Goal: Information Seeking & Learning: Learn about a topic

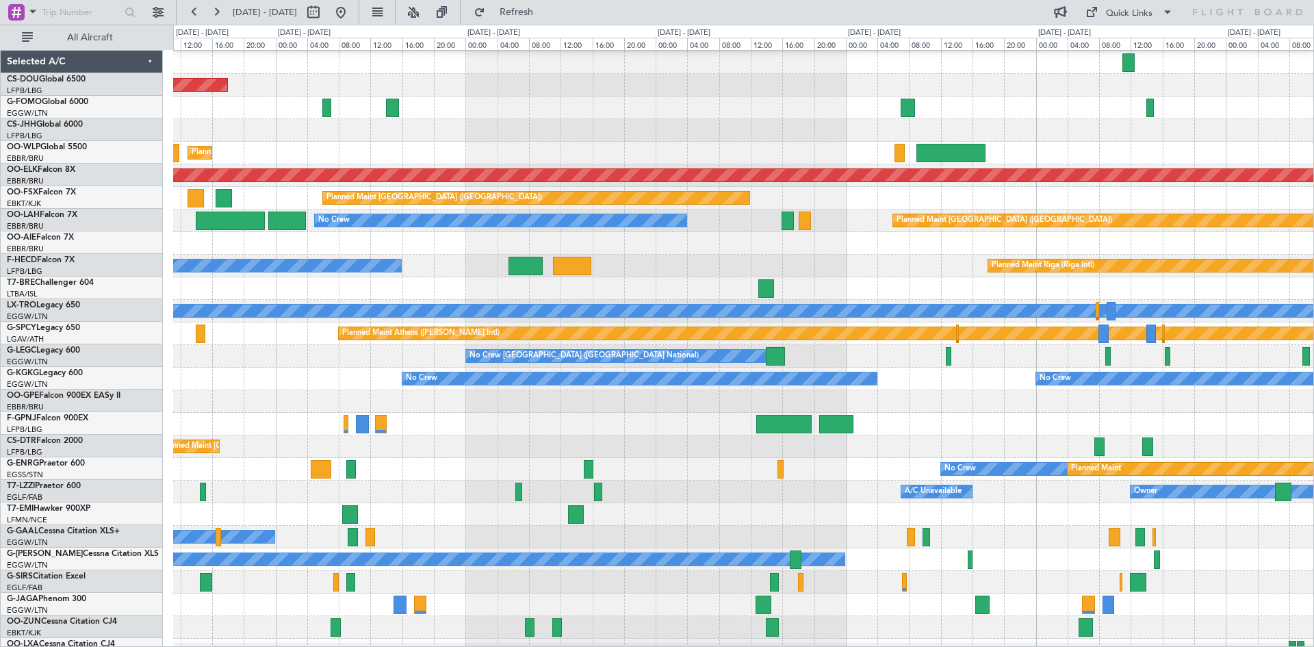
scroll to position [28, 0]
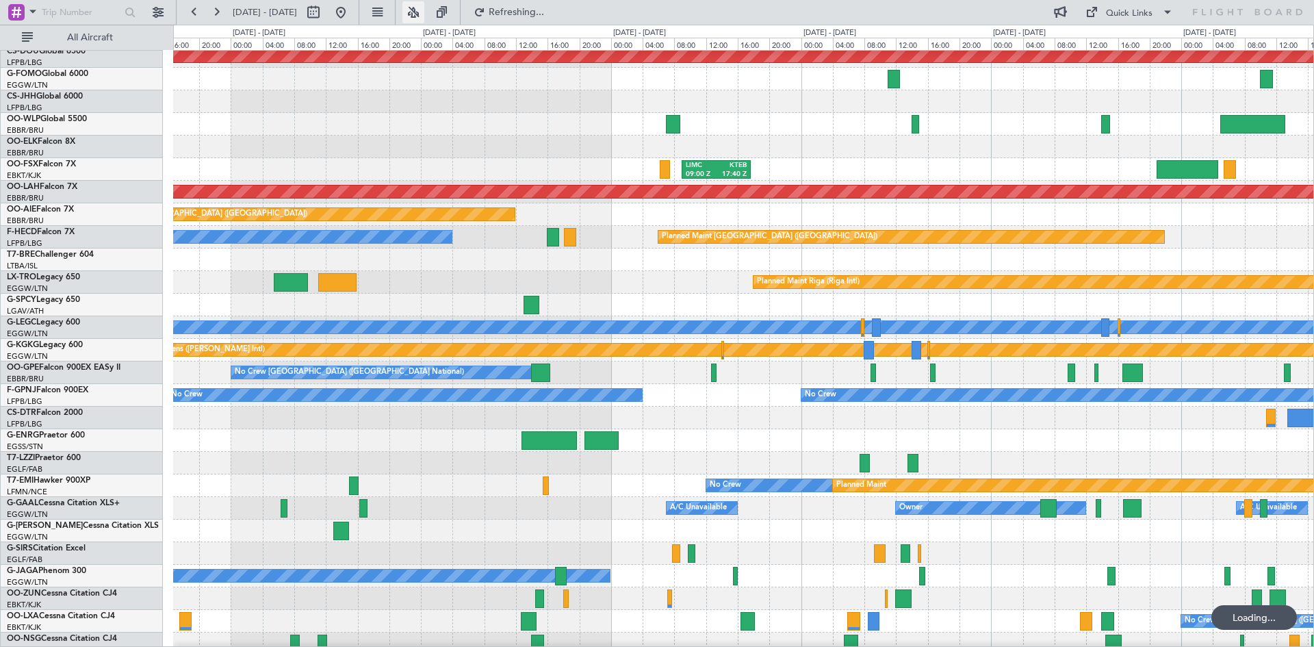
click at [424, 16] on button at bounding box center [413, 12] width 22 height 22
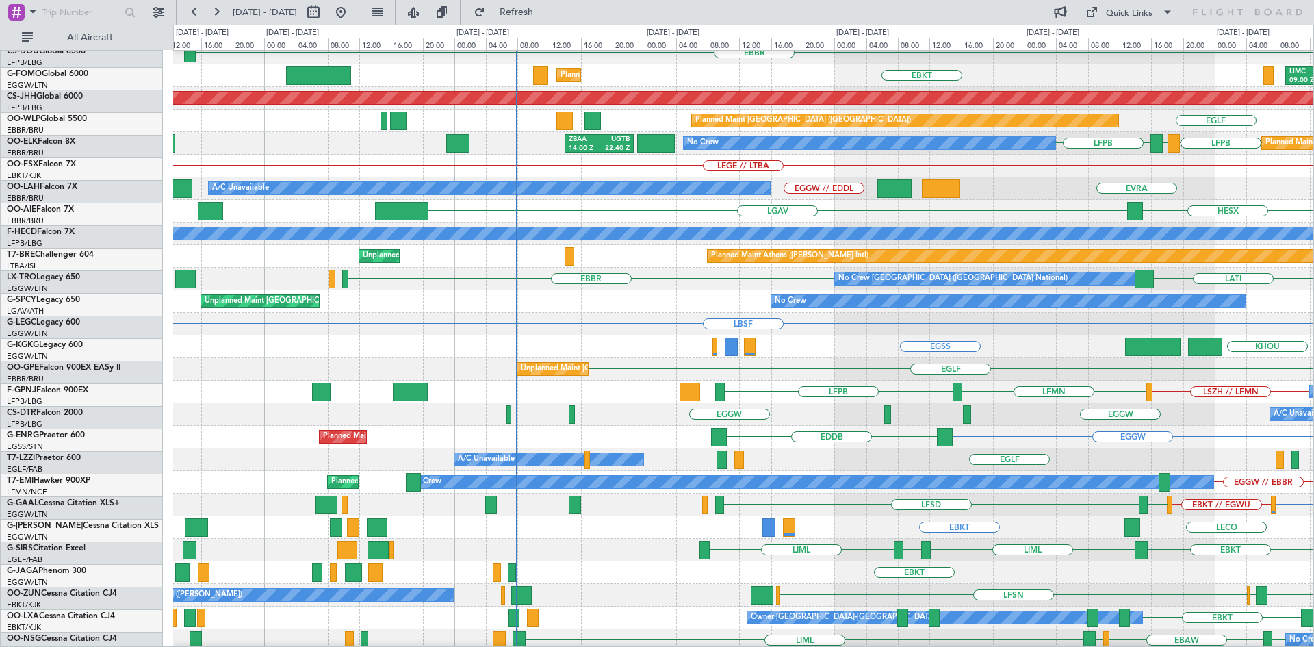
scroll to position [149, 0]
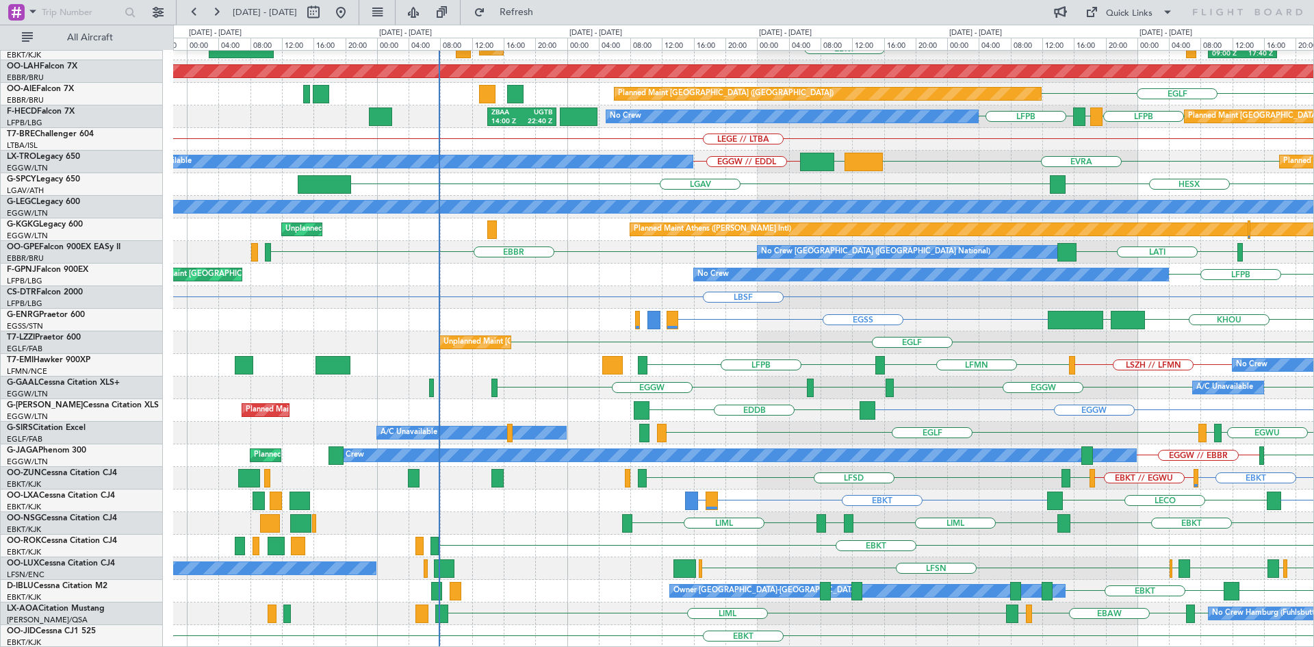
click at [911, 285] on div "EBBR EBKT Planned Maint Kortrijk-Wevelgem LIMC LIMC 09:00 Z KTEB 17:40 Z KTEB P…" at bounding box center [743, 274] width 1140 height 745
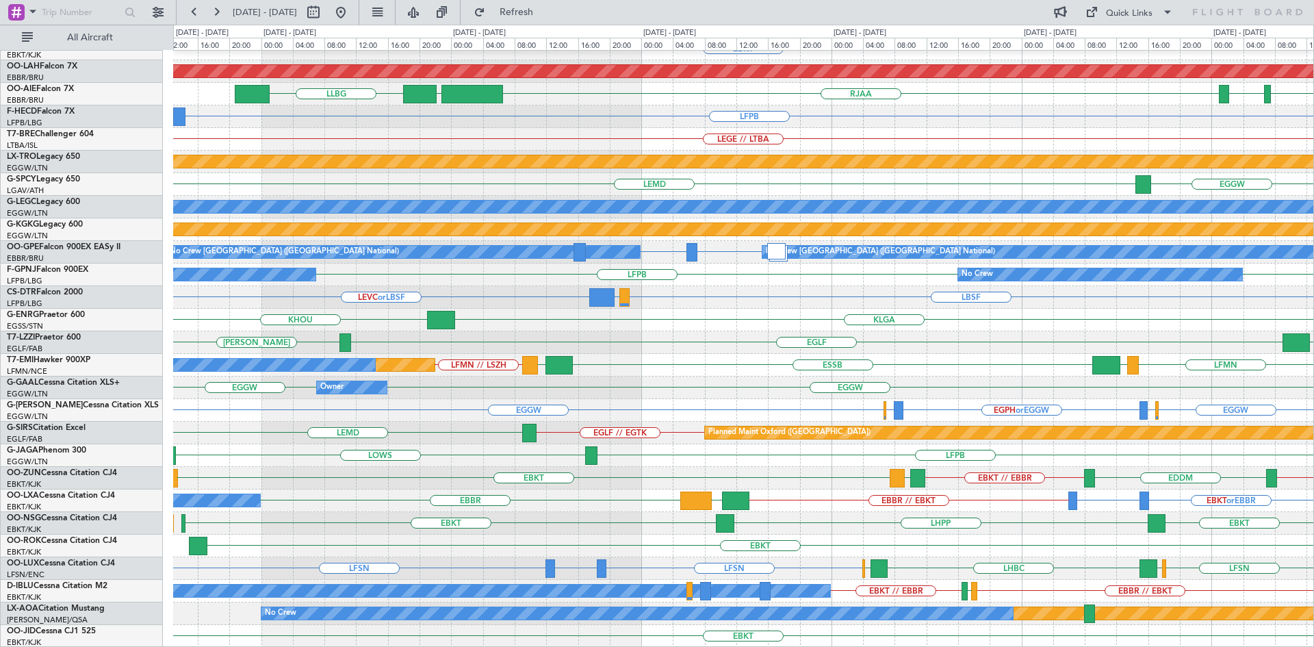
click at [1053, 491] on div "EBBR EBKT Planned Maint Alton-st Louis (St Louis Regl) RJAA UZSA LLBG RJBE RJOB…" at bounding box center [743, 274] width 1140 height 745
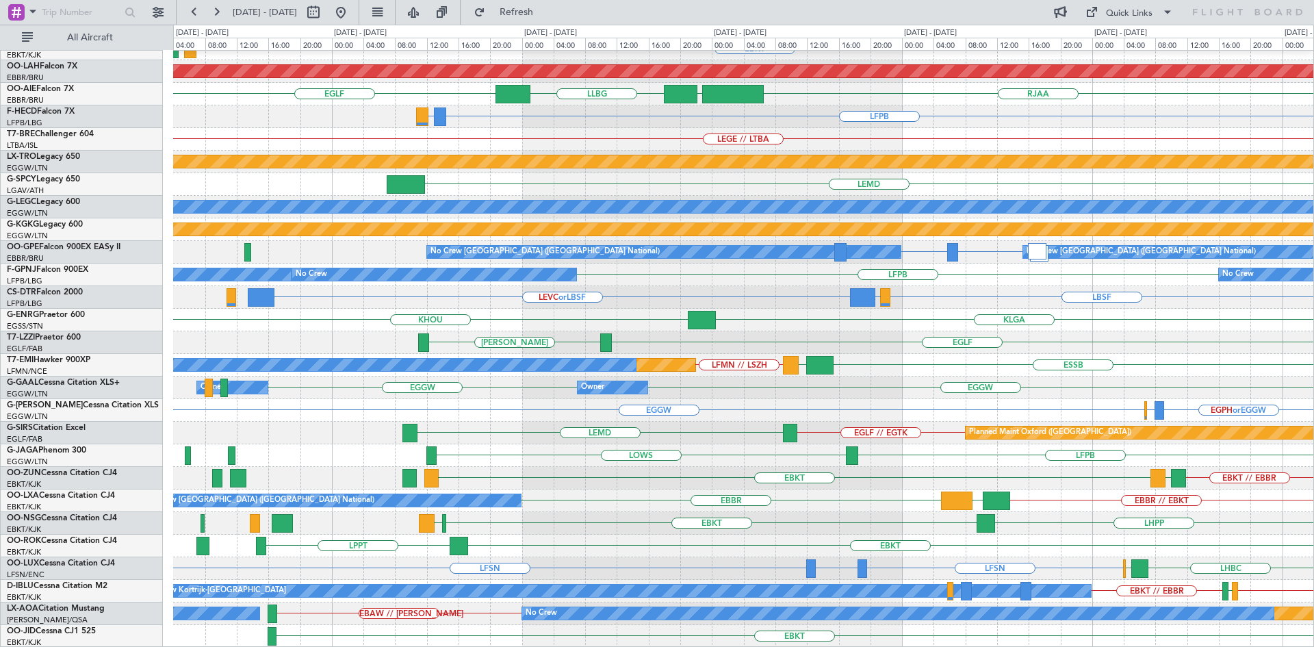
click at [1248, 454] on div "EBBR EBKT Planned Maint Alton-st Louis (St Louis Regl) EGLF RJAA UZSA LLBG RJOB…" at bounding box center [743, 274] width 1140 height 745
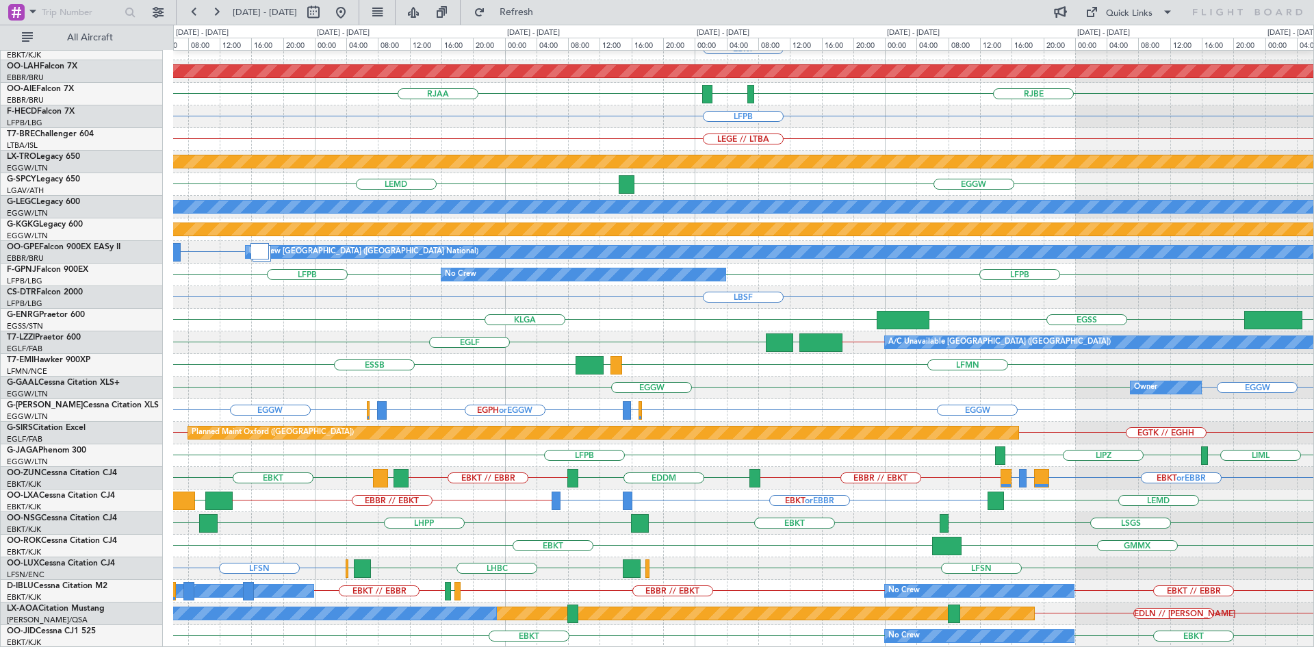
click at [593, 463] on div "EBBR LFMN EBKT Planned Maint Alton-st Louis (St Louis Regl) RJAA RJBE RJOB RJBE…" at bounding box center [743, 274] width 1140 height 745
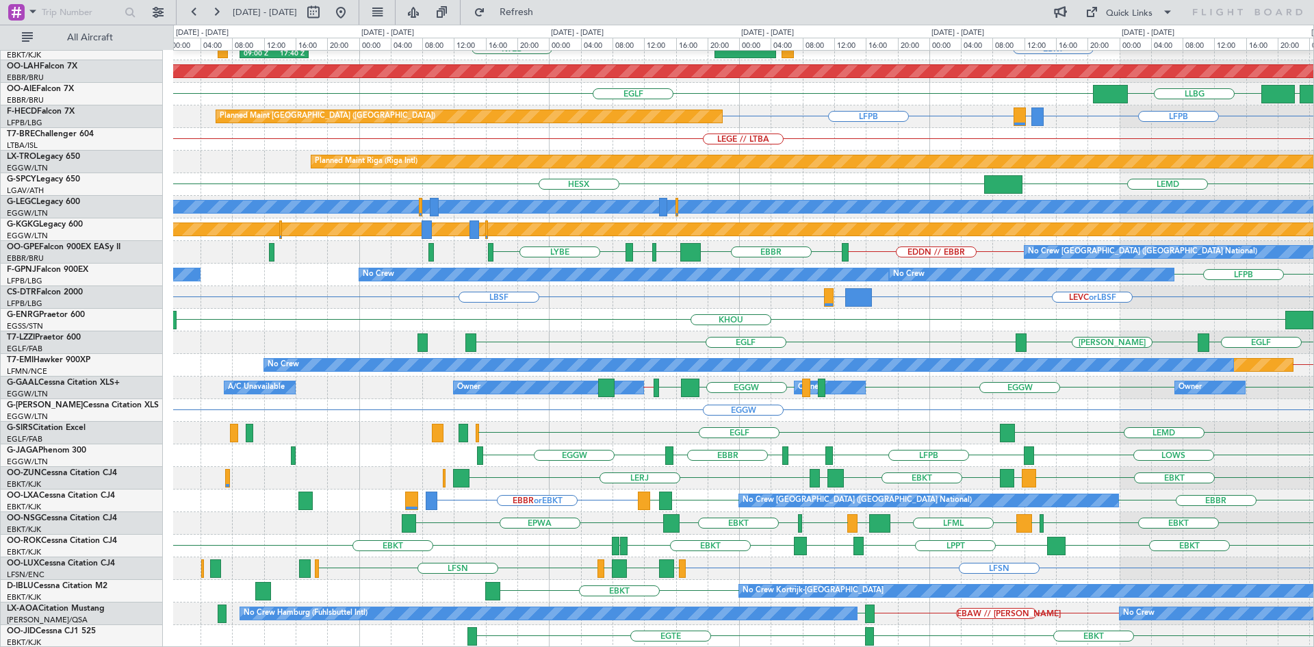
click at [1109, 544] on div "EBBR EBKT LOWS KTEB LIMC 09:00 Z KTEB 17:40 Z Planned Maint Alton-st Louis (St …" at bounding box center [743, 274] width 1140 height 745
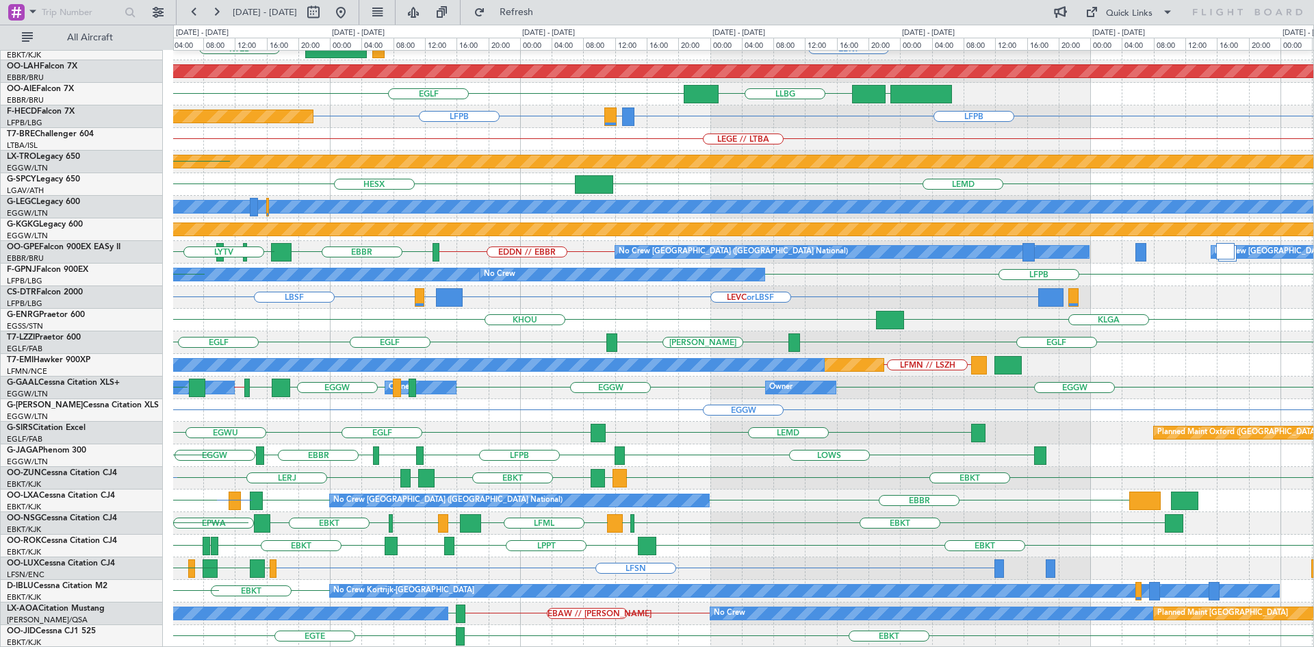
click at [571, 559] on div "EBBR EBKT LOWS KTEB LIMC 09:00 Z KTEB 17:40 Z Planned Maint Alton-st Louis (St …" at bounding box center [743, 274] width 1140 height 745
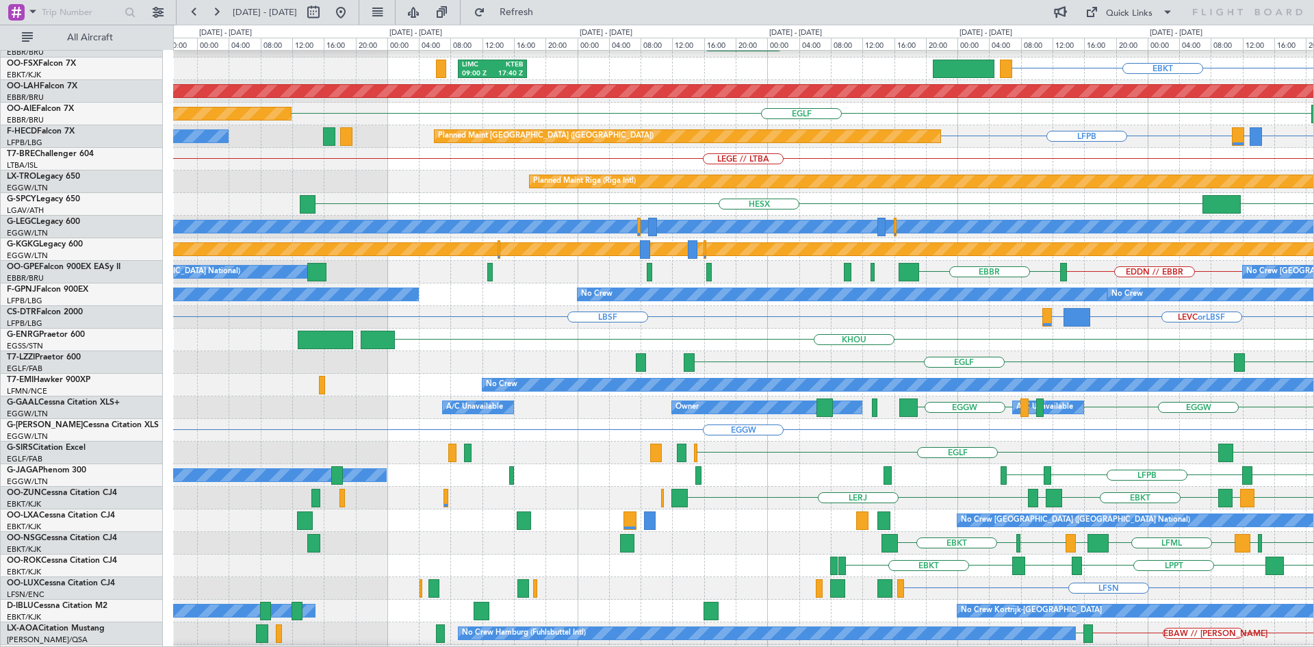
click at [1313, 485] on html "16 Oct 2025 - 22 Oct 2025 Refresh Quick Links All Aircraft KIND KTEB KIND EBBR …" at bounding box center [657, 323] width 1314 height 647
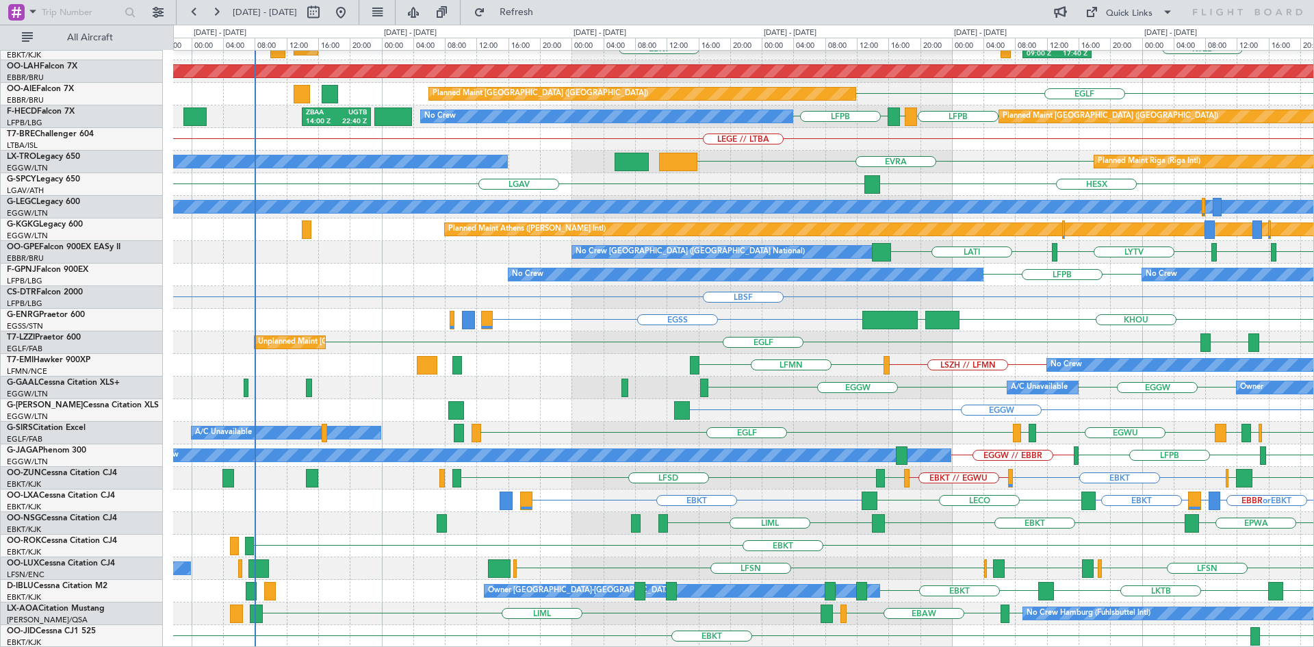
click at [1114, 478] on div "EBBR LIMC 09:00 Z KTEB 17:40 Z EBKT KTEB LIMC Planned Maint Kortrijk-Wevelgem L…" at bounding box center [743, 274] width 1140 height 745
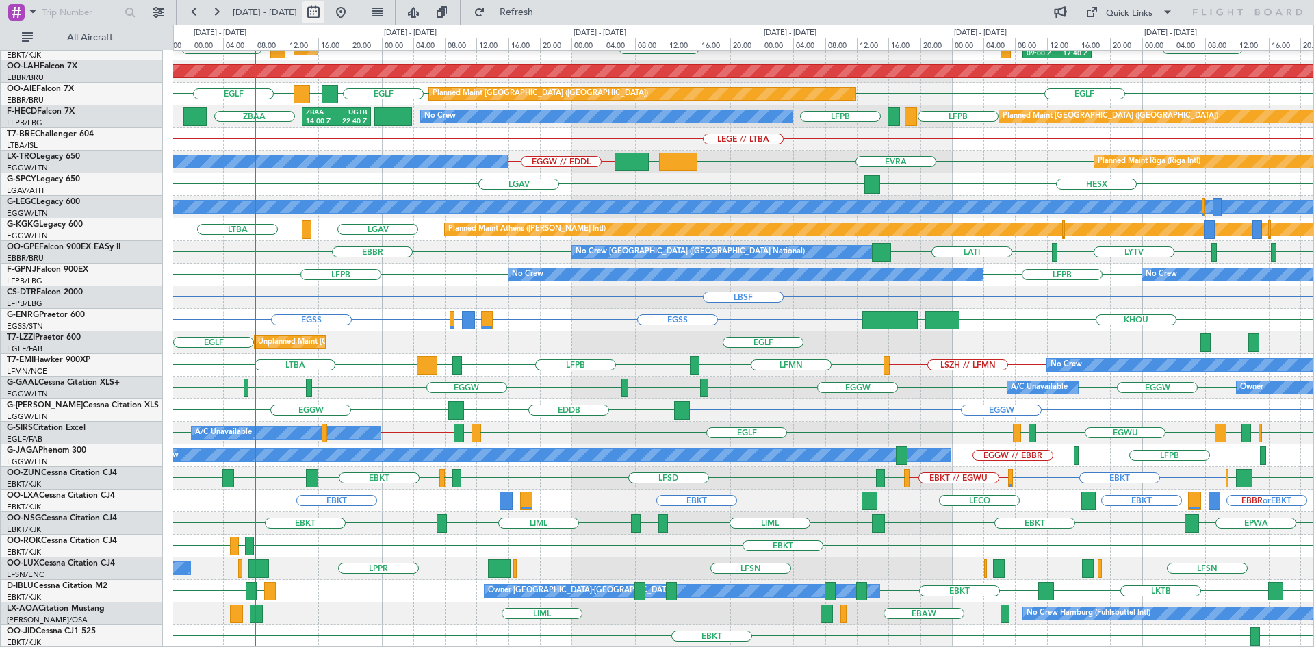
click at [324, 11] on button at bounding box center [313, 12] width 22 height 22
select select "10"
select select "2025"
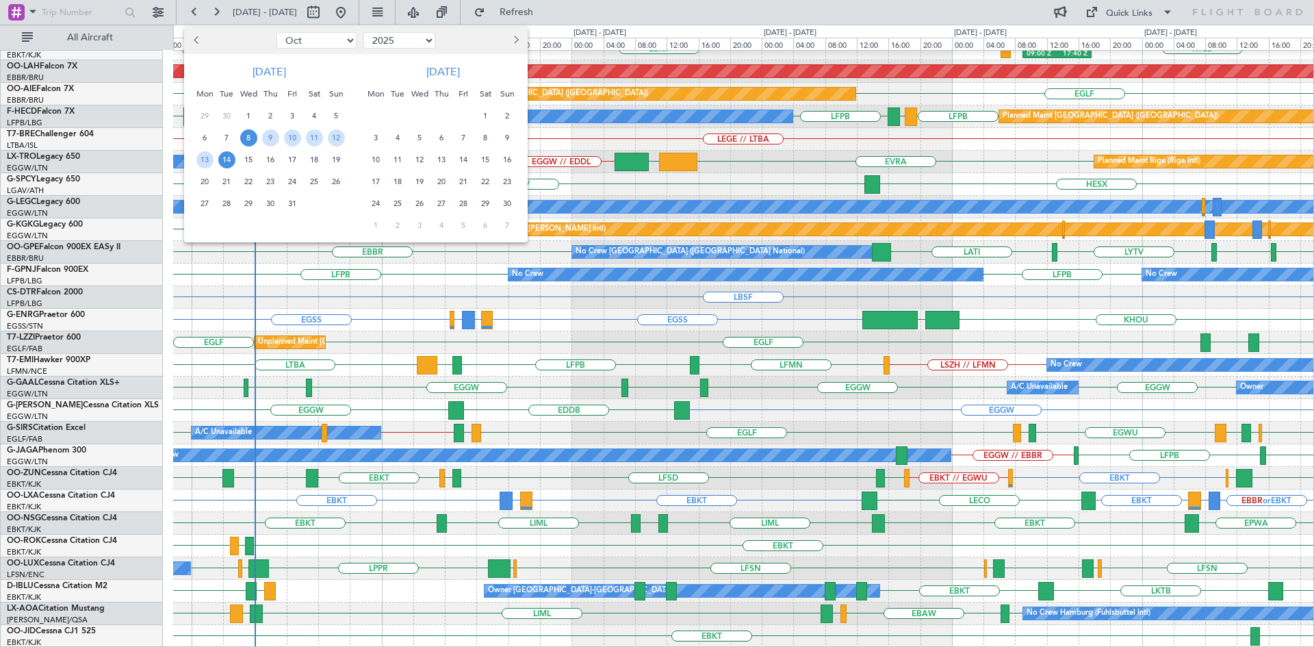
click at [248, 136] on span "8" at bounding box center [248, 137] width 17 height 17
click at [248, 179] on span "22" at bounding box center [248, 181] width 17 height 17
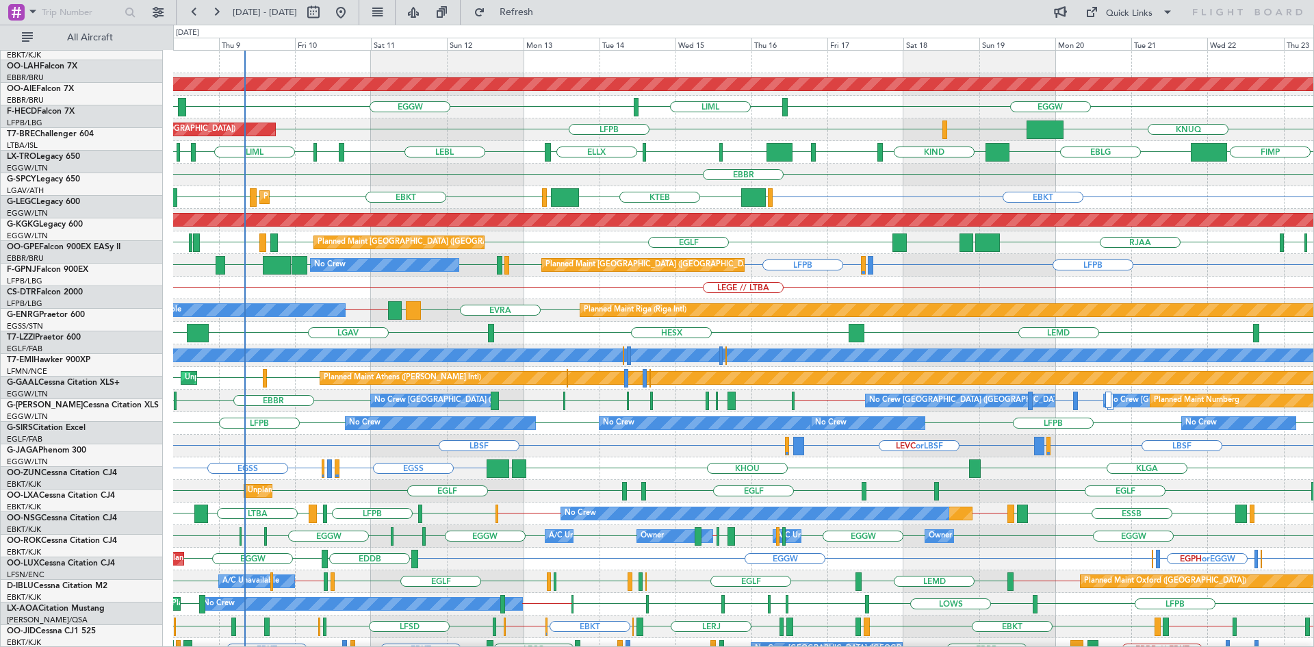
scroll to position [0, 0]
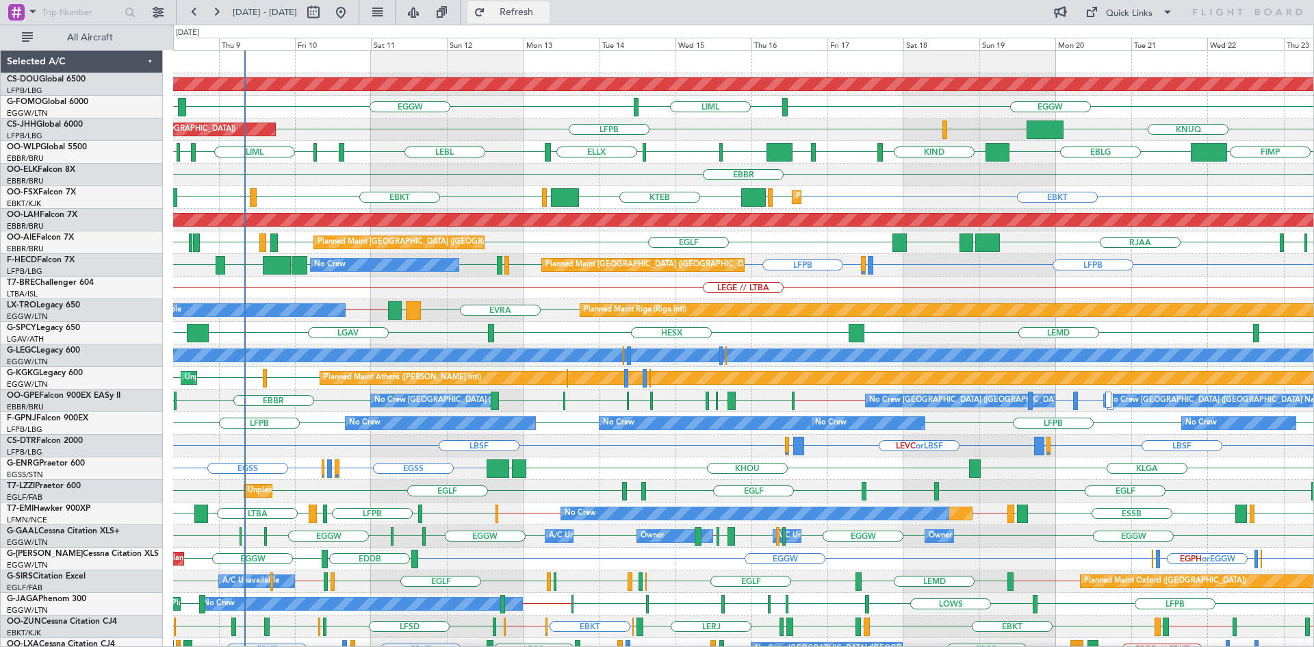
click at [530, 10] on button "Refresh" at bounding box center [508, 12] width 82 height 22
click at [535, 15] on span "Refresh" at bounding box center [516, 13] width 57 height 10
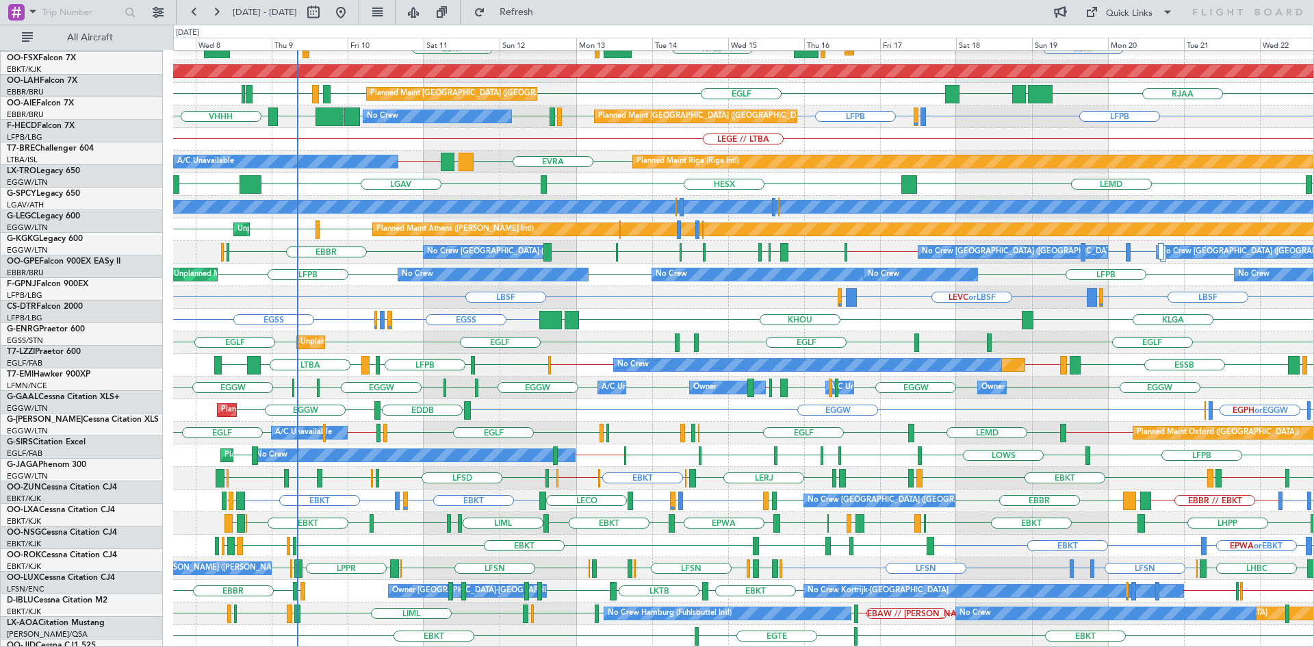
scroll to position [149, 0]
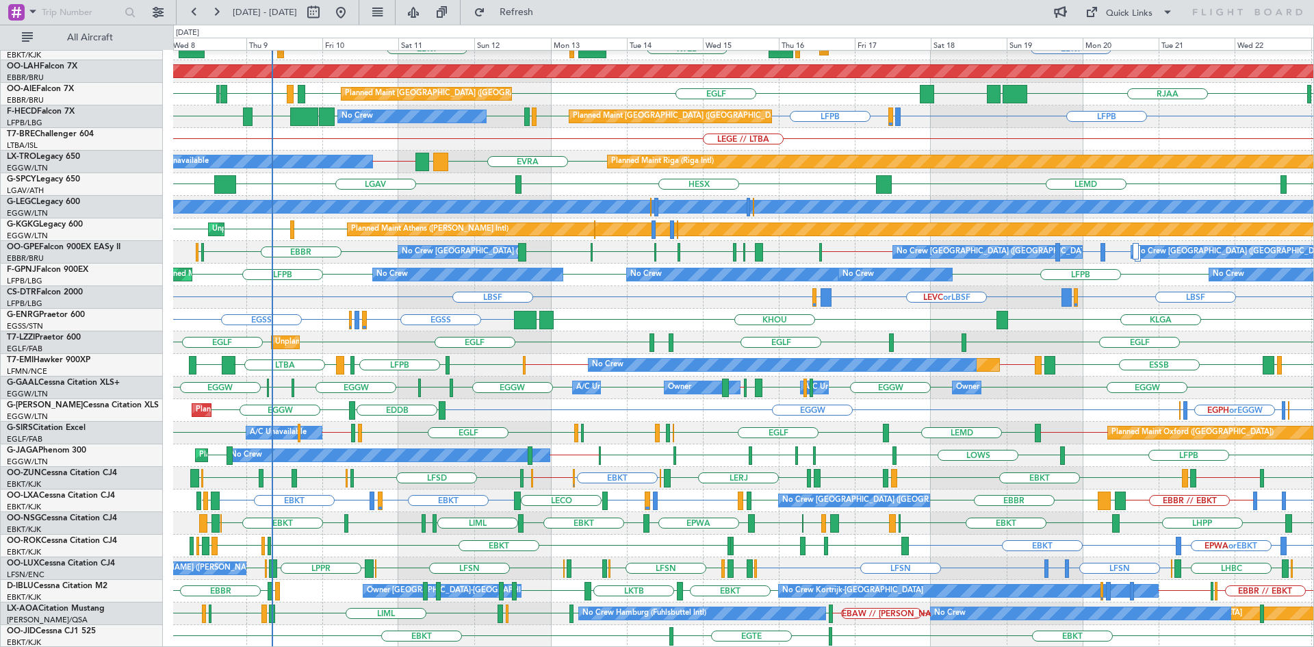
click at [849, 135] on div "EBBR ESSB or EBBR CYYZ or EBBR CYOW or EBBR EBBR KIAD or EBBR ESSA or EBBR EBKT…" at bounding box center [743, 274] width 1140 height 745
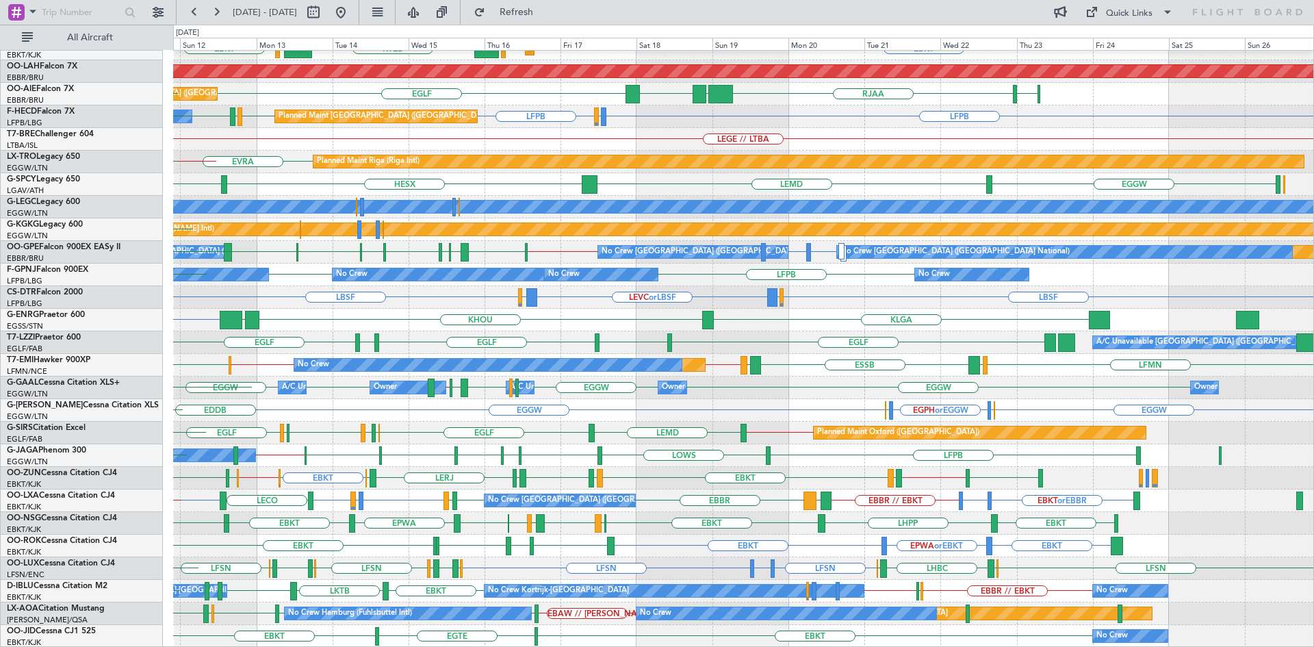
click at [597, 489] on div "EBBR ESSB or EBBR CYYZ or EBBR CYOW or EBBR EBBR KIAD or EBBR ESSA or EBBR Plan…" at bounding box center [743, 274] width 1140 height 745
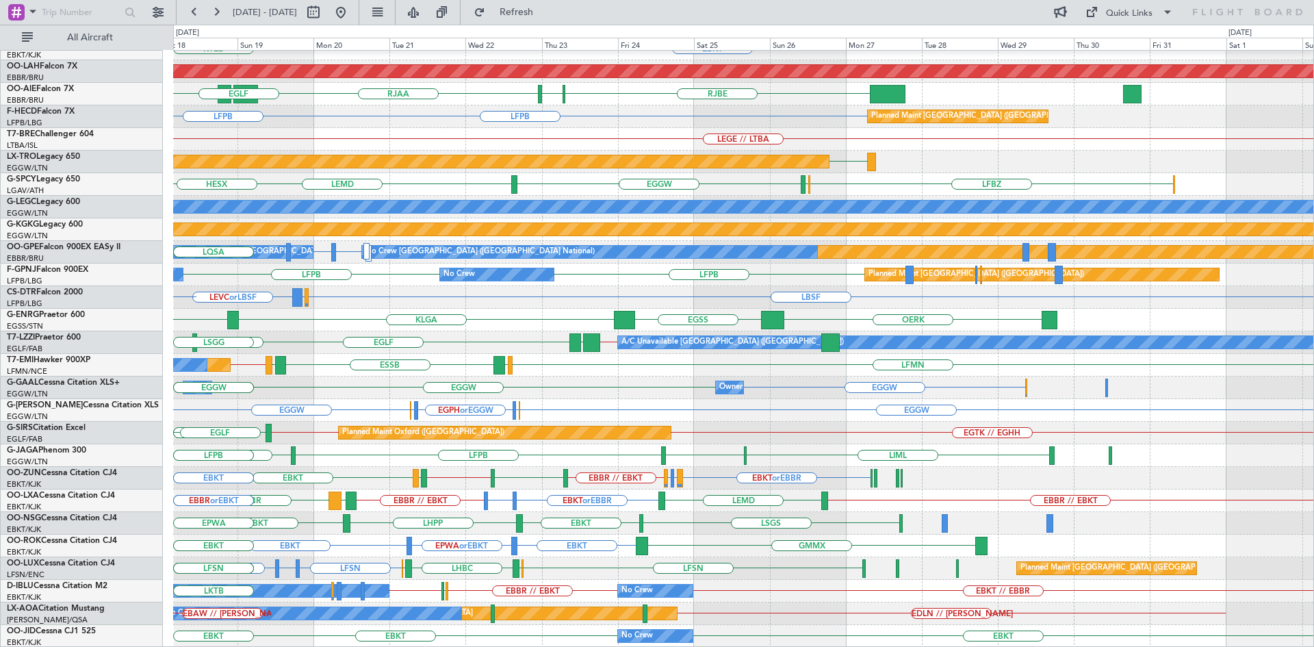
click at [438, 471] on div "EBBR LFMN CYOW or EBBR CYYZ or EBBR ESSB or EBBR KIAD or EBBR EBKT LOWS EBKT Pl…" at bounding box center [743, 274] width 1140 height 745
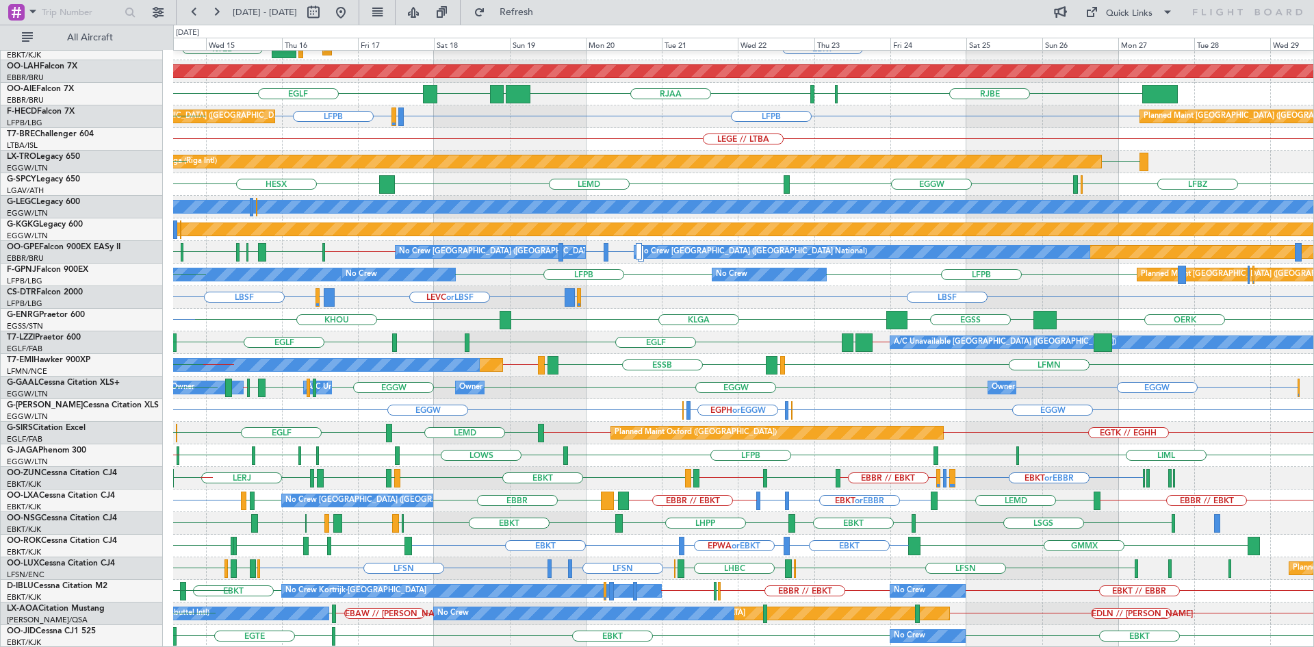
scroll to position [149, 0]
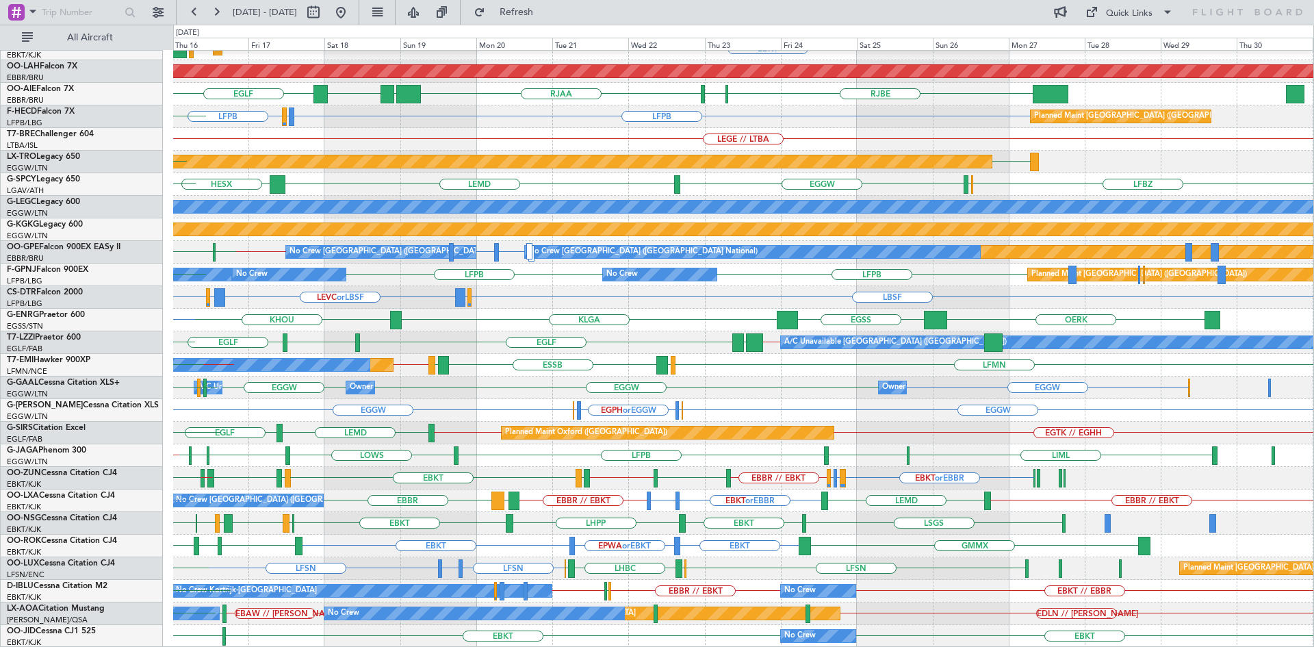
click at [671, 445] on div "EBBR ESSB or EBBR CYYZ or EBBR CYOW or EBBR LFMN KIAD or EBBR ESSA or EBBR EBBR…" at bounding box center [743, 274] width 1140 height 745
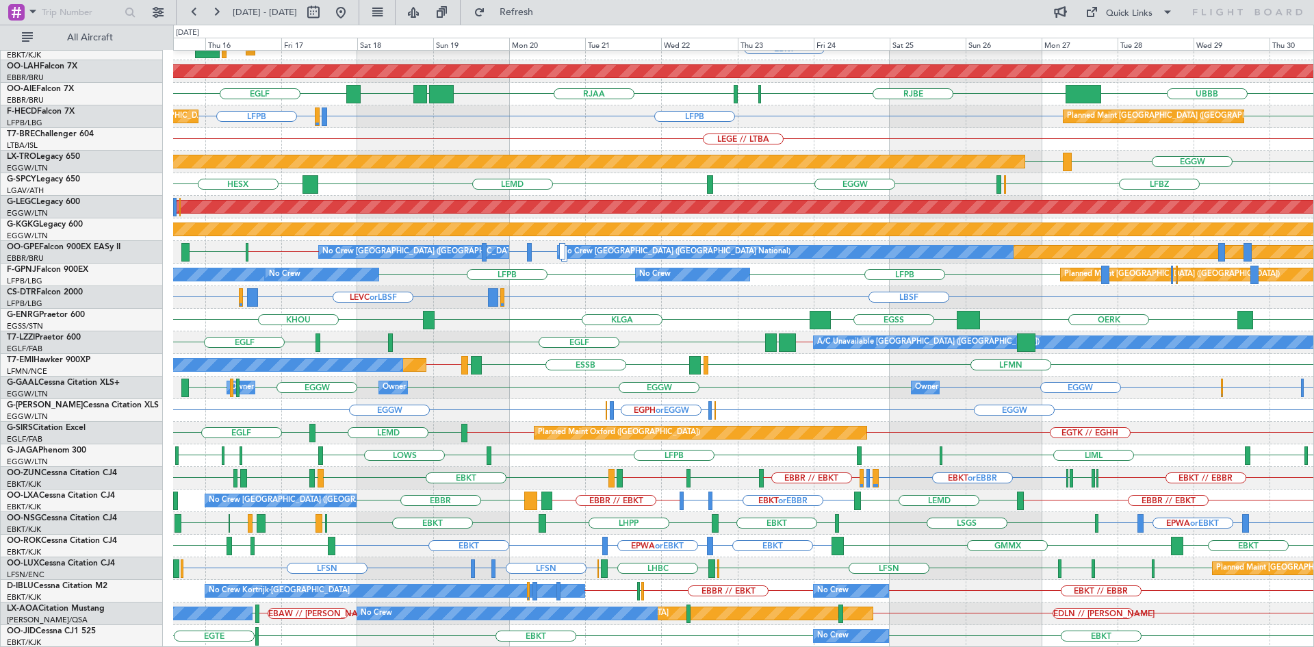
click at [1050, 352] on div "EBBR EBBR ESSB or EBBR CYYZ or EBBR LFMN CYOW or EBBR EBKT Planned Maint Kortri…" at bounding box center [743, 274] width 1140 height 745
click at [549, 18] on button "Refresh" at bounding box center [508, 12] width 82 height 22
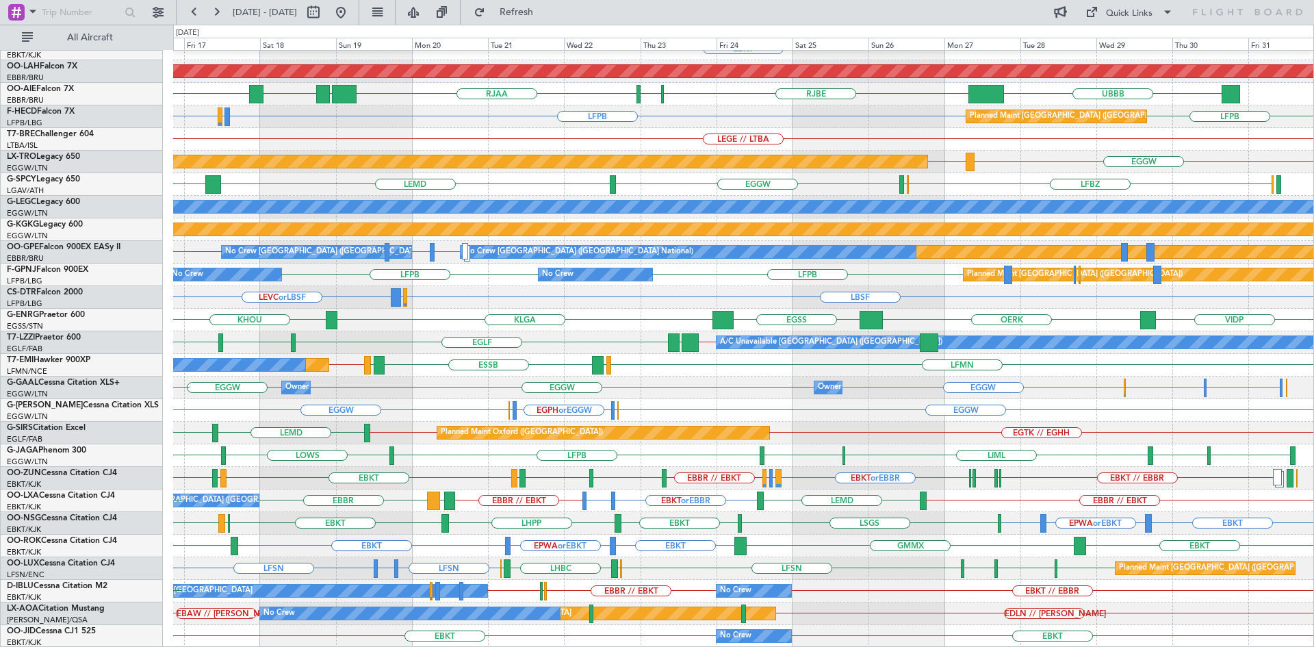
click at [949, 606] on div "EDLN // LELL EBAW // LELL Planned Maint Monchengladbach No Crew EDDH No Crew Ha…" at bounding box center [743, 613] width 1140 height 23
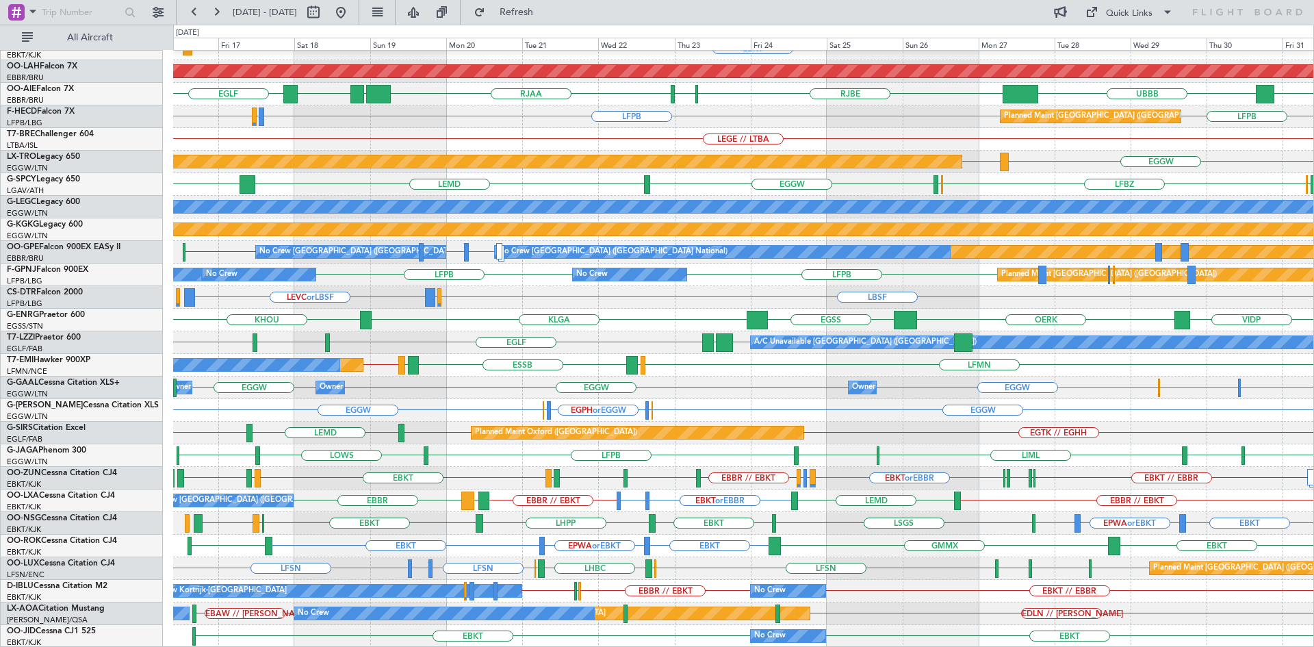
click at [873, 549] on div "EBKT EPWA or EBKT EBKT EBKT GMMX LPPT" at bounding box center [743, 546] width 1140 height 23
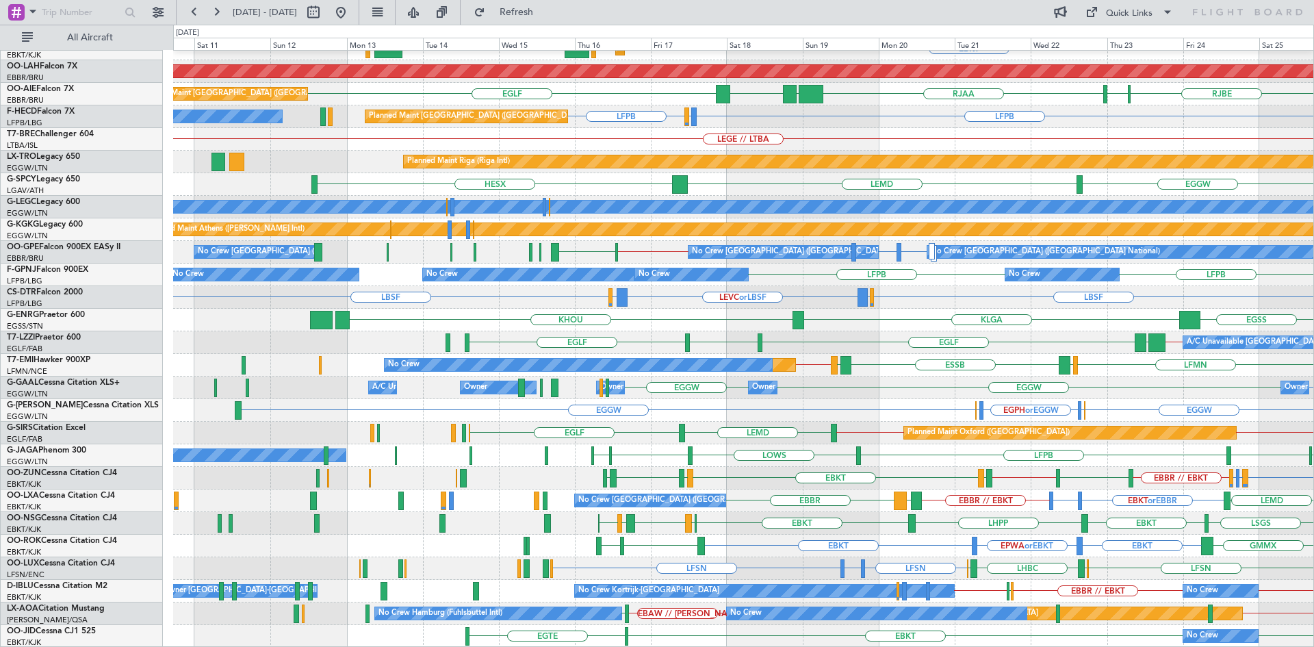
click at [1060, 545] on div "EBBR ESSB or EBBR CYYZ or EBBR CYOW or EBBR LFMN EBBR Planned Maint Kortrijk-We…" at bounding box center [743, 274] width 1140 height 745
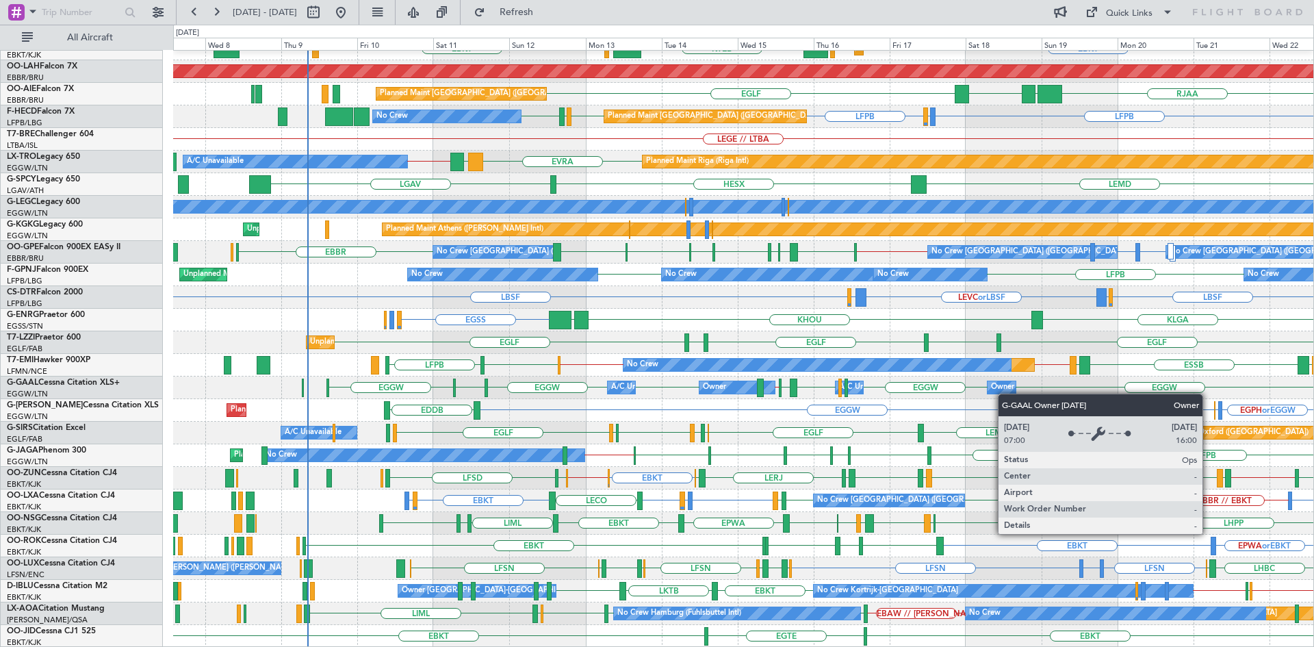
click at [1005, 394] on div "EBBR EBBR ESSB or EBBR CYYZ or EBBR CYOW or EBBR KIAD or EBBR ESSA or EBBR LFMN…" at bounding box center [743, 274] width 1140 height 745
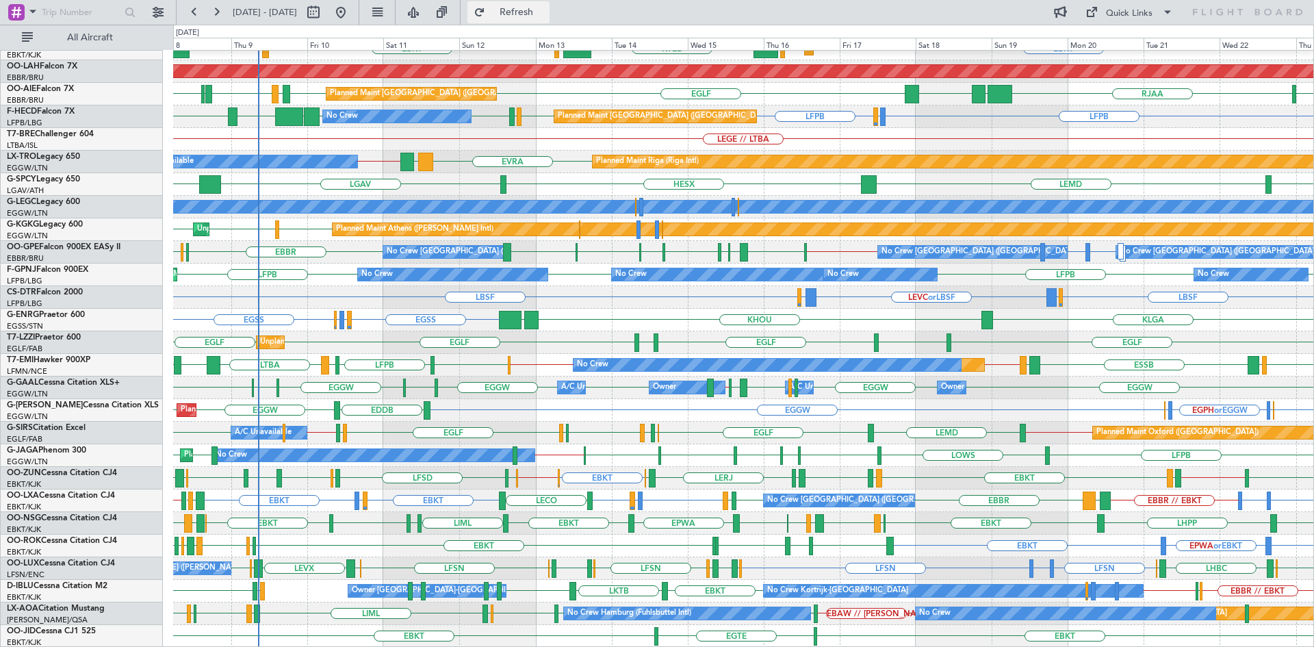
click at [545, 13] on span "Refresh" at bounding box center [516, 13] width 57 height 10
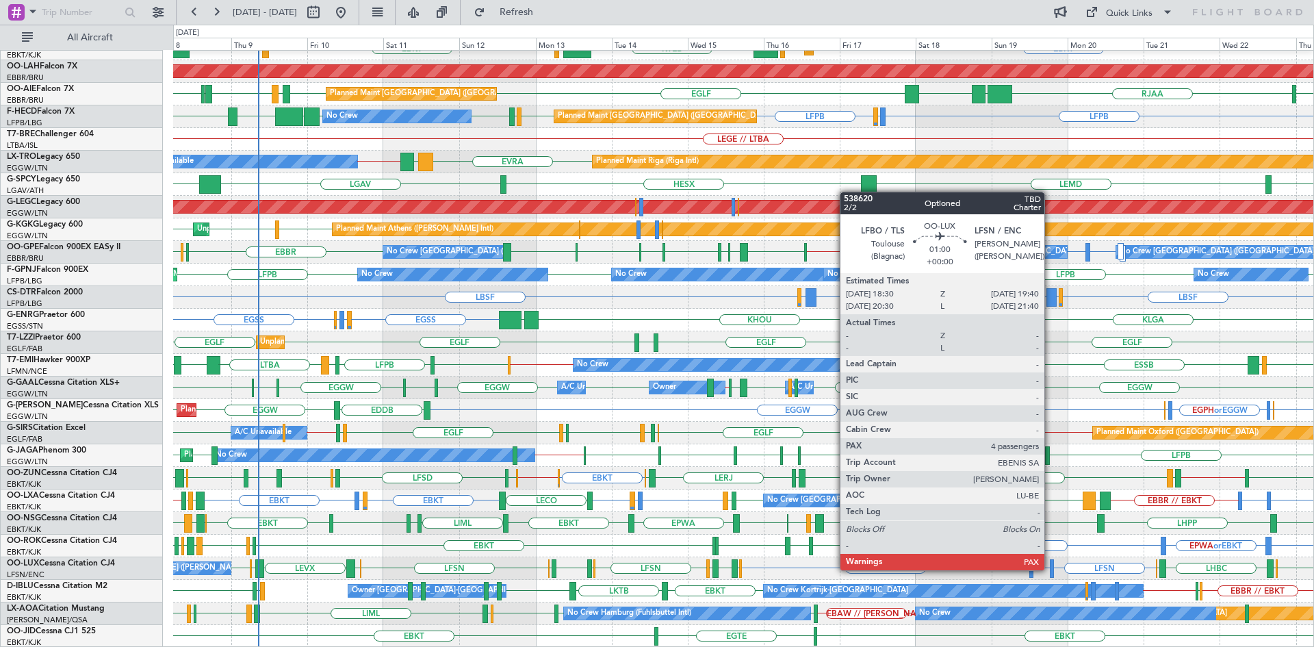
click at [1051, 569] on div at bounding box center [1052, 568] width 4 height 18
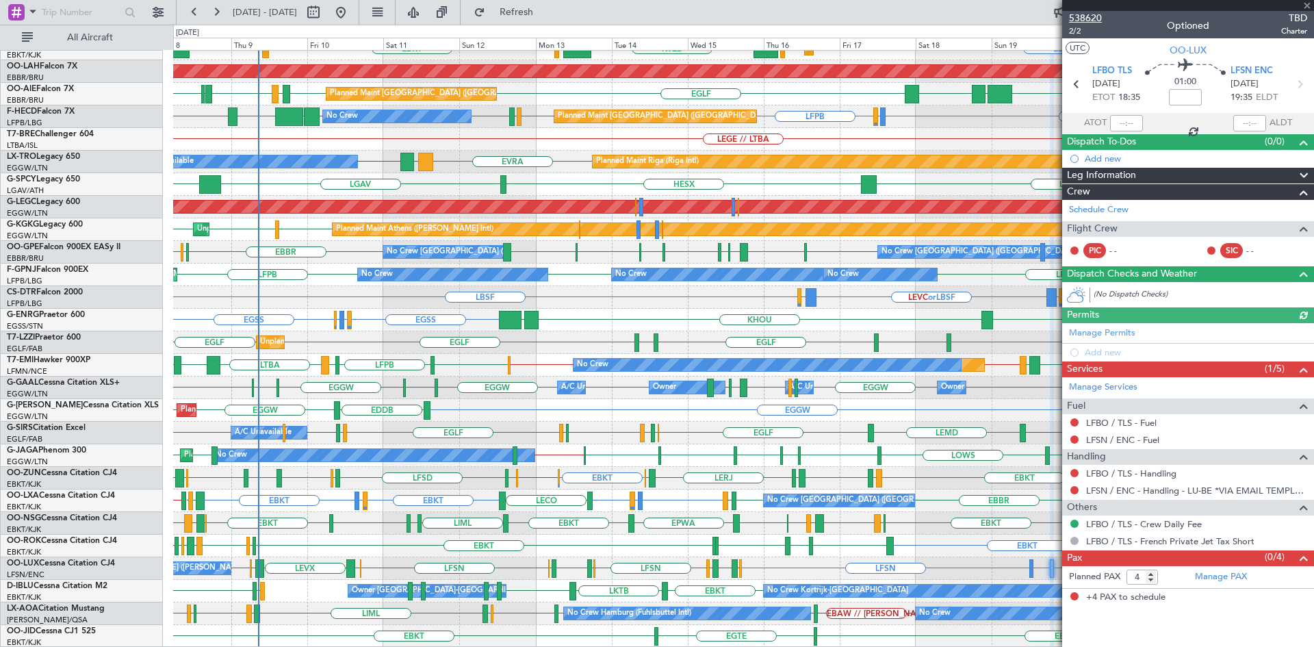
click at [1090, 18] on span "538620" at bounding box center [1085, 18] width 33 height 14
click at [1309, 6] on span at bounding box center [1307, 6] width 14 height 12
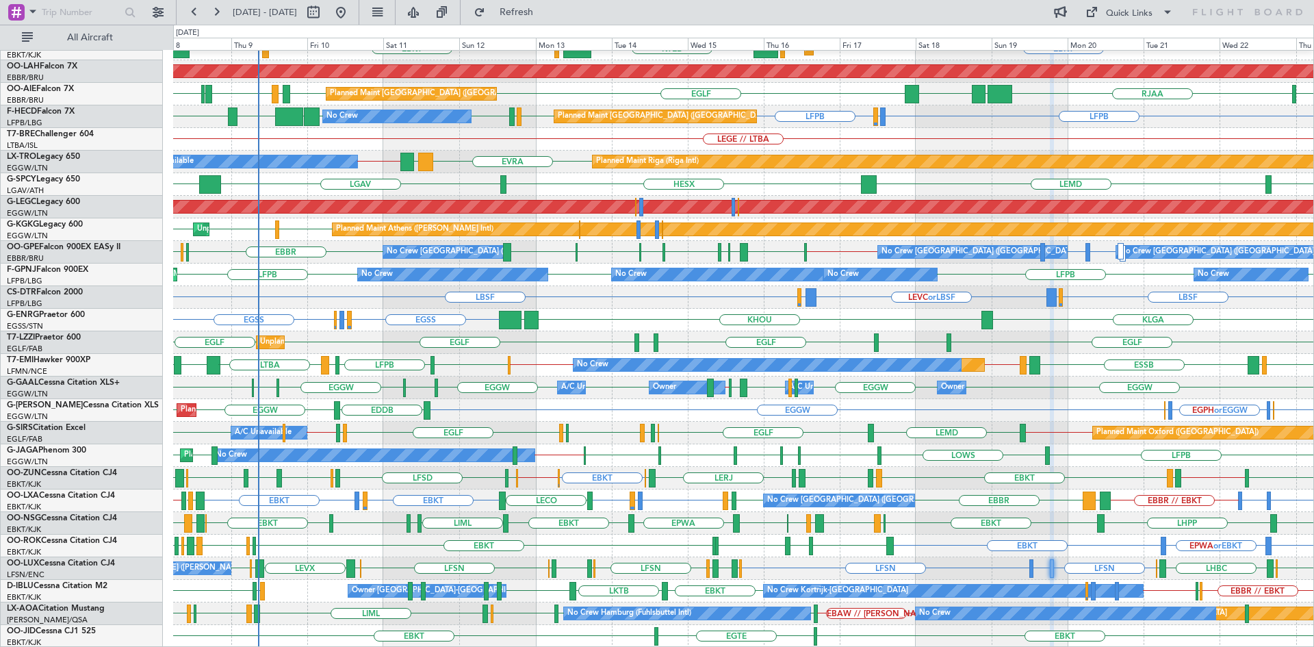
type input "0"
click at [545, 9] on span "Refresh" at bounding box center [516, 13] width 57 height 10
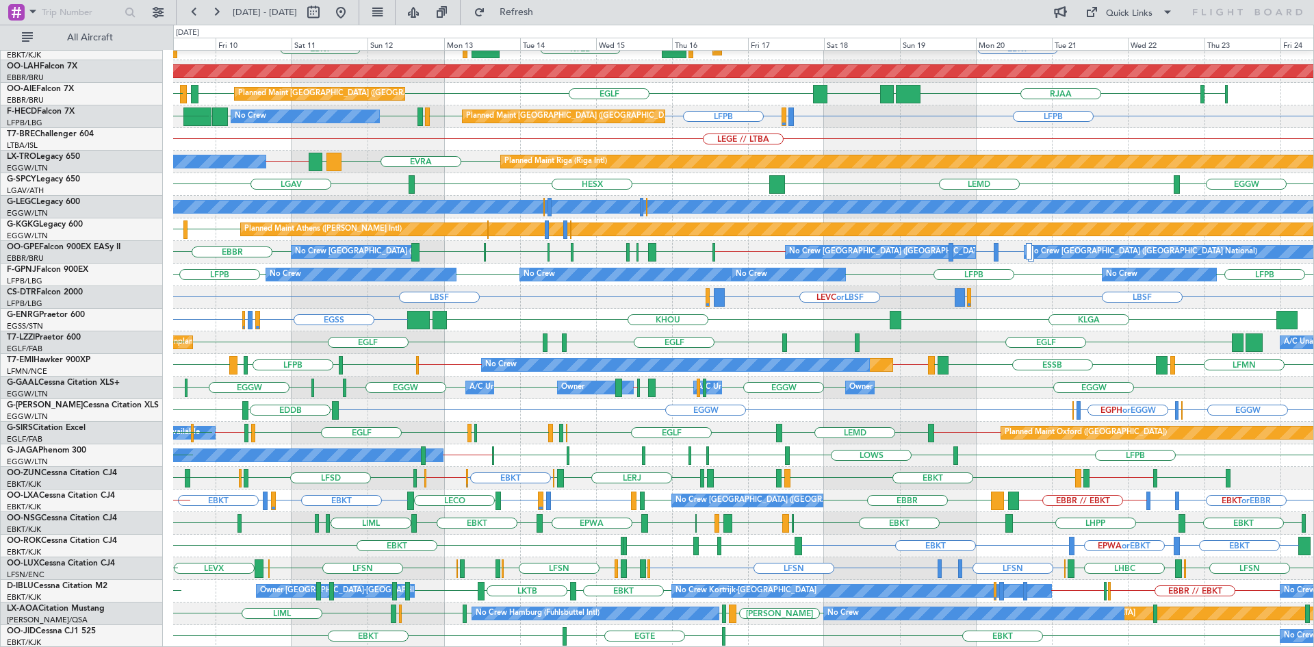
click at [938, 502] on div "EBBR EBKT EBKT LOWS KTEB LIMC EBKT Planned Maint Kortrijk-Wevelgem LHBP Planned…" at bounding box center [743, 274] width 1140 height 745
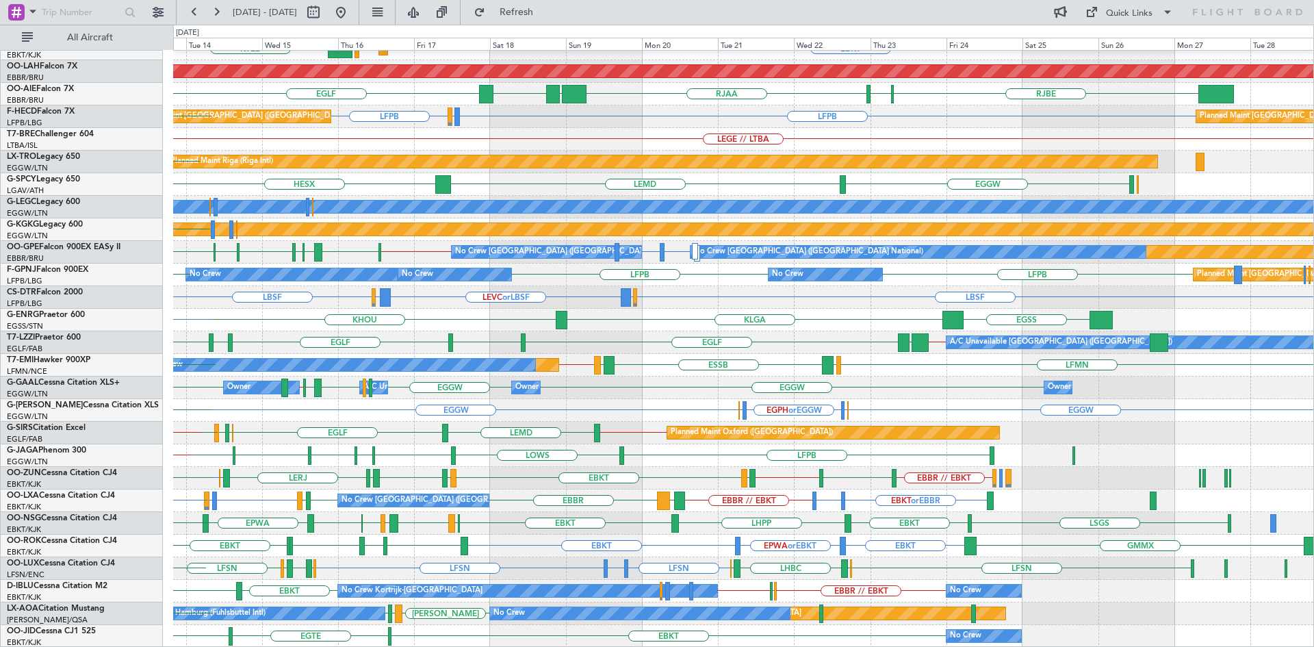
click at [782, 501] on div "EBBR Planned Maint Kortrijk-Wevelgem EBKT EBKT LOWS KTEB LIMC EBKT Planned Main…" at bounding box center [743, 274] width 1140 height 745
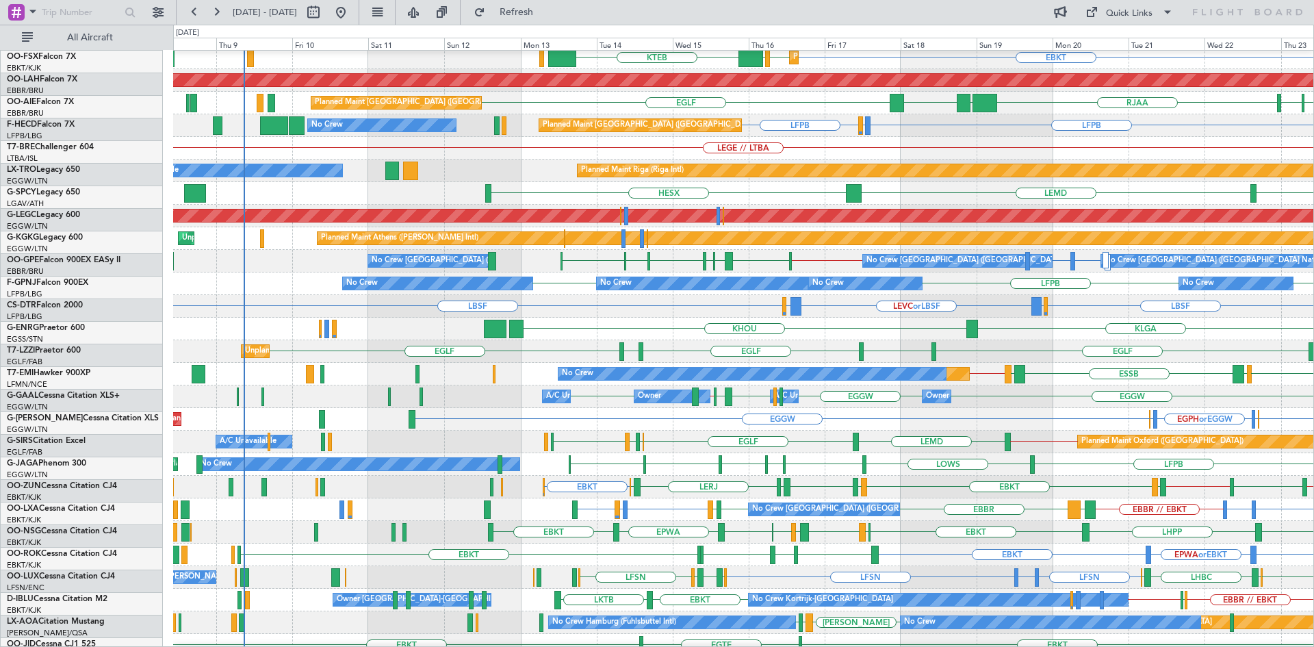
scroll to position [140, 0]
click at [784, 246] on div "Planned Maint Athens (Eleftherios Venizelos Intl) Unplanned Maint Istanbul (Ata…" at bounding box center [743, 238] width 1140 height 23
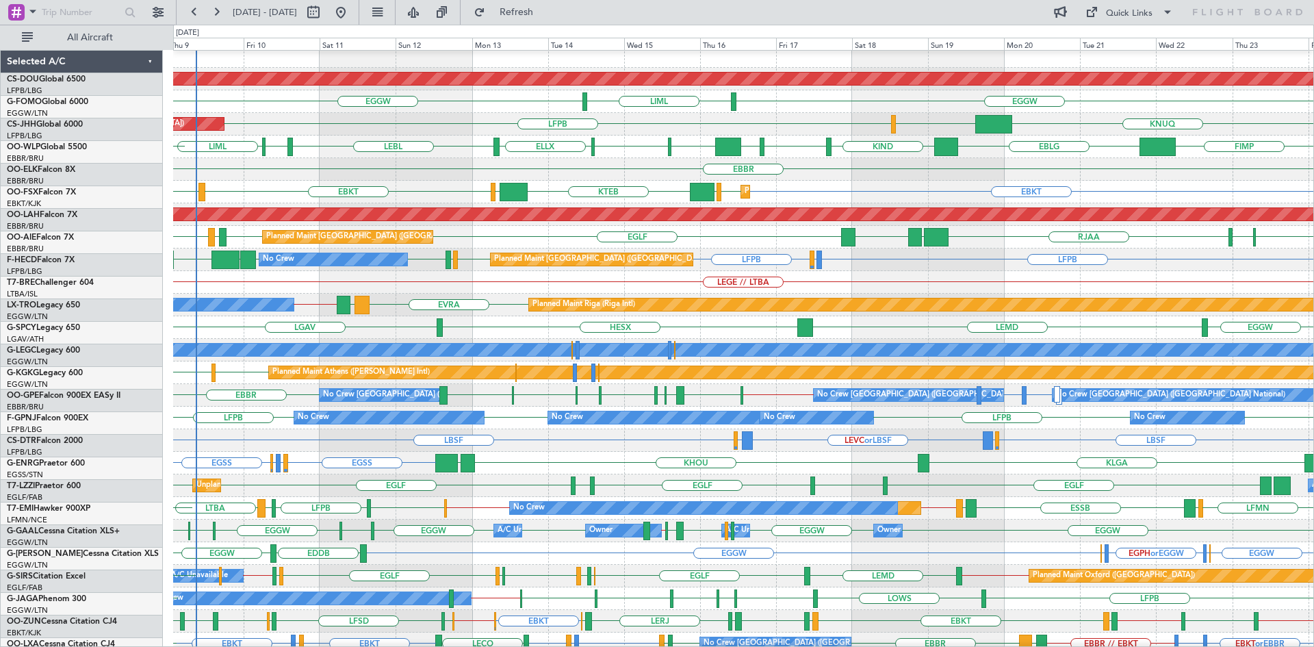
scroll to position [5, 0]
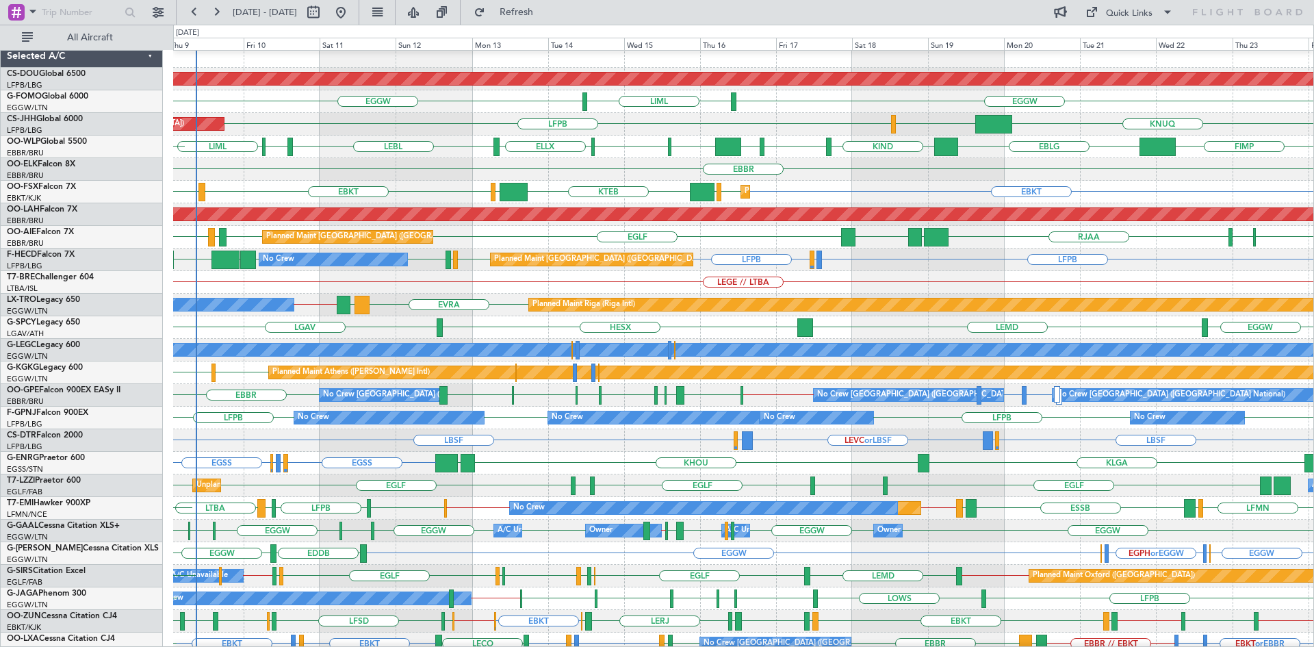
click at [873, 183] on div "EBKT EBKT LHBP EBKT LOWS KTEB LIMC Planned Maint Kortrijk-Wevelgem" at bounding box center [743, 192] width 1140 height 23
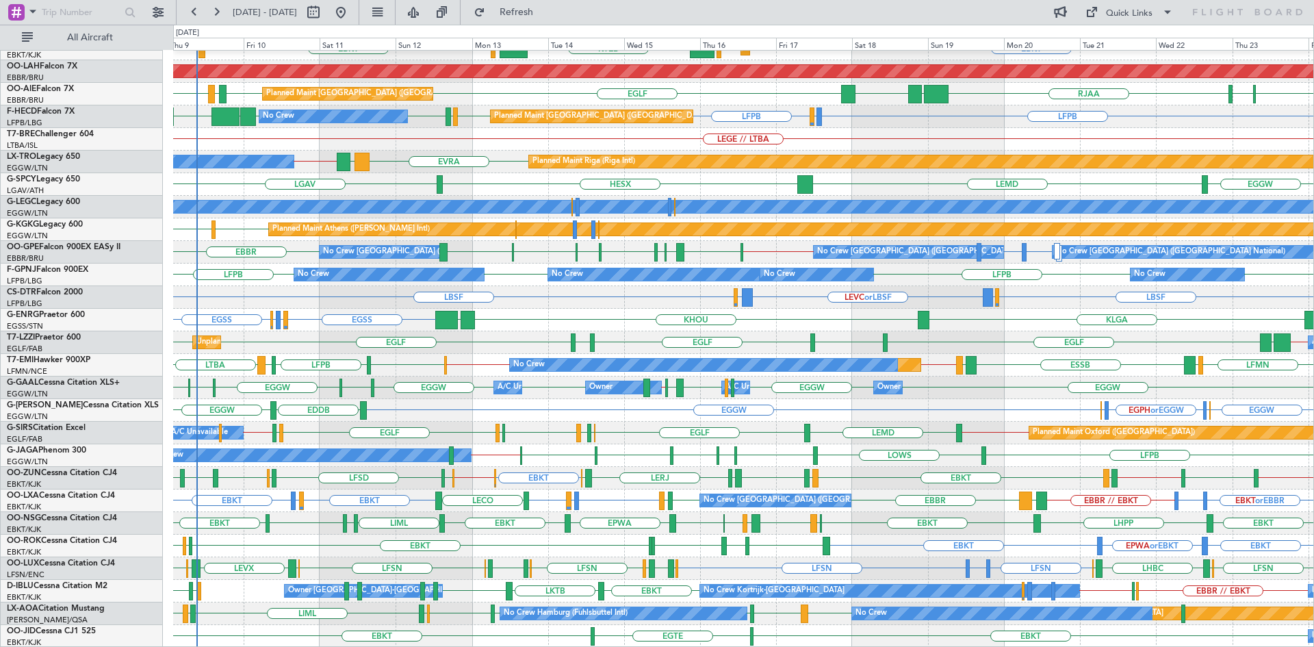
scroll to position [0, 0]
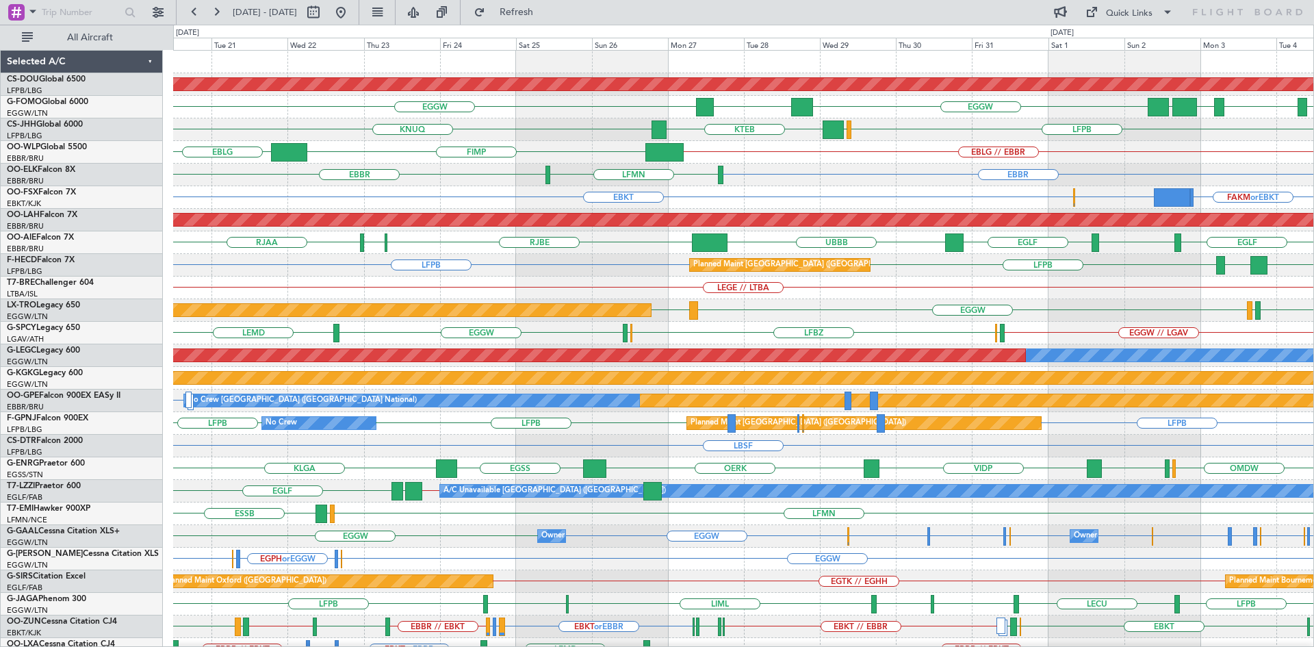
click at [0, 246] on div "Planned Maint London ([GEOGRAPHIC_DATA]) EGGW OERK EGGW ZBAA VHHH WSSL OBBI LFP…" at bounding box center [657, 336] width 1314 height 622
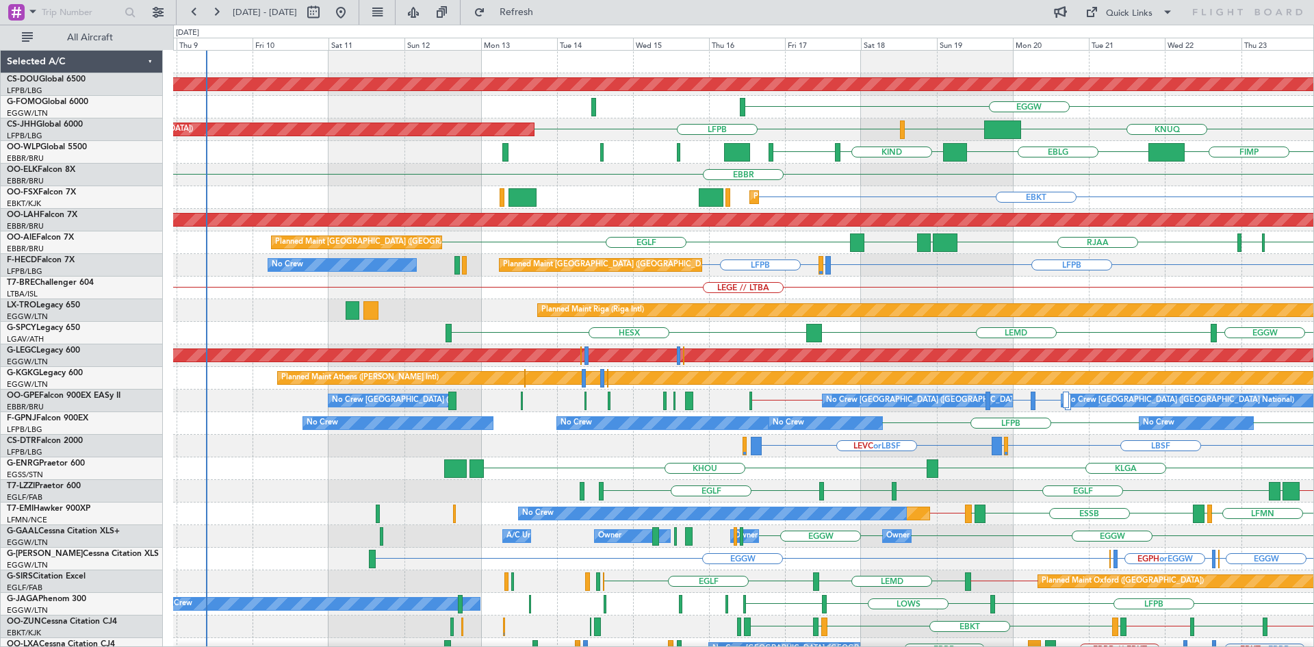
click at [1123, 246] on div "Planned Maint London ([GEOGRAPHIC_DATA]) EGGW OERK [GEOGRAPHIC_DATA] [GEOGRAPHI…" at bounding box center [743, 423] width 1140 height 745
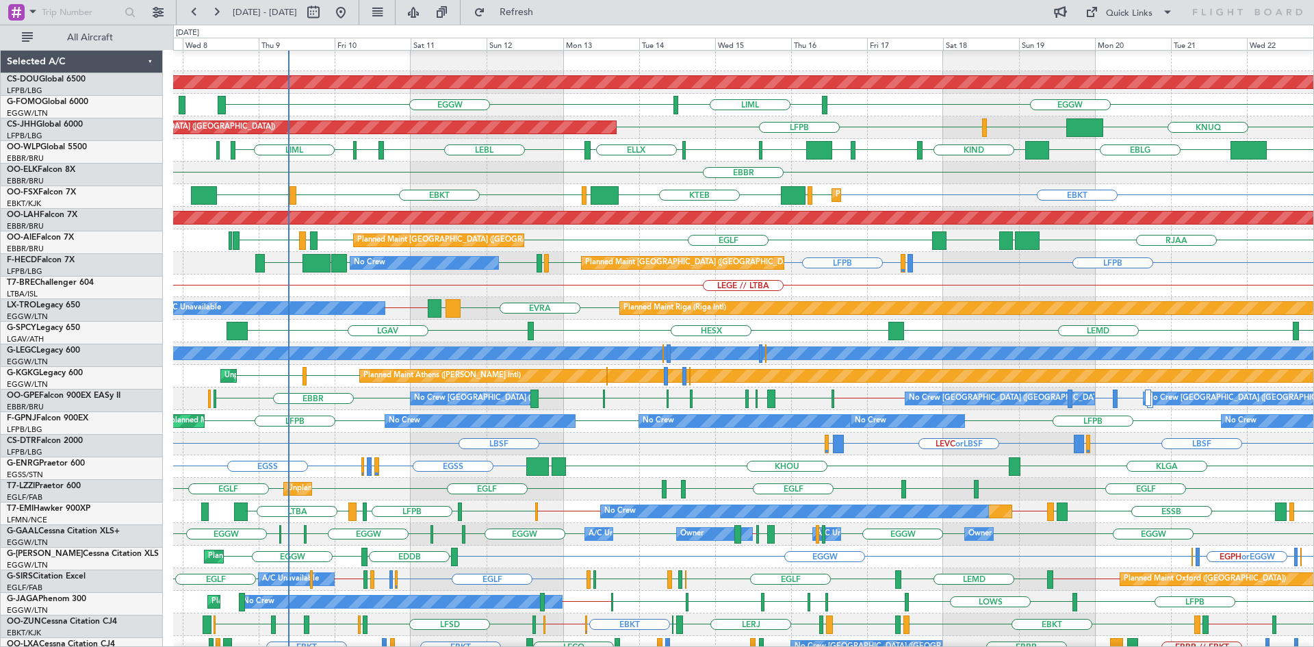
scroll to position [2, 0]
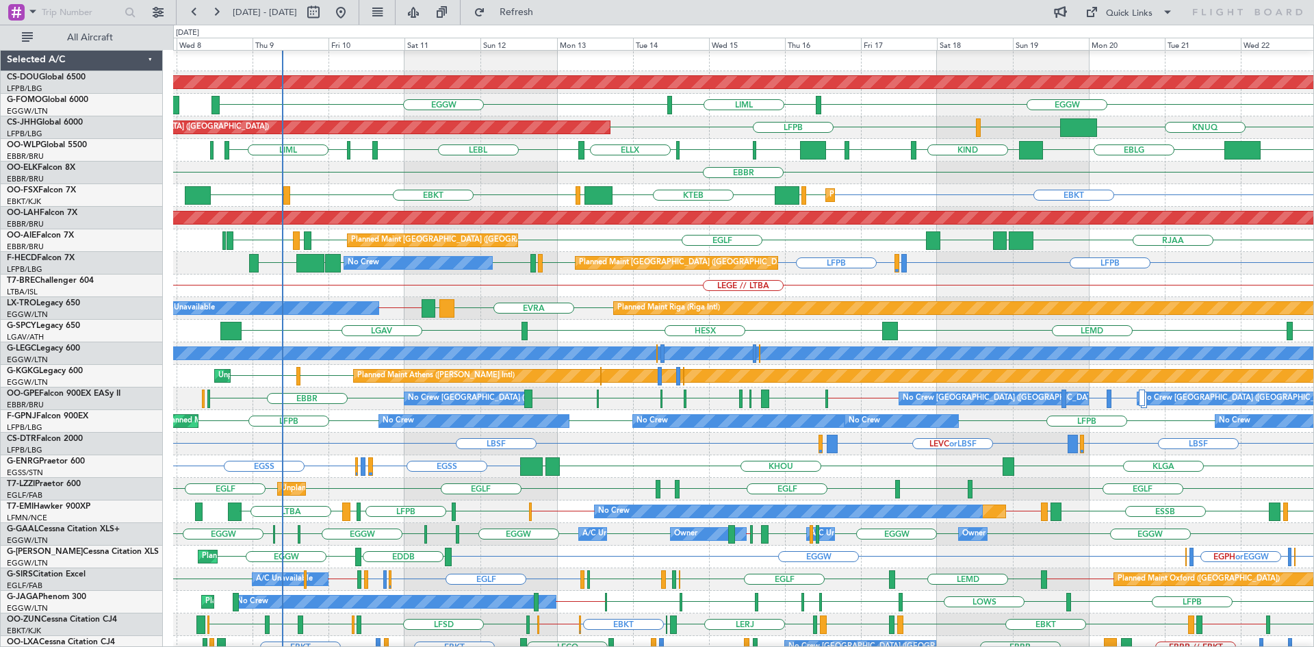
click at [959, 149] on div "FIMP EBLG KIND KTEB KIND EBLG LIML ELLX LEBL EBLG LIML" at bounding box center [743, 150] width 1140 height 23
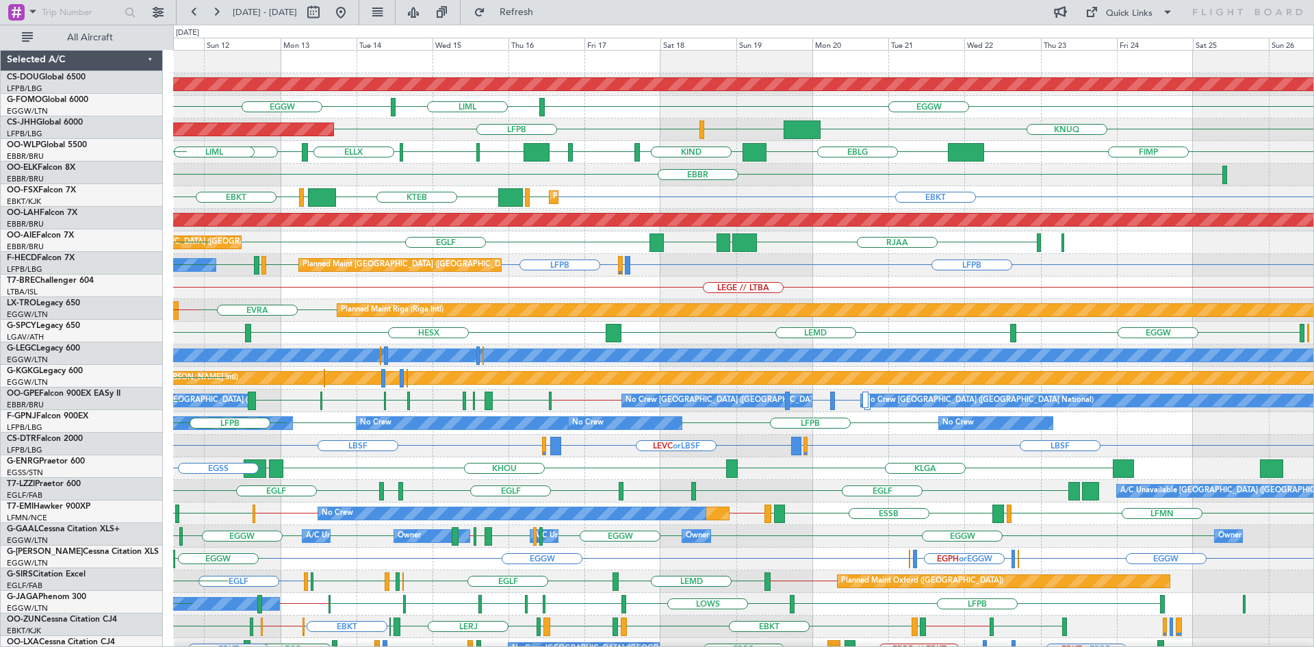
click at [613, 289] on div "Planned Maint London (Biggin Hill) LIML EGGW EGGW ESSA Planned Maint Paris (Le …" at bounding box center [743, 423] width 1140 height 745
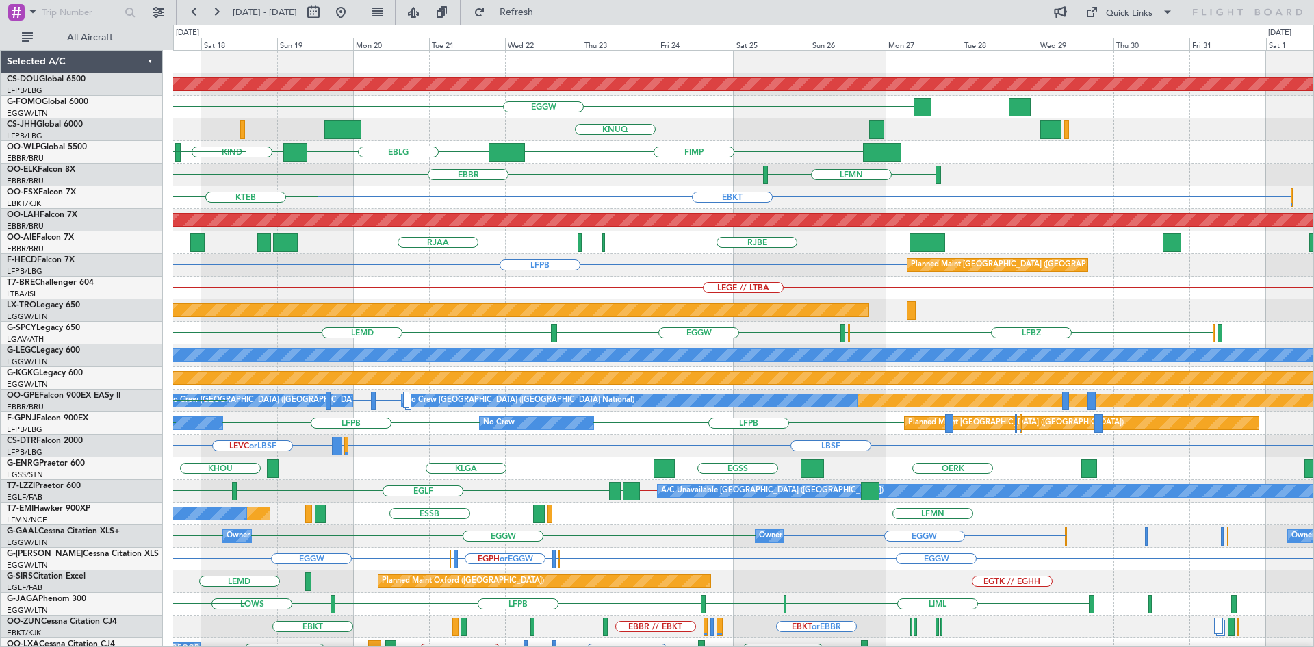
scroll to position [0, 0]
click at [522, 274] on div "LFPB Planned Maint Paris (Le Bourget) LFMN or LFPB LFPB Planned Maint Paris (Le…" at bounding box center [743, 265] width 1140 height 23
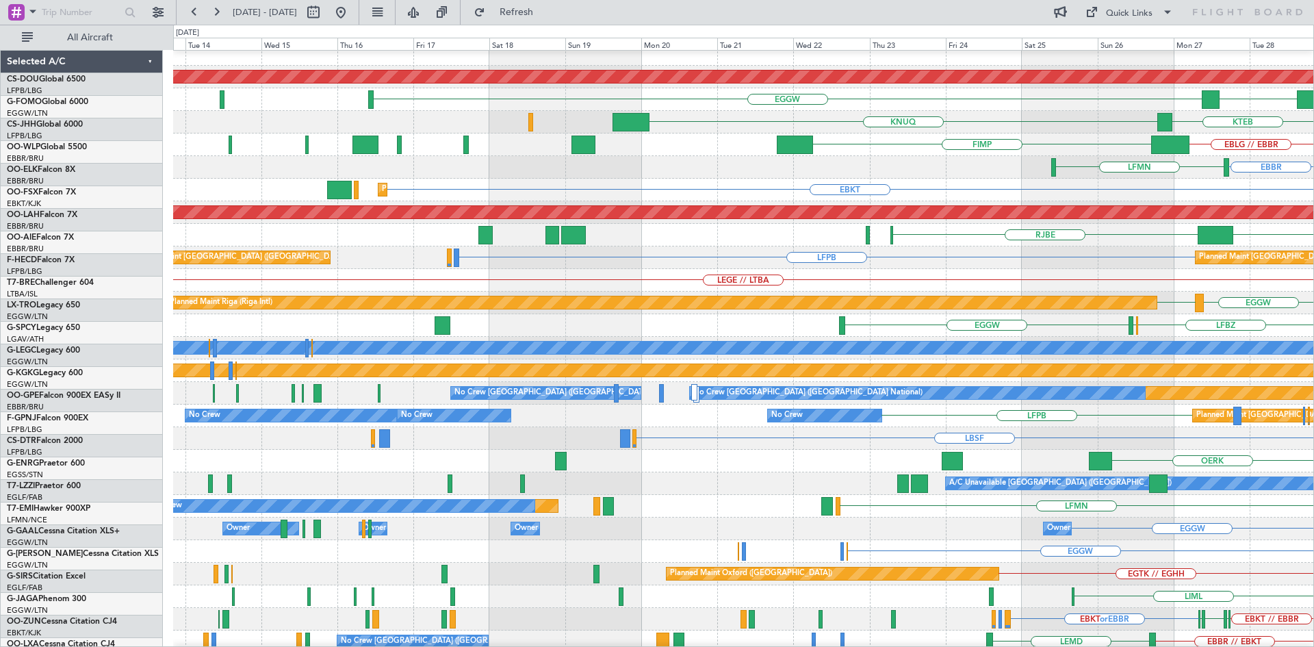
scroll to position [10, 0]
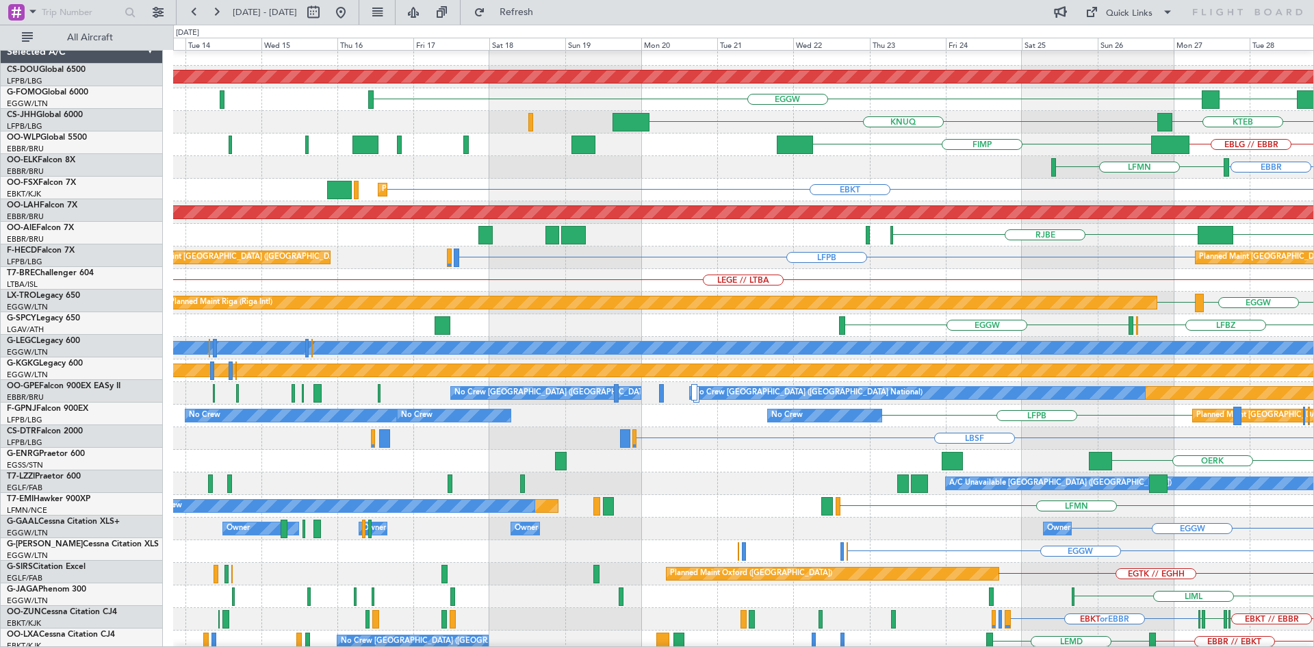
click at [1313, 291] on html "26 Oct 2025 - 10 Nov 2025 Refresh Quick Links All Aircraft Planned Maint London…" at bounding box center [657, 323] width 1314 height 647
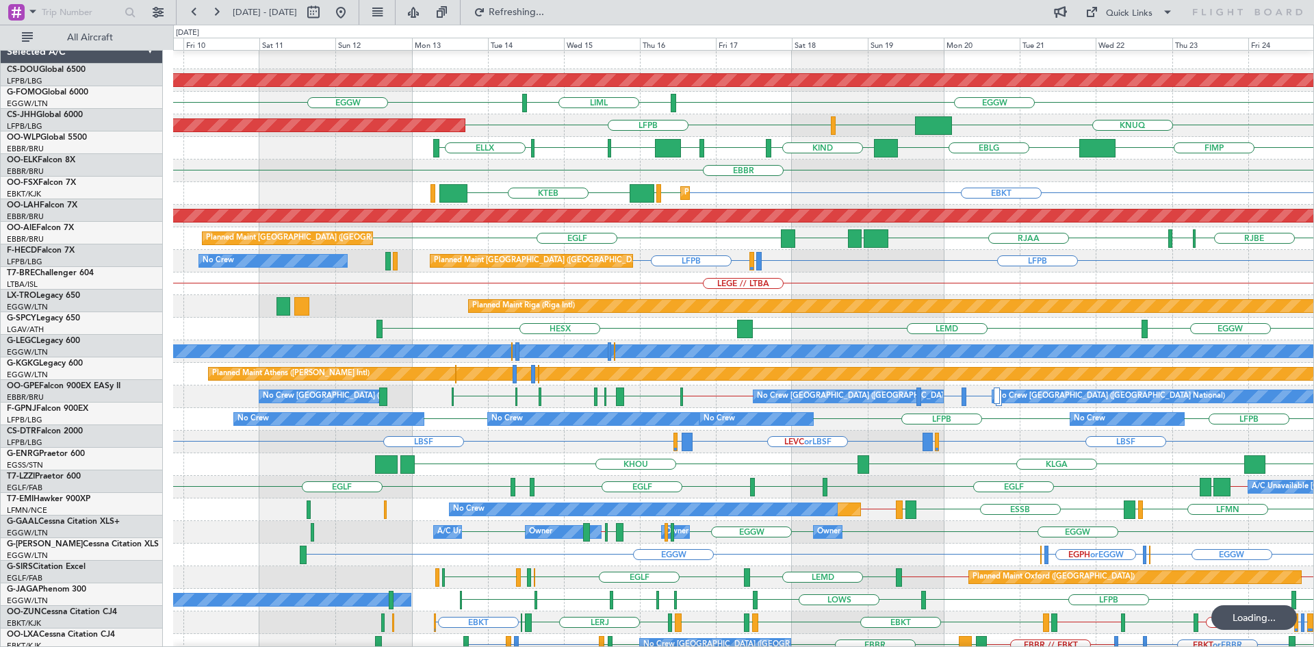
scroll to position [4, 0]
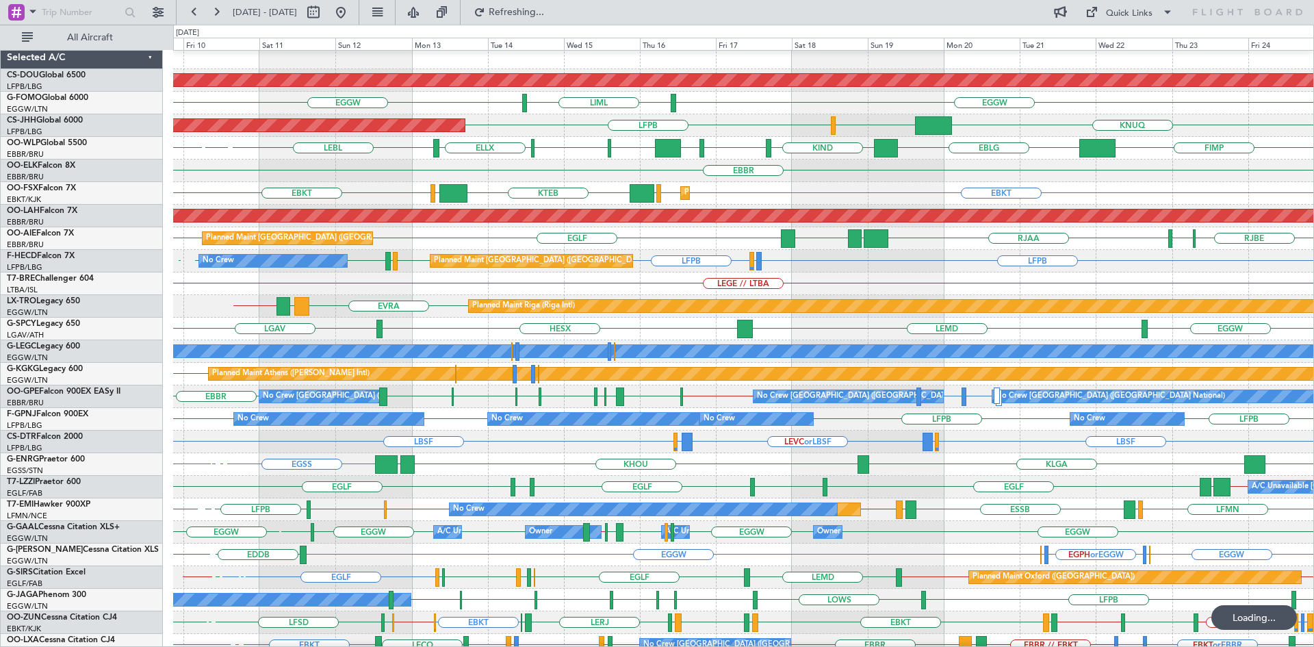
click at [790, 274] on div "Planned Maint London (Biggin Hill) LIML EGGW EGGW Planned Maint Paris (Le Bourg…" at bounding box center [743, 419] width 1140 height 745
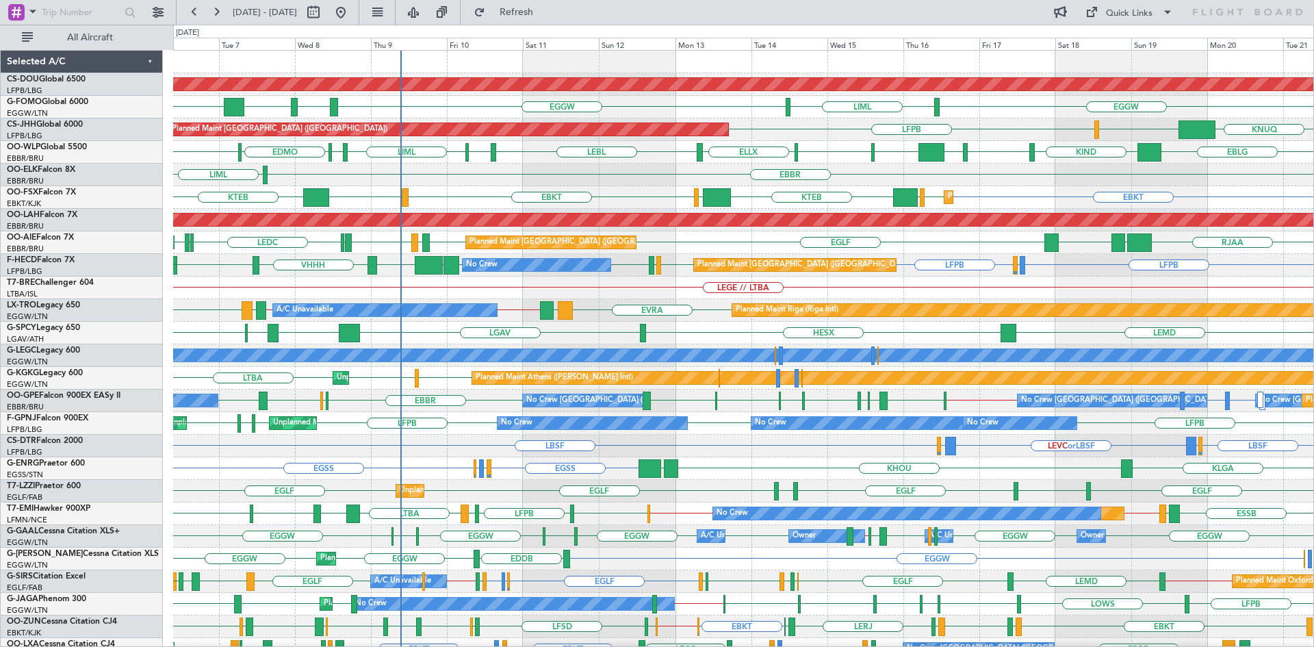
click at [1208, 257] on div "LFPB LFPB LFMN or LFPB LFPB LFMN LFPB LFPB UGTB ZBAA VHHH RPLL Planned Maint Pa…" at bounding box center [743, 265] width 1140 height 23
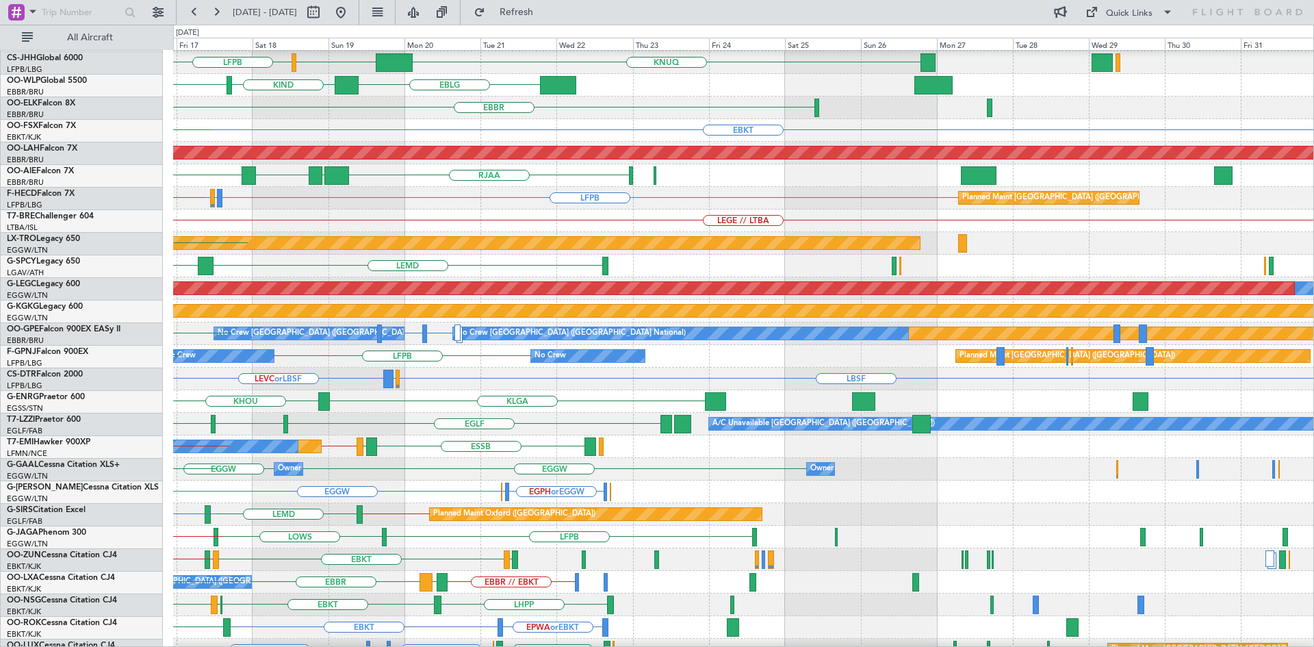
scroll to position [67, 0]
click at [208, 345] on div "LFPB No Crew No Crew Planned Maint Paris (Le Bourget) No Crew LFPB" at bounding box center [743, 356] width 1140 height 23
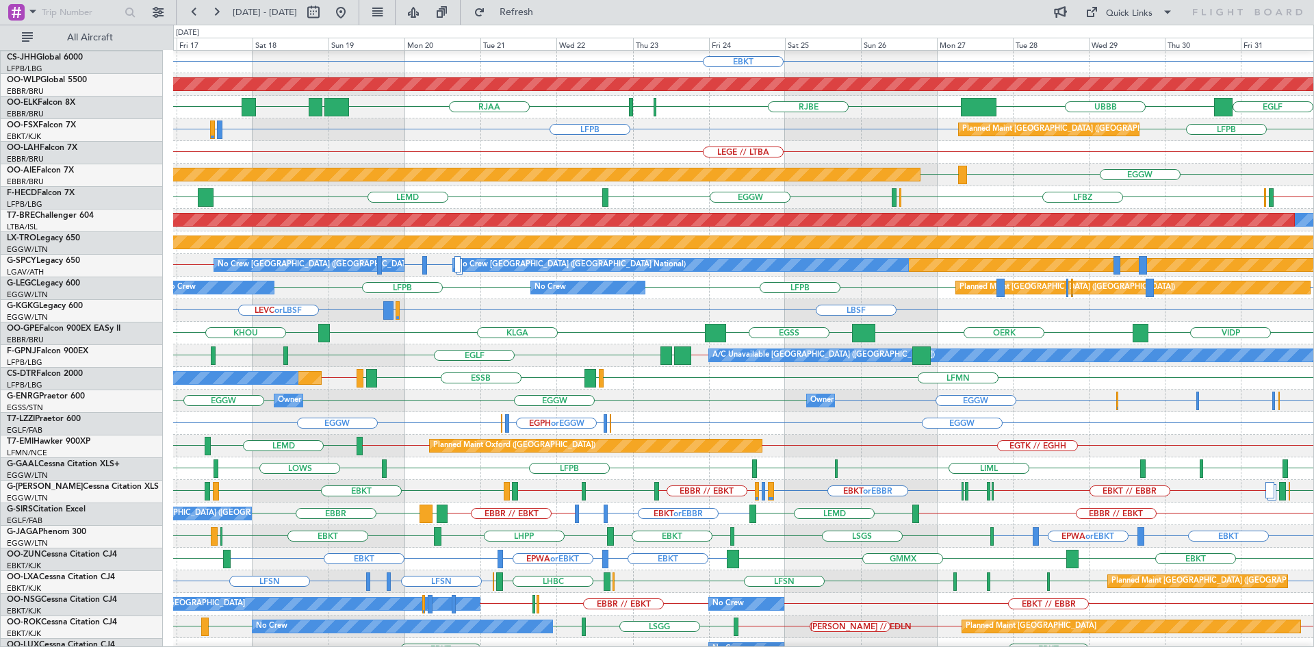
scroll to position [149, 0]
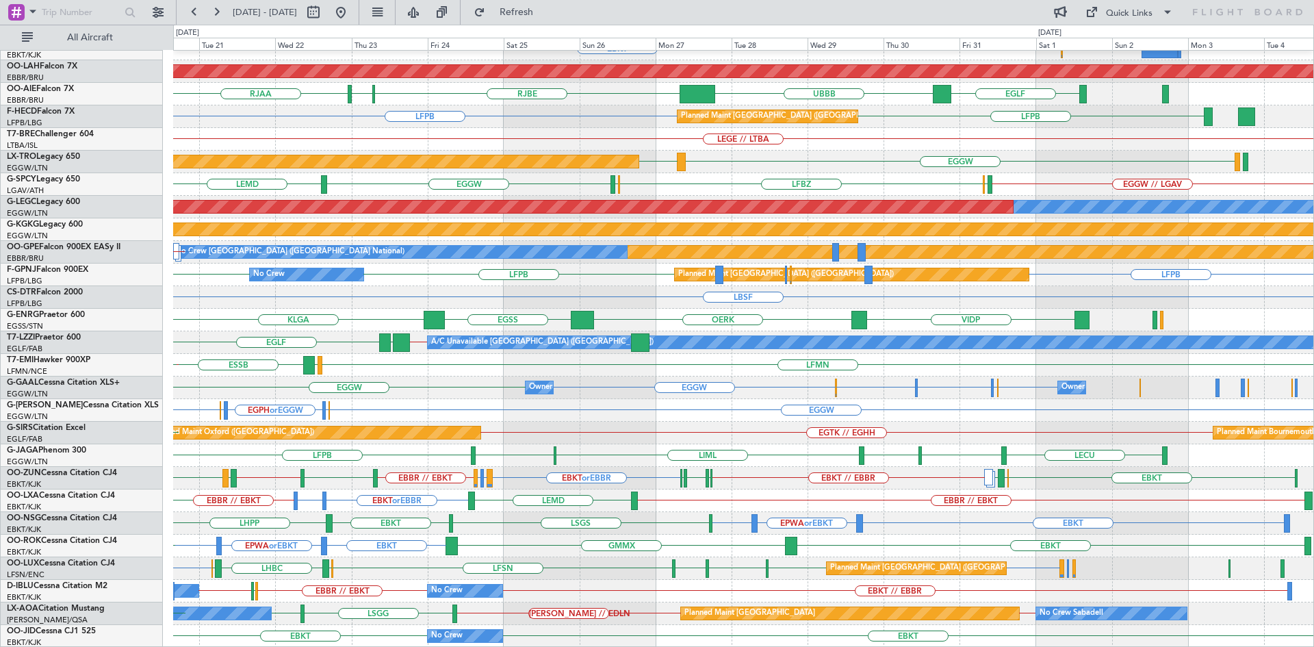
click at [607, 519] on div "EBBR LFMN EBBR EBKT Planned Maint Alton-st Louis (St Louis Regl) EGLF RJBE RJOB…" at bounding box center [743, 274] width 1140 height 745
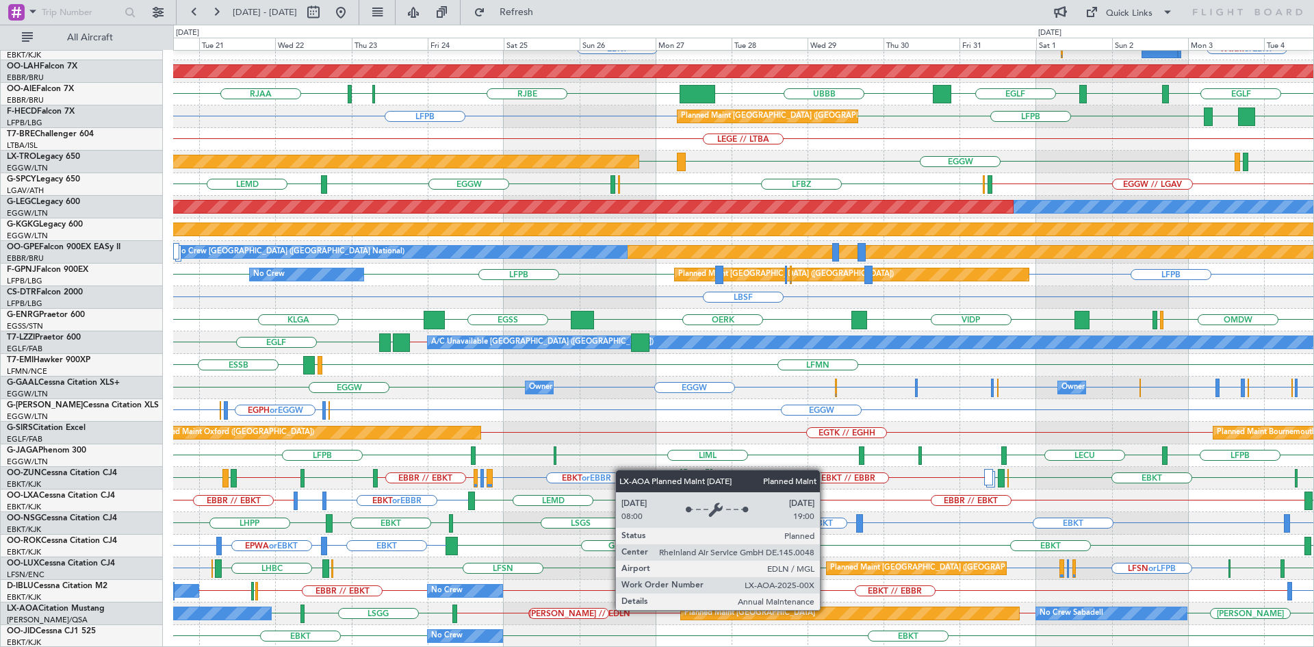
click at [826, 609] on div "Planned Maint [GEOGRAPHIC_DATA]" at bounding box center [850, 613] width 338 height 12
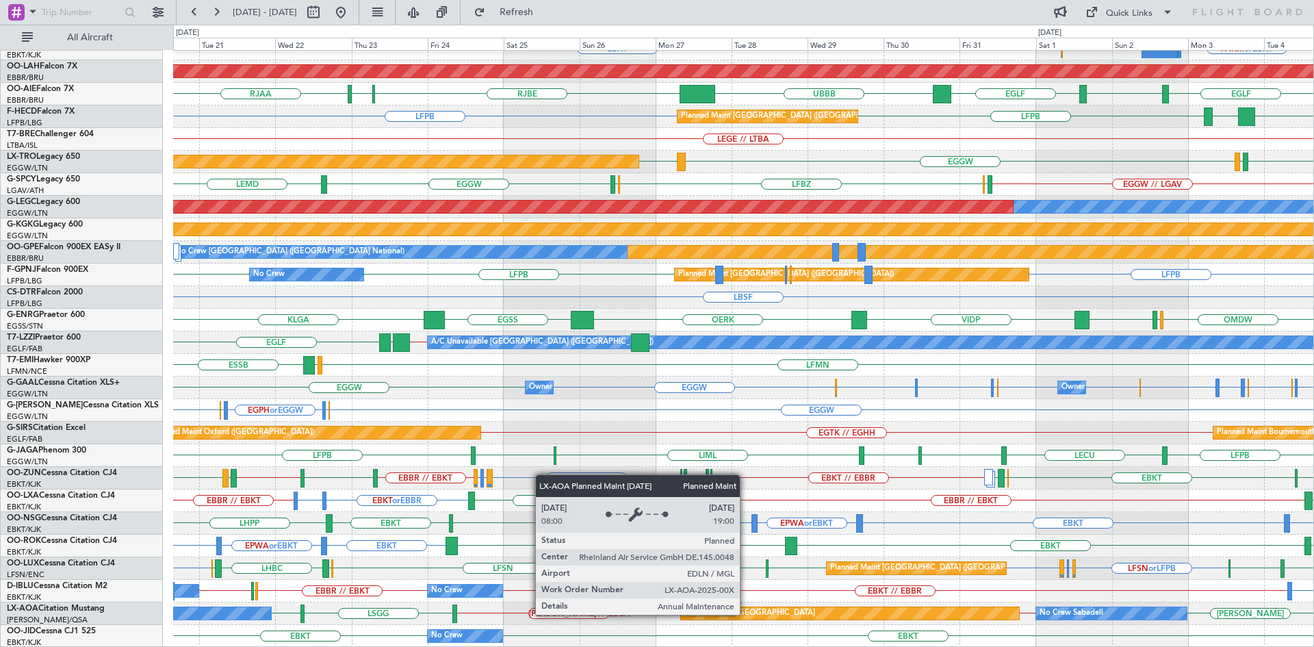
click at [746, 614] on div "Planned Maint [GEOGRAPHIC_DATA]" at bounding box center [749, 613] width 131 height 21
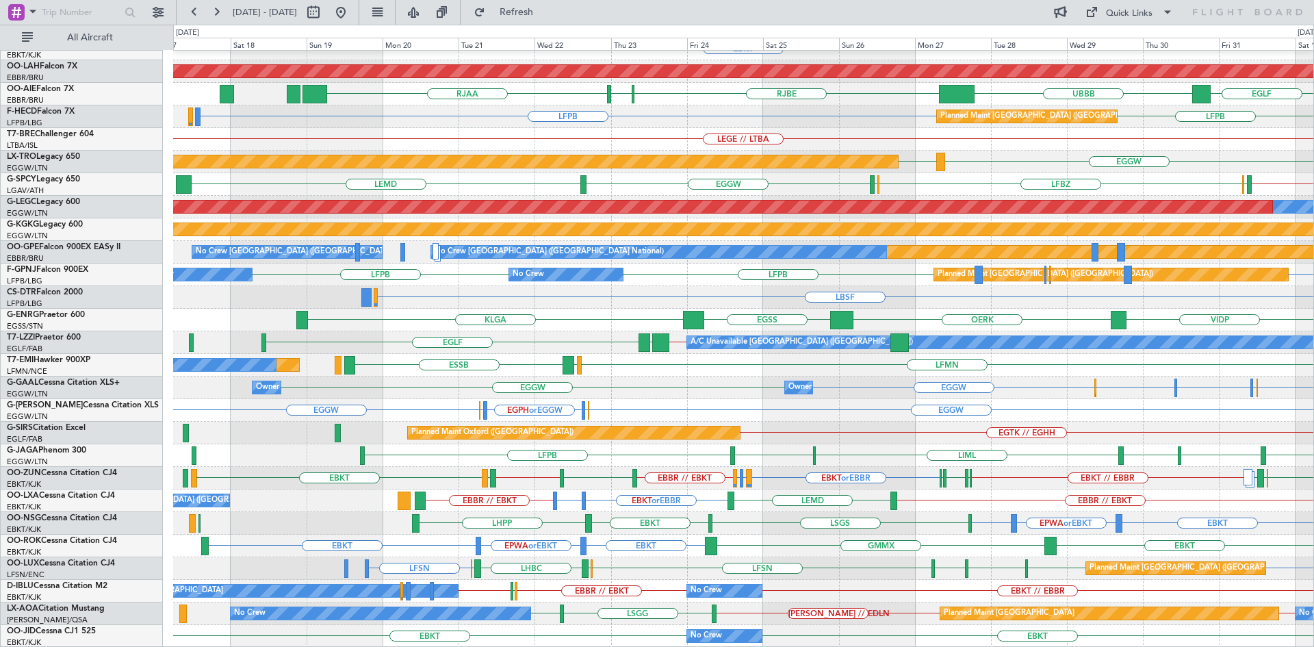
click at [1022, 474] on div "EBBR LFMN EBBR EBKT Planned Maint Kortrijk-Wevelgem EHRD or EBKT FALA or EBKT F…" at bounding box center [743, 274] width 1140 height 745
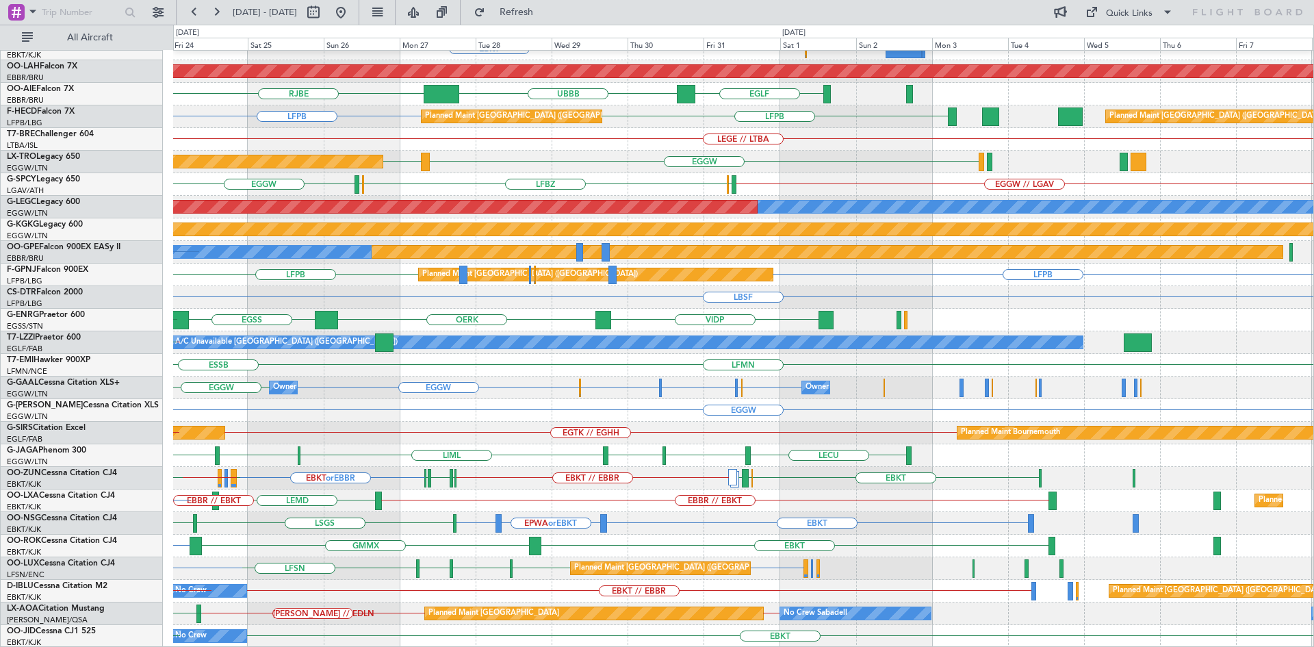
click at [551, 496] on div "EBBR LFMN EBBR EBKT Planned Maint Alton-st Louis (St Louis Regl) EGLF RJBE UBBB…" at bounding box center [743, 274] width 1140 height 745
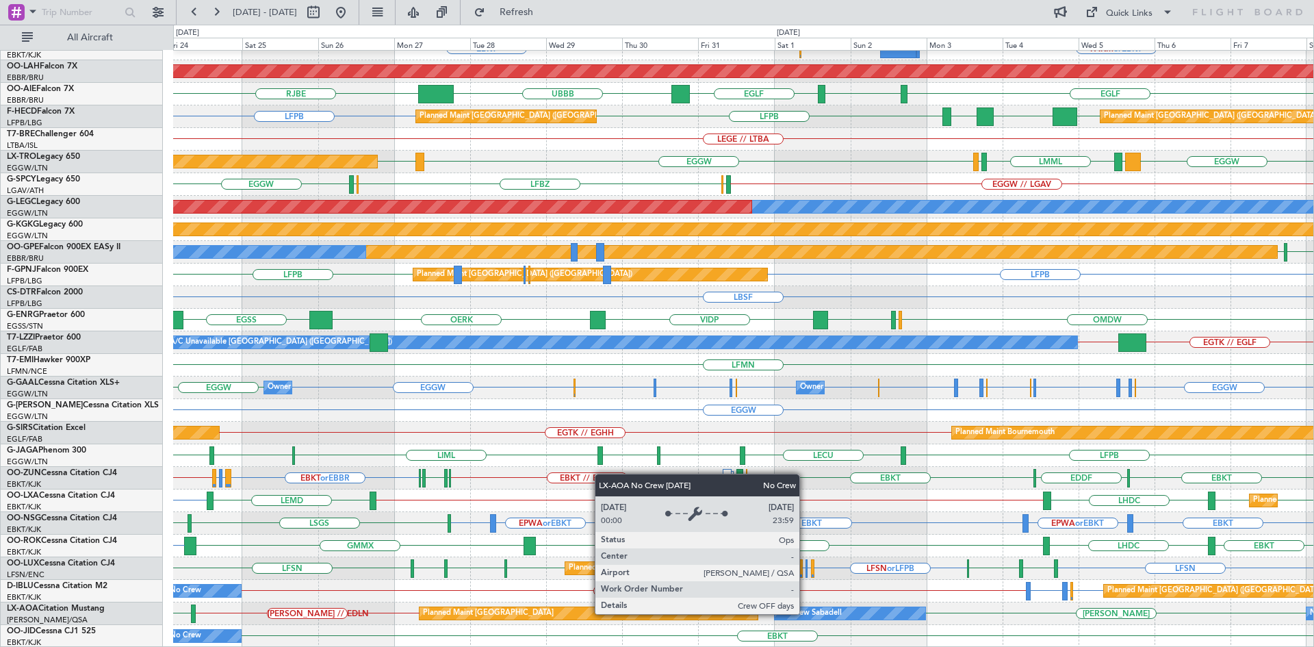
click at [806, 613] on div "No Crew Sabadell" at bounding box center [810, 613] width 64 height 21
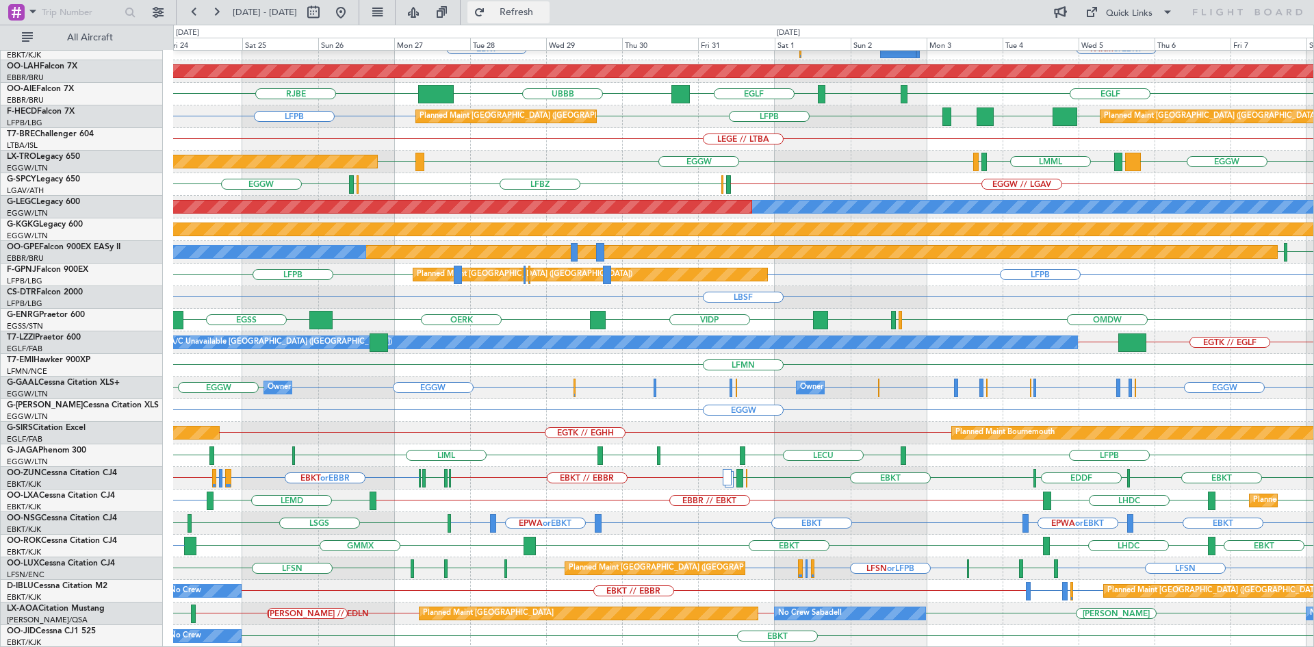
click at [526, 14] on button "Refresh" at bounding box center [508, 12] width 82 height 22
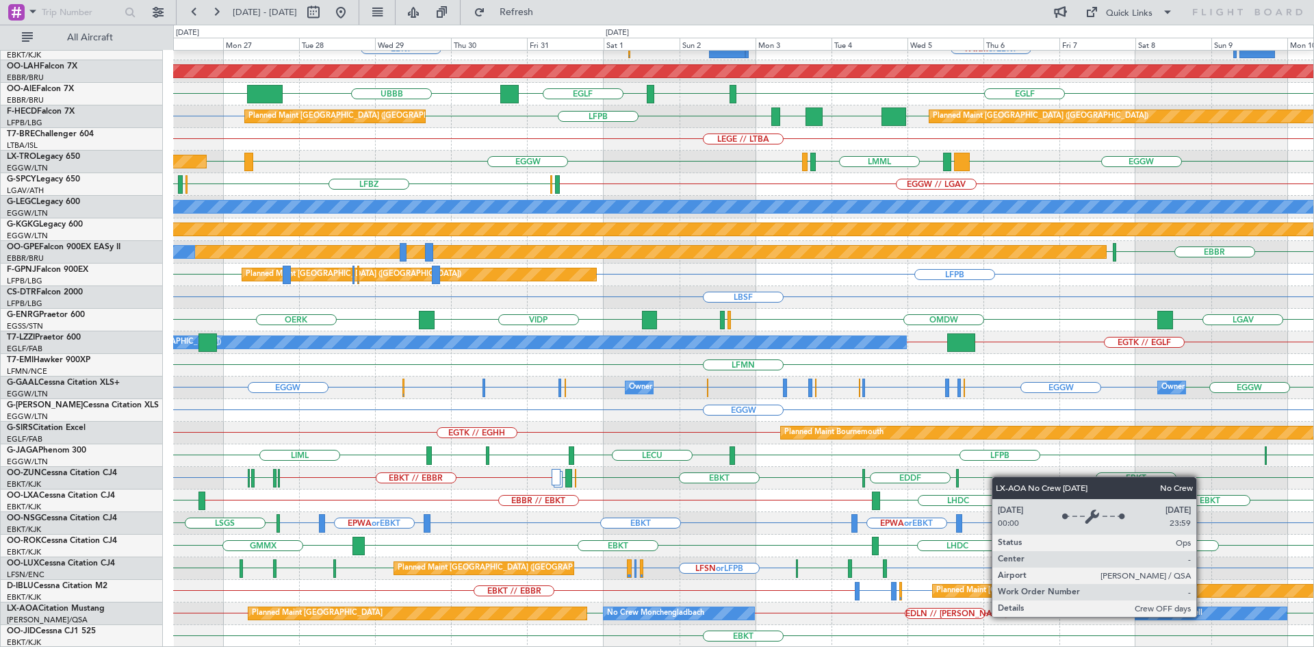
click at [1202, 615] on div "No Crew Sabadell" at bounding box center [1210, 613] width 151 height 12
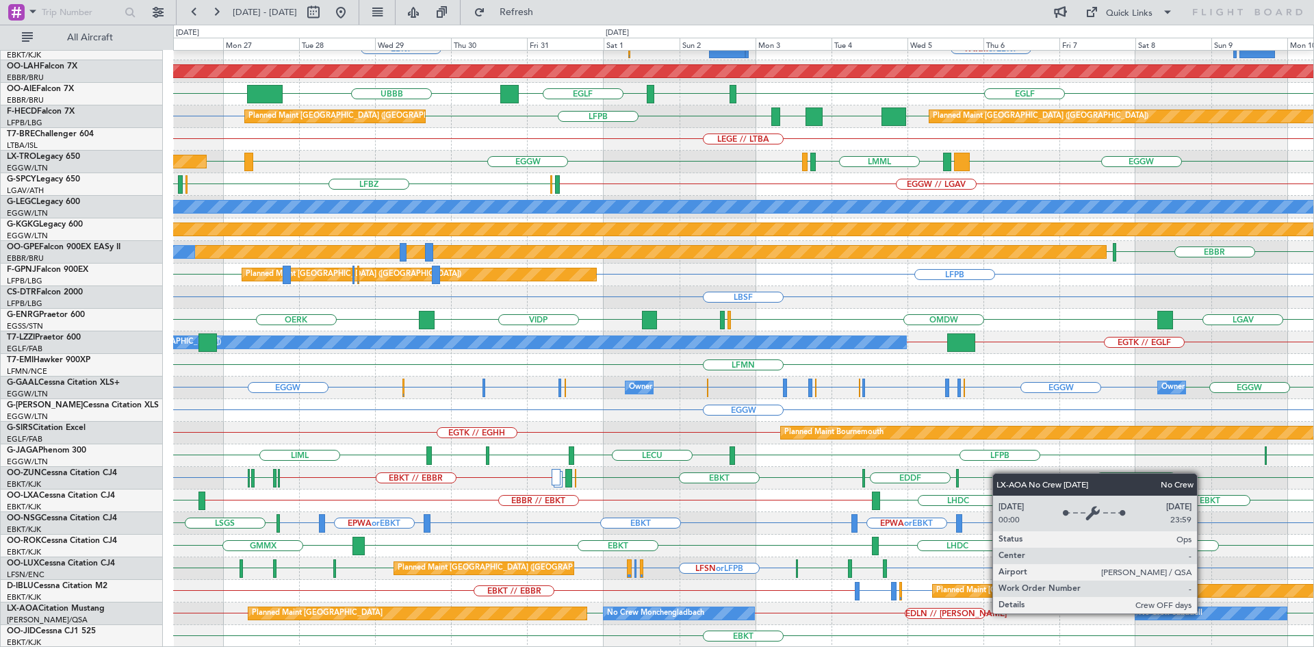
click at [1203, 613] on div "No Crew Sabadell" at bounding box center [1210, 613] width 151 height 12
click at [1203, 612] on div "No Crew Sabadell" at bounding box center [1210, 613] width 151 height 12
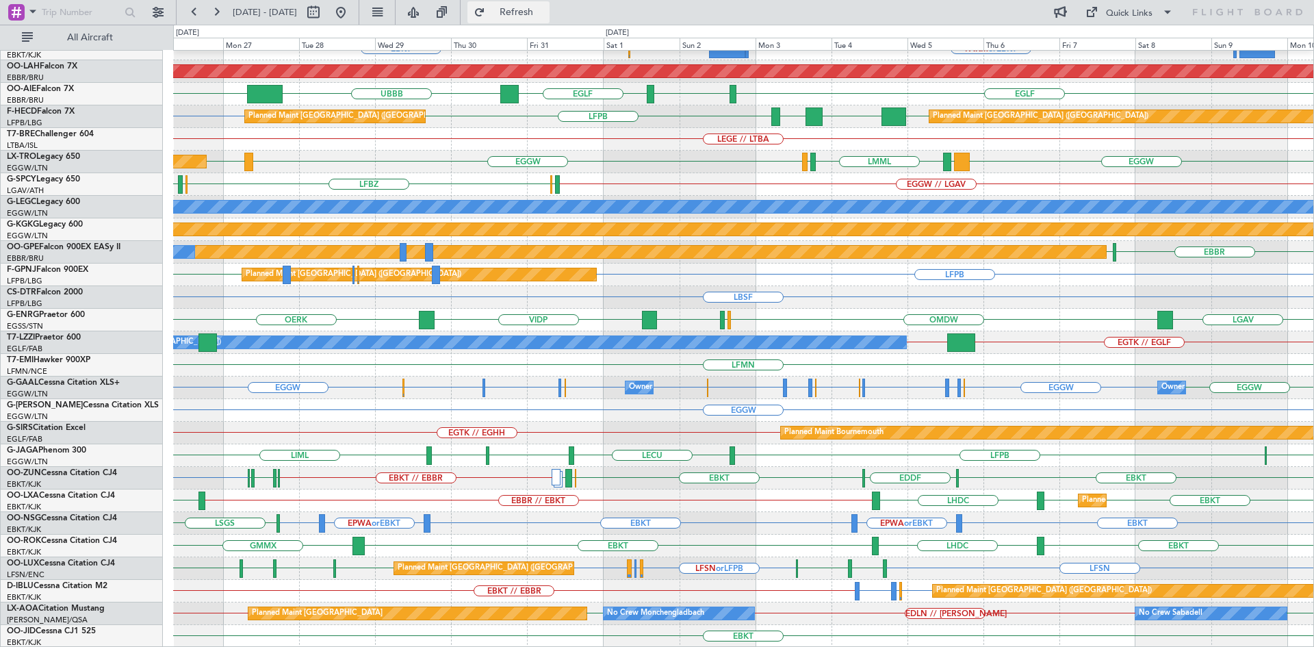
click at [545, 13] on span "Refresh" at bounding box center [516, 13] width 57 height 10
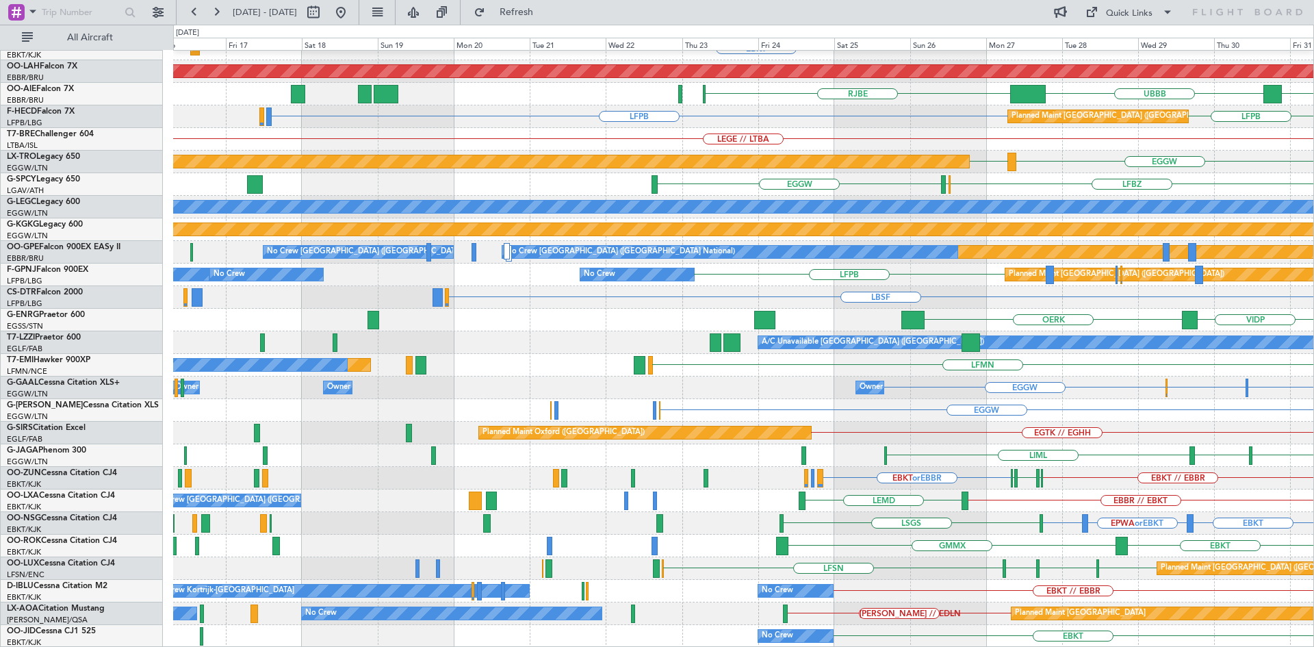
click at [1148, 348] on div "EBBR LFMN EBKT Planned Maint Kortrijk-Wevelgem EHRD or EBKT FALA or EBKT FAKM o…" at bounding box center [743, 274] width 1140 height 745
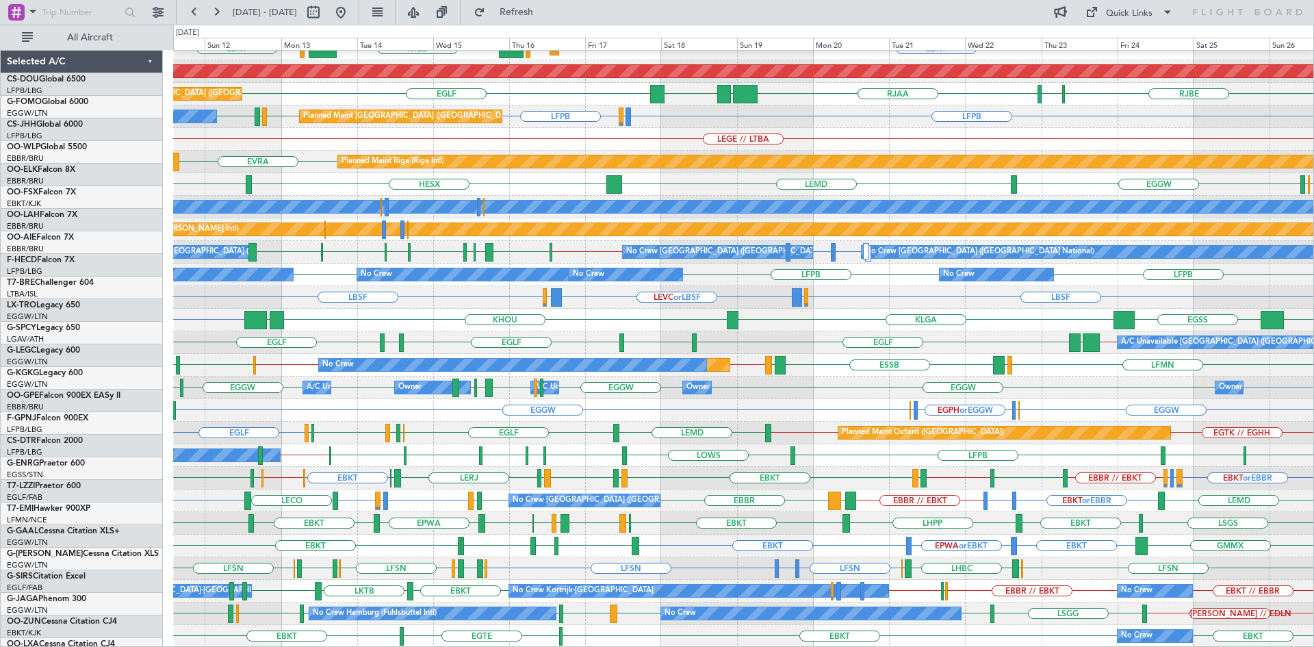
scroll to position [149, 0]
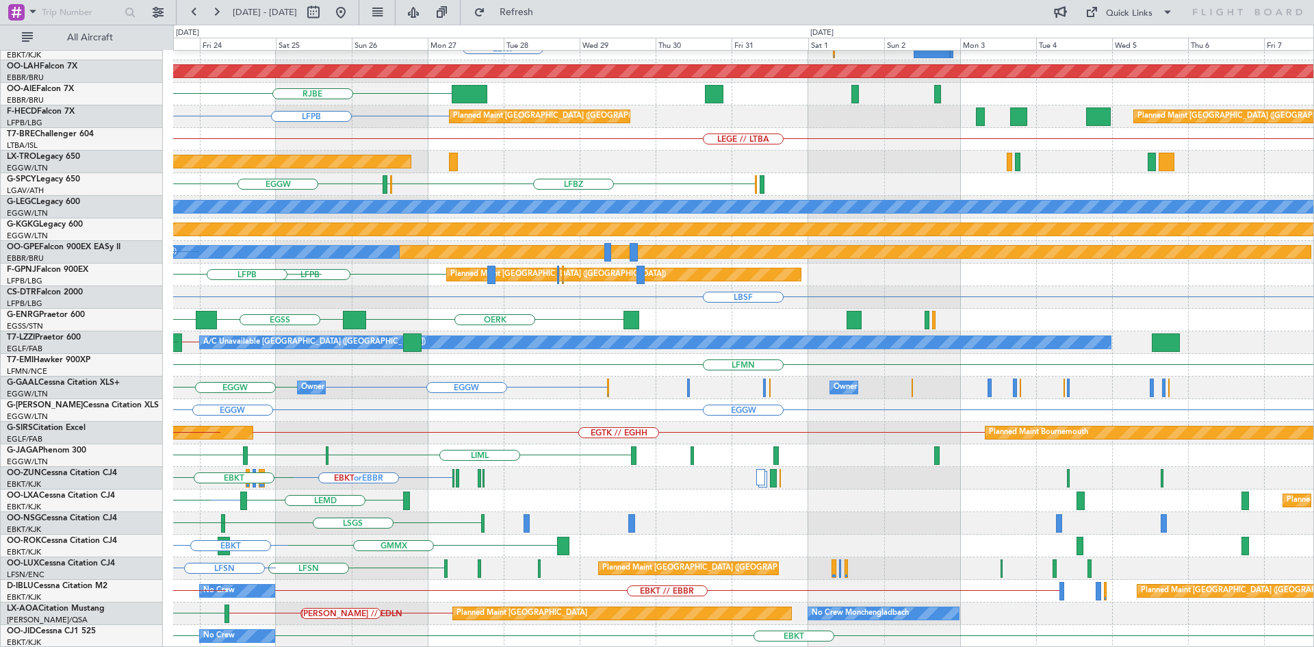
click at [0, 424] on div "EBBR LFMN EBKT Planned Maint Alton-st Louis (St Louis Regl) RJBE RJOB RJAA LFPB…" at bounding box center [657, 336] width 1314 height 622
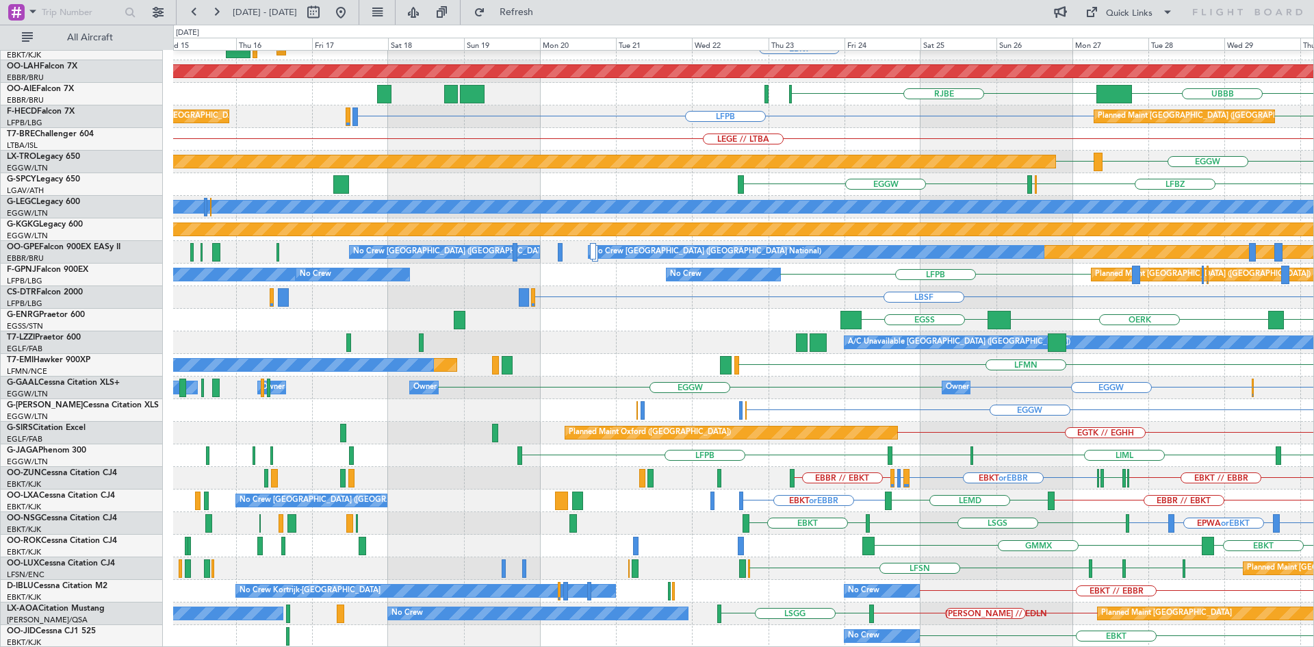
click at [1129, 296] on div "EBBR EBBR LFMN EBKT Planned Maint Kortrijk-Wevelgem EHRD or EBKT FALA or EBKT F…" at bounding box center [743, 274] width 1140 height 745
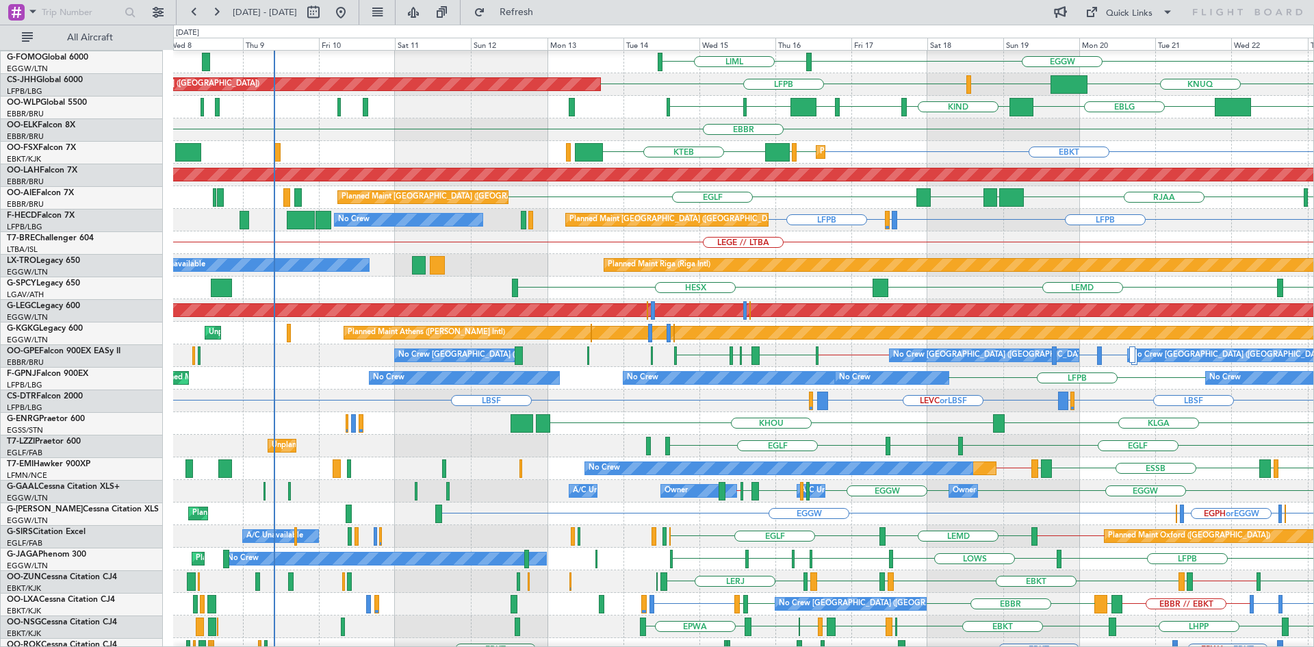
scroll to position [45, 0]
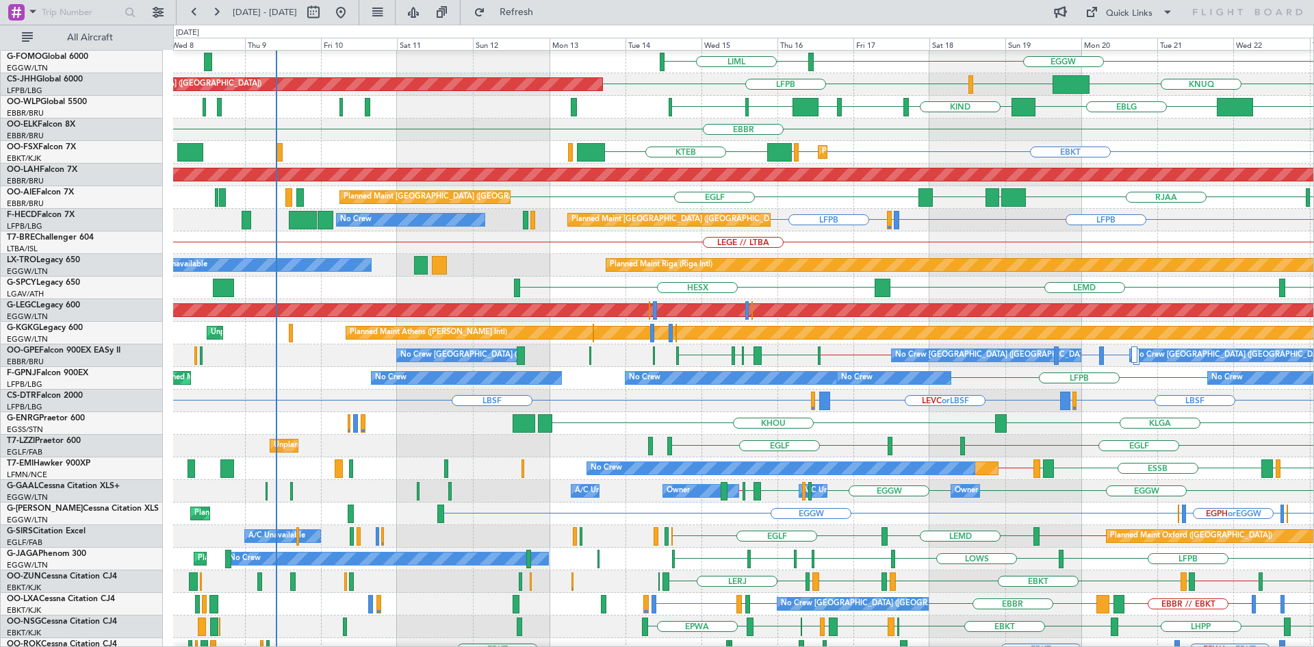
click at [1123, 224] on div "LFPB LFMN or LFPB LFPB Planned Maint Paris (Le Bourget) No Crew" at bounding box center [743, 220] width 1140 height 23
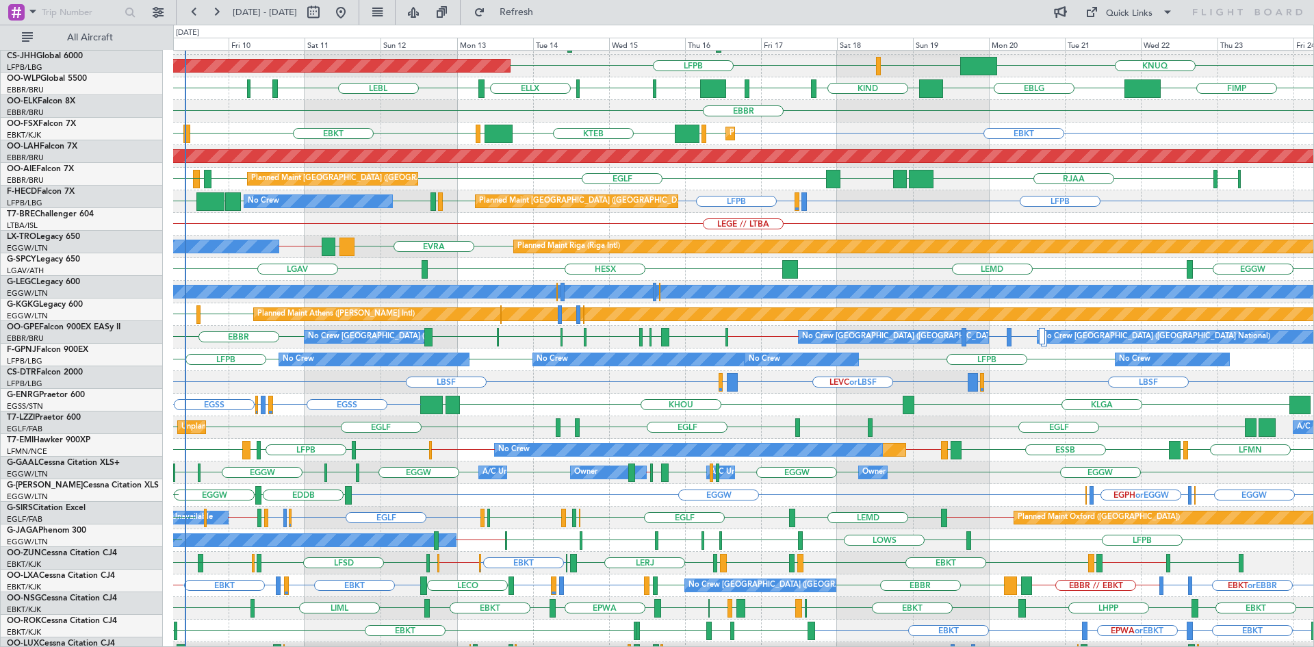
scroll to position [64, 0]
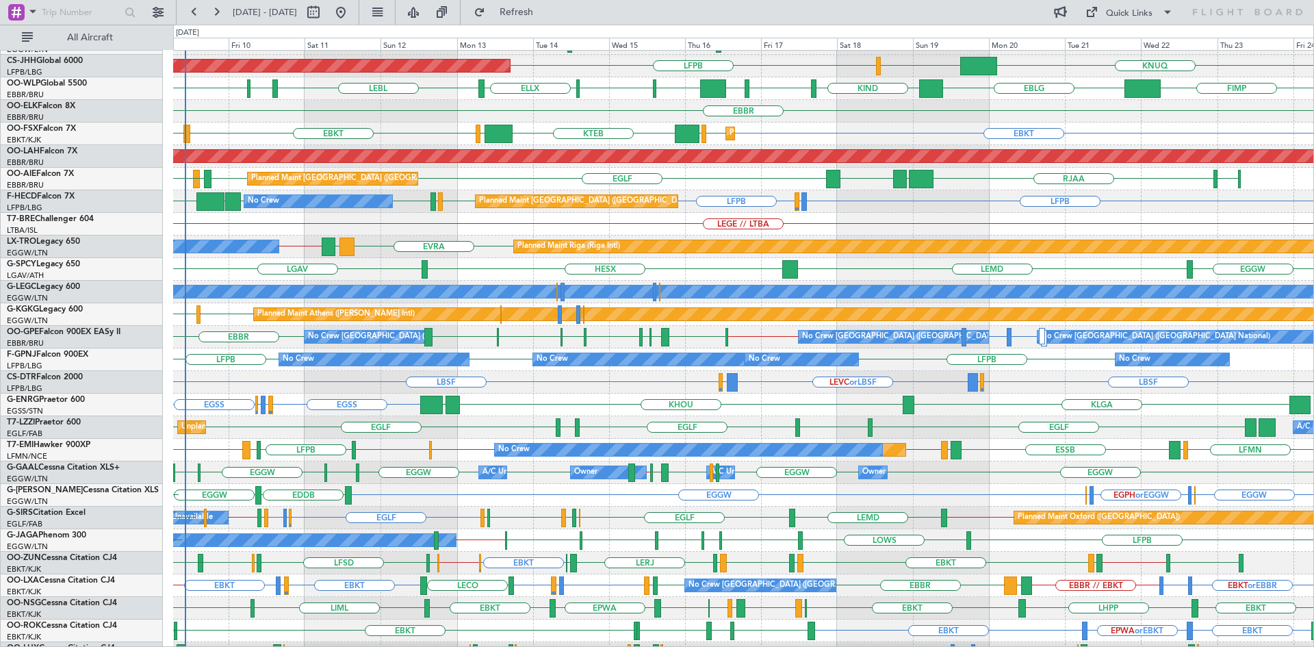
click at [759, 231] on div "LEGE // LTBA" at bounding box center [743, 224] width 1140 height 23
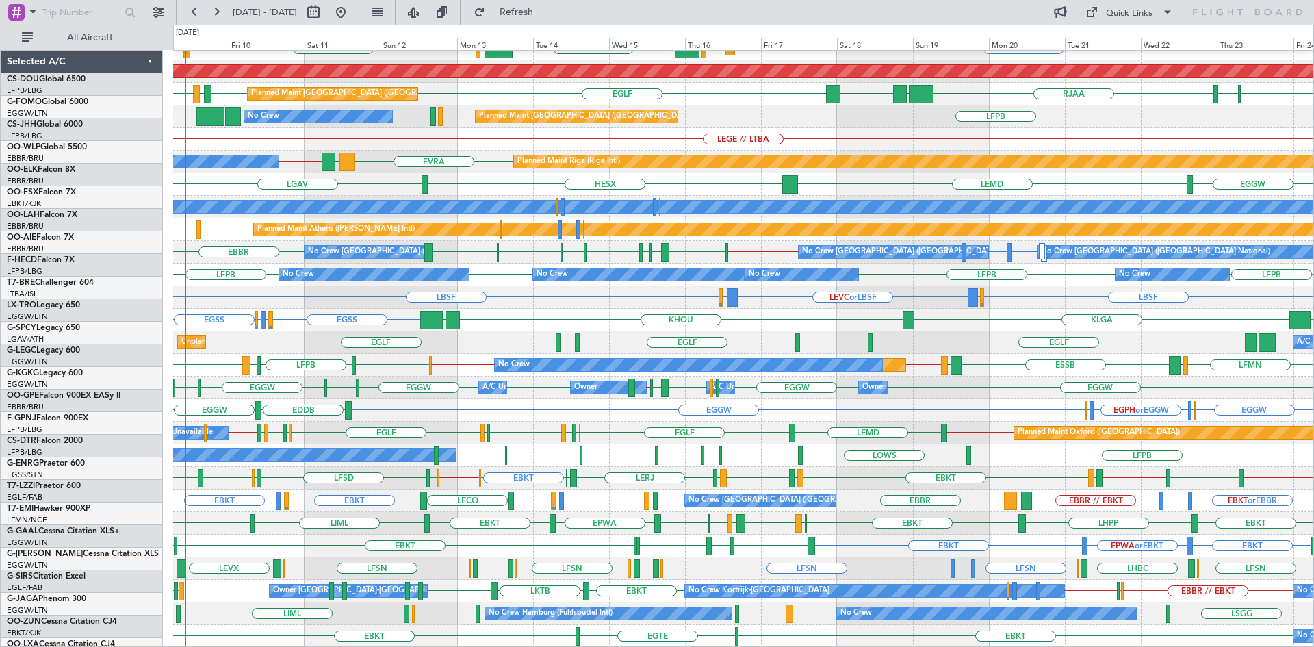
scroll to position [149, 0]
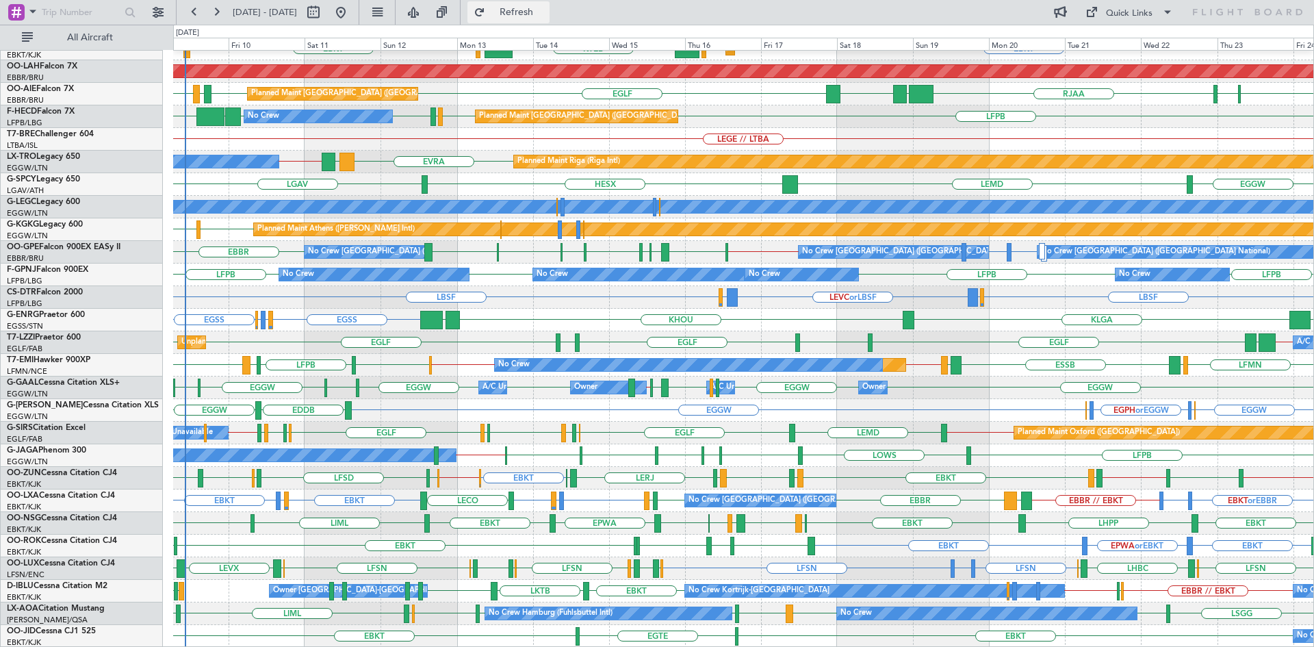
click at [526, 19] on button "Refresh" at bounding box center [508, 12] width 82 height 22
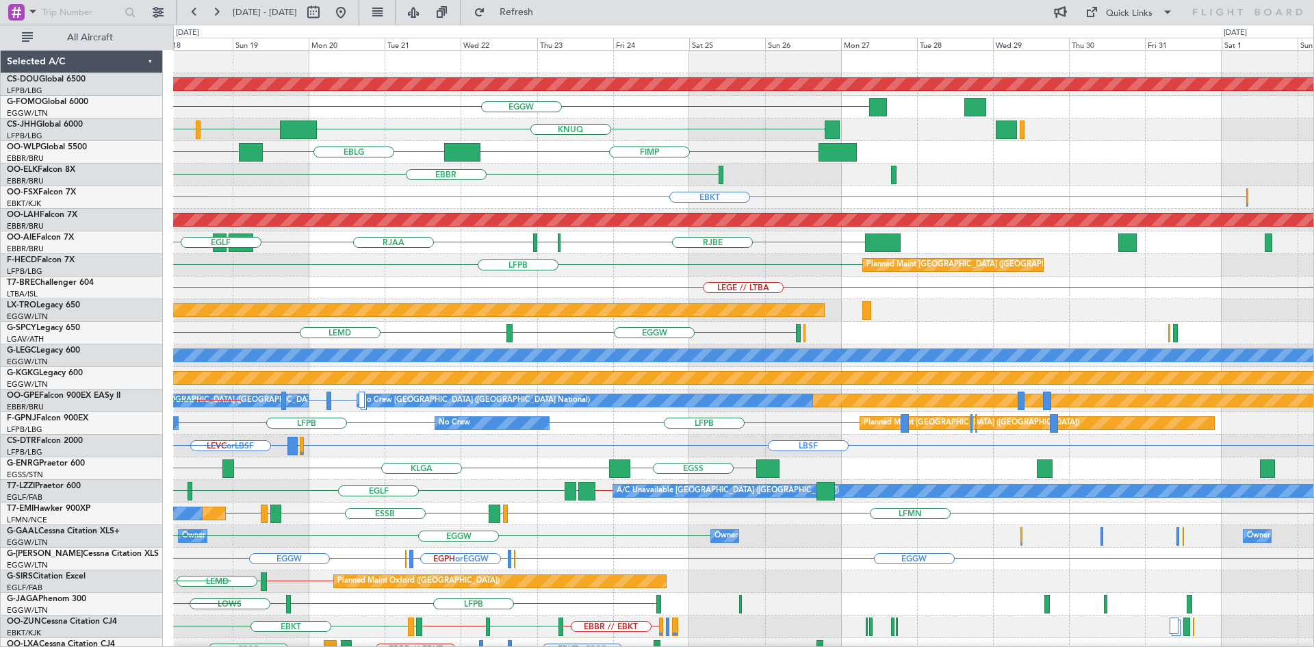
click at [261, 268] on div "Planned Maint London (Biggin Hill) EGGW LIML KNUQ LEZG LFPB EBLG KIND FIMP KTEB…" at bounding box center [743, 423] width 1140 height 745
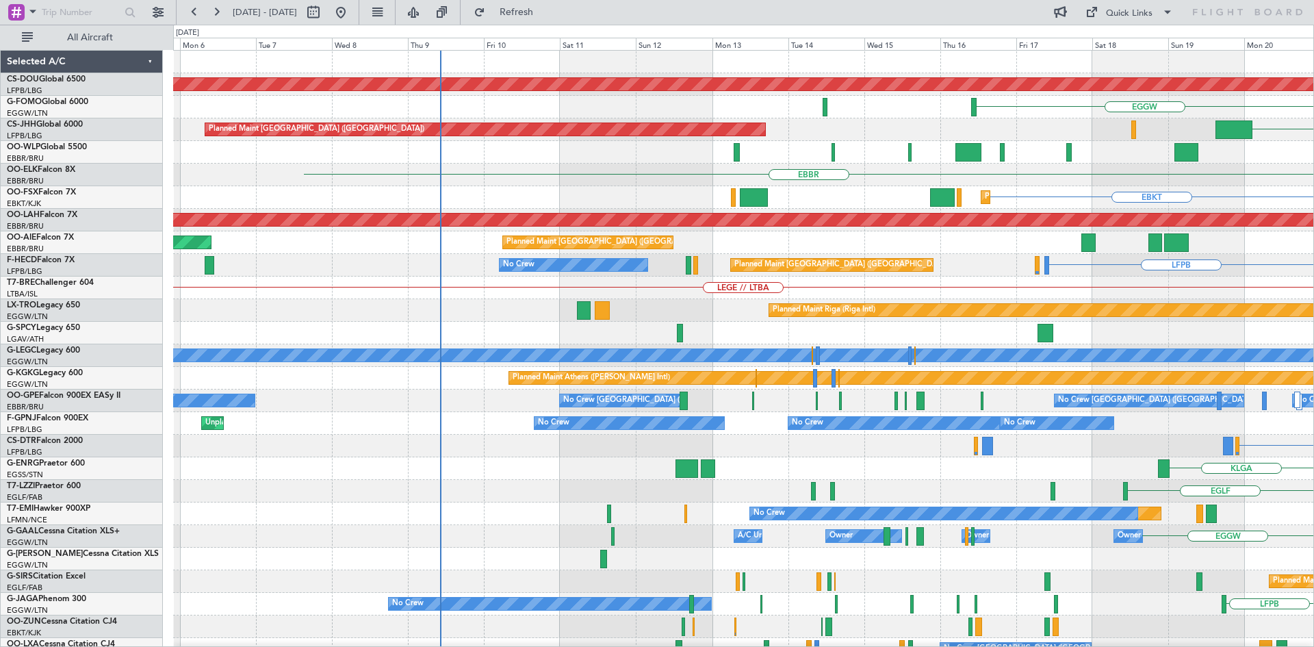
click at [1313, 418] on html "23 Oct 2025 - 07 Nov 2025 Refresh Quick Links All Aircraft Planned Maint London…" at bounding box center [657, 323] width 1314 height 647
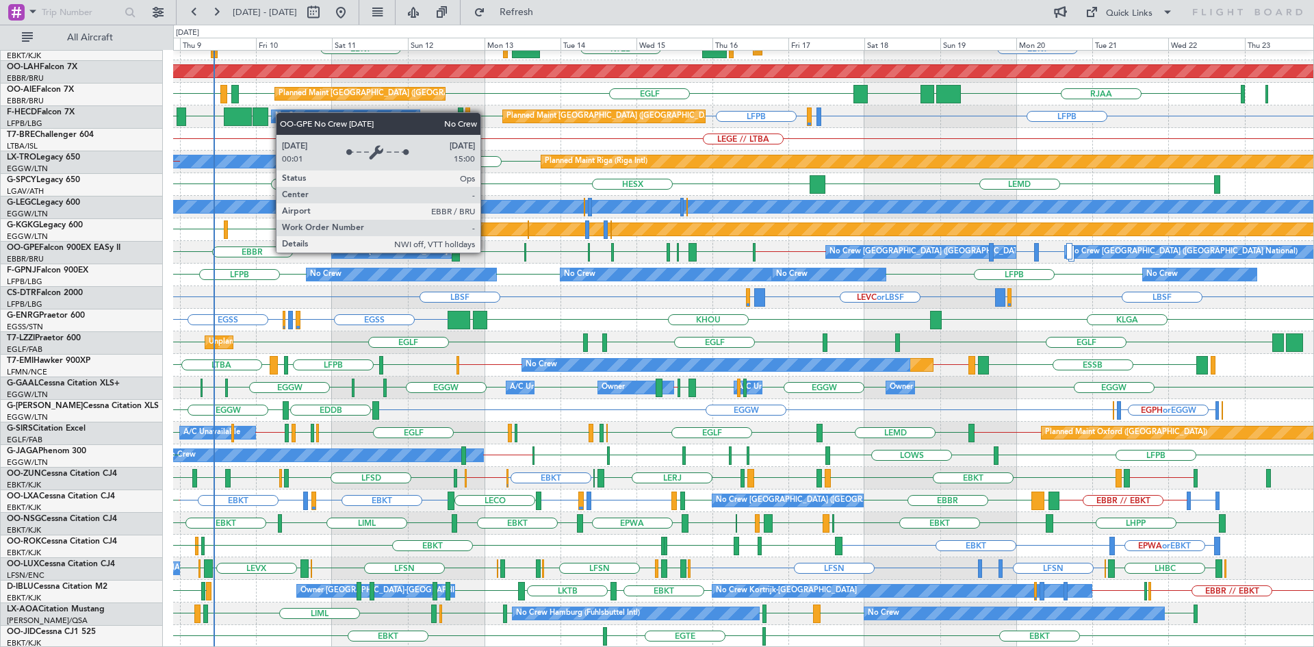
scroll to position [149, 0]
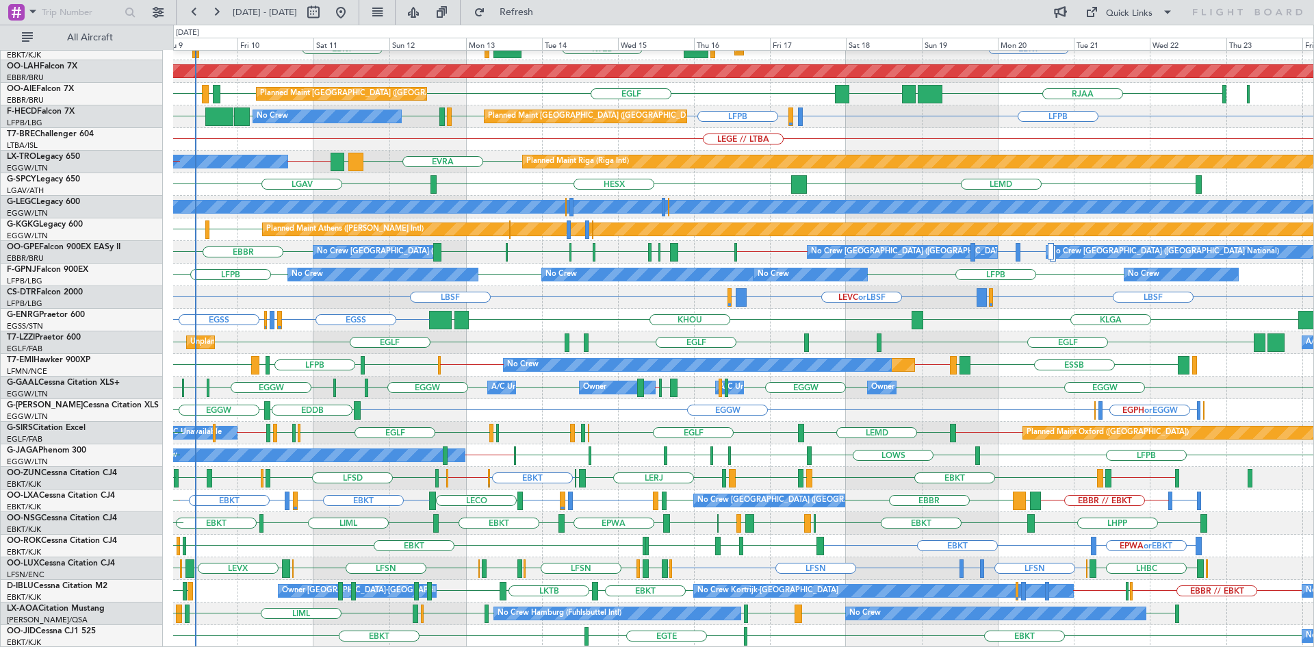
click at [352, 242] on div "LIPQ or EBBR EBBR EDDN // EBBR EBBR LWSK BKPR LYBE LQSA LYTV LATI EBBR Planned …" at bounding box center [743, 252] width 1140 height 23
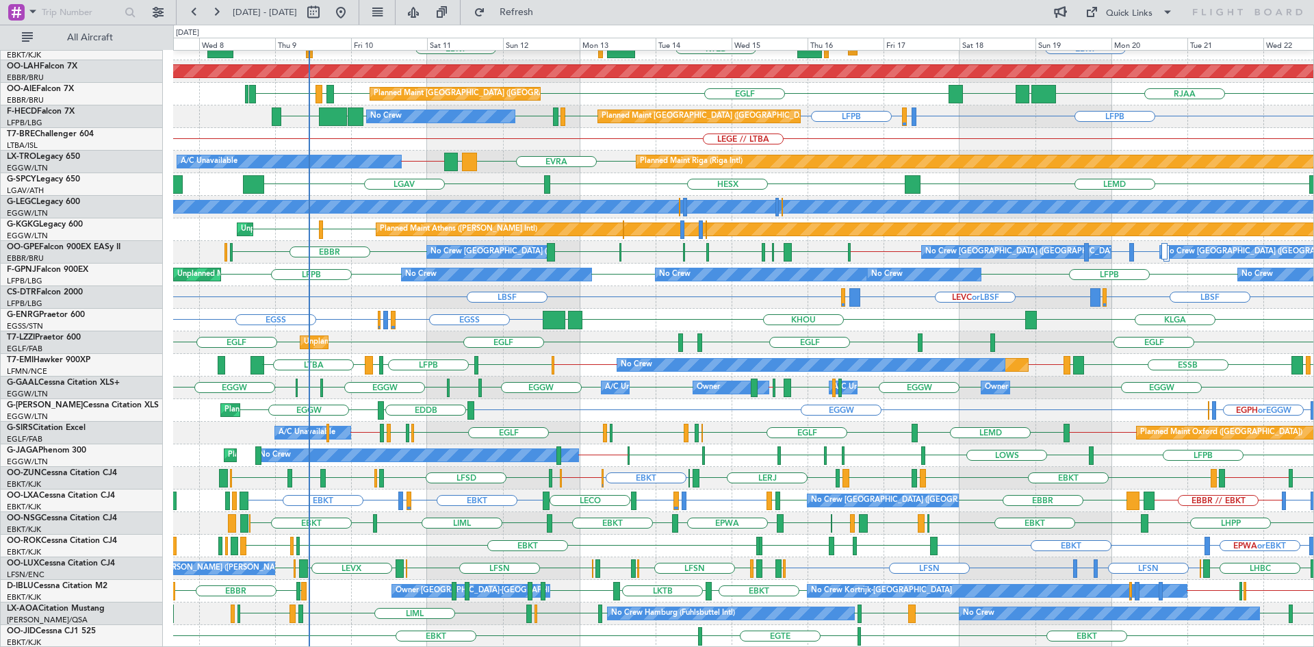
click at [1040, 486] on div "EBBR EBKT EBKT LOWS KTEB Planned Maint Kortrijk-Wevelgem LIMC EBKT LHBP Planned…" at bounding box center [743, 274] width 1140 height 745
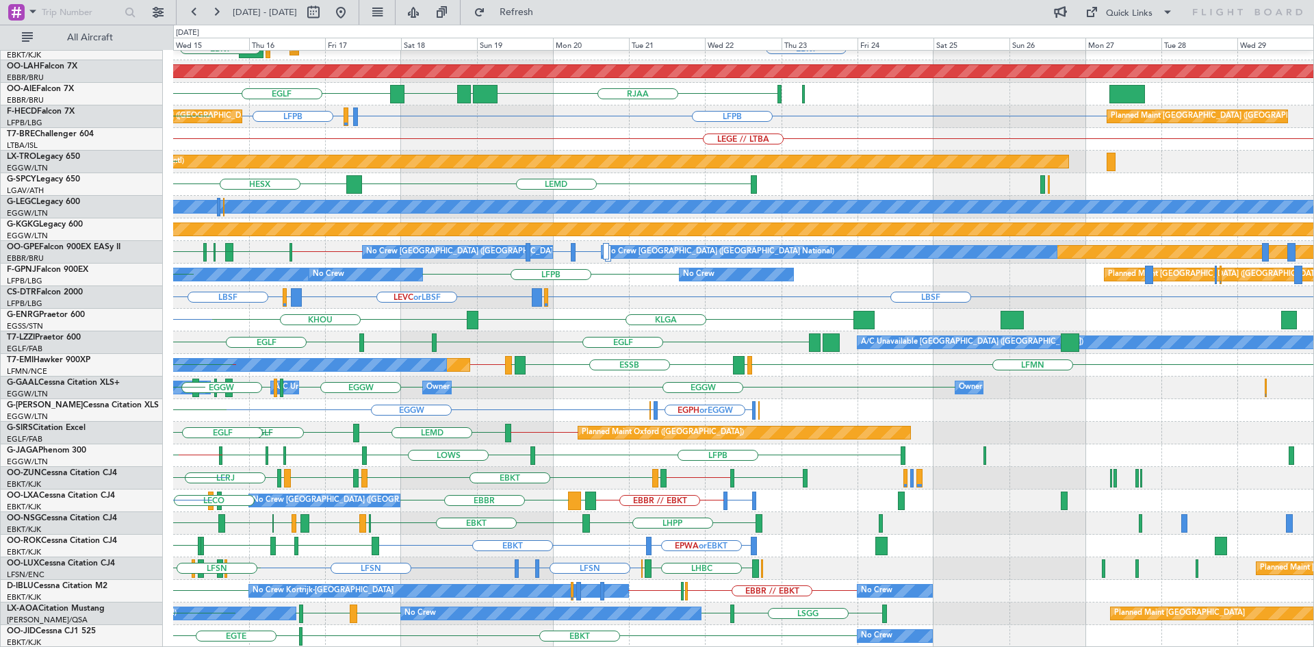
click at [447, 463] on div "EBBR Planned Maint Kortrijk-Wevelgem EBKT EBKT LOWS KTEB LIMC EBKT Planned Main…" at bounding box center [743, 274] width 1140 height 745
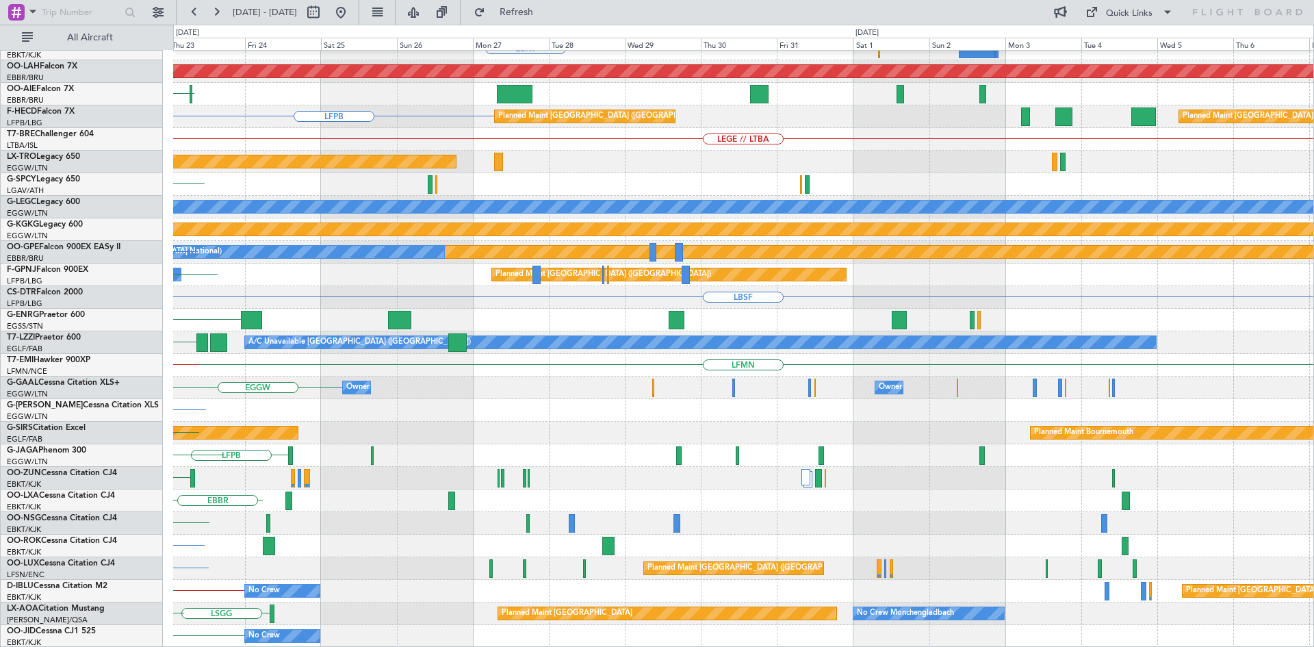
click at [514, 441] on div "EBBR EBKT Planned Maint Alton-st Louis (St Louis Regl) RJAA LFPB Planned Maint …" at bounding box center [743, 274] width 1140 height 745
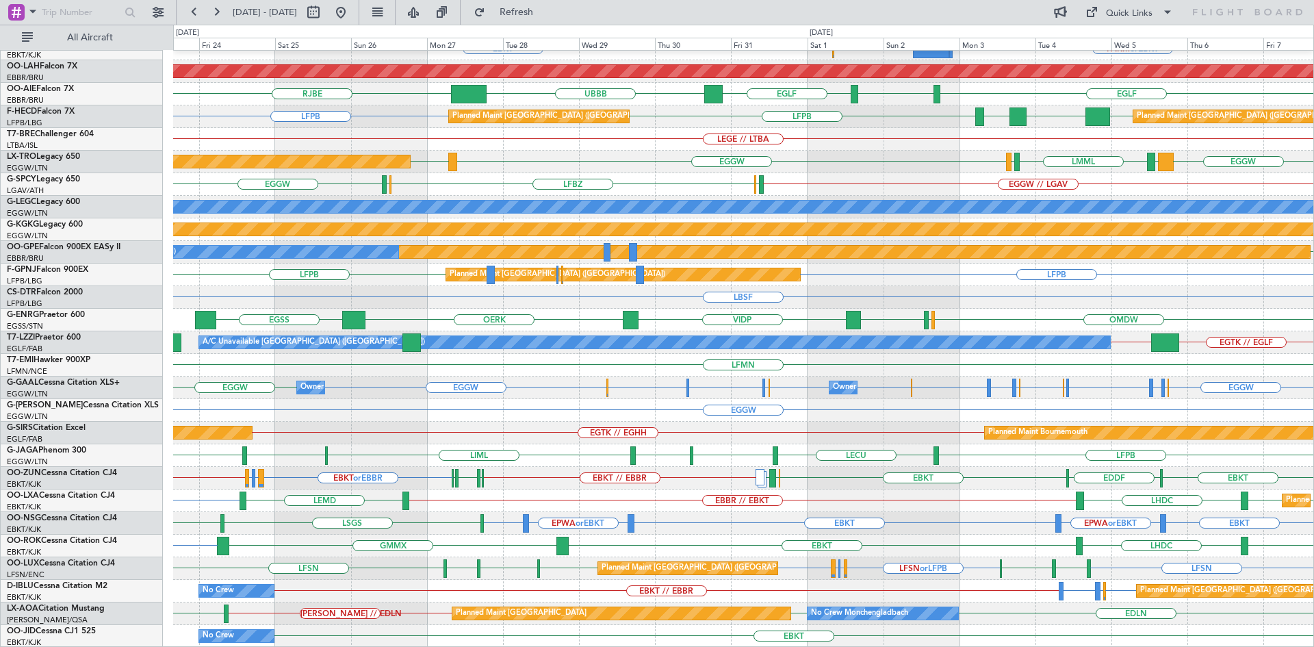
click at [792, 479] on div "EBKT or EBBR LEPA or EBBR LFML or EBBR EBBR // EBKT EBKT // EBBR EGGW EGPN EGGW…" at bounding box center [743, 478] width 1140 height 23
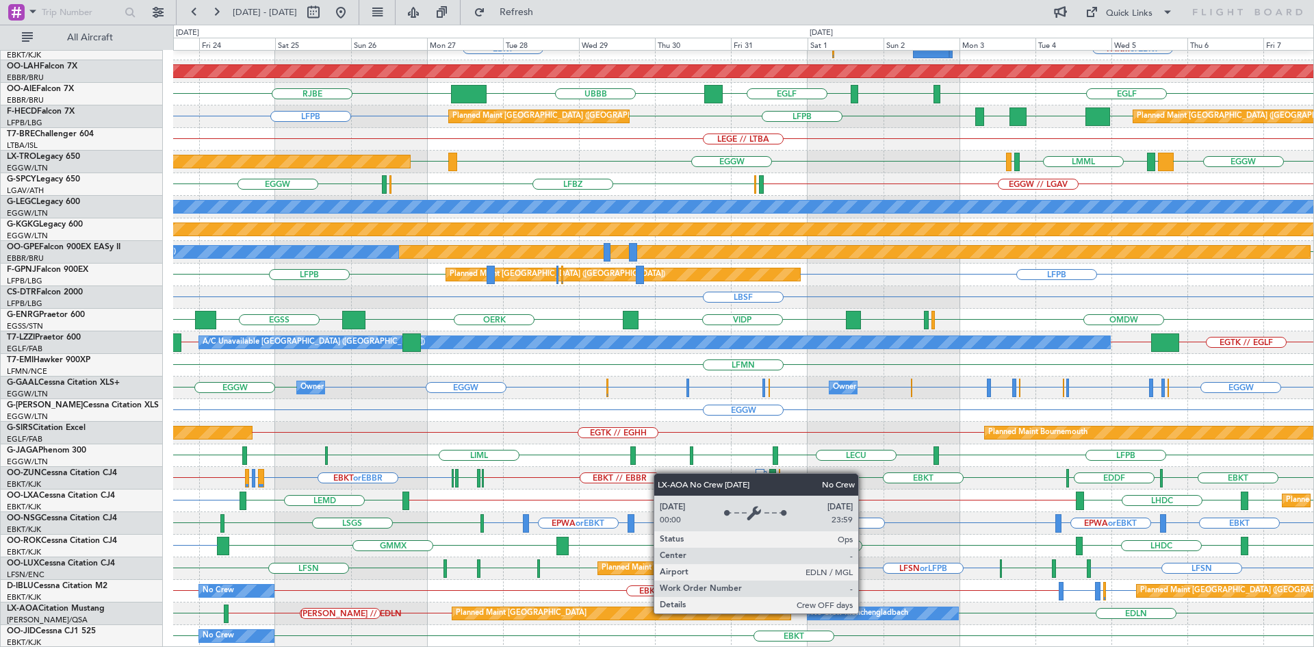
click at [864, 613] on div "No Crew Monchengladbach" at bounding box center [859, 613] width 97 height 21
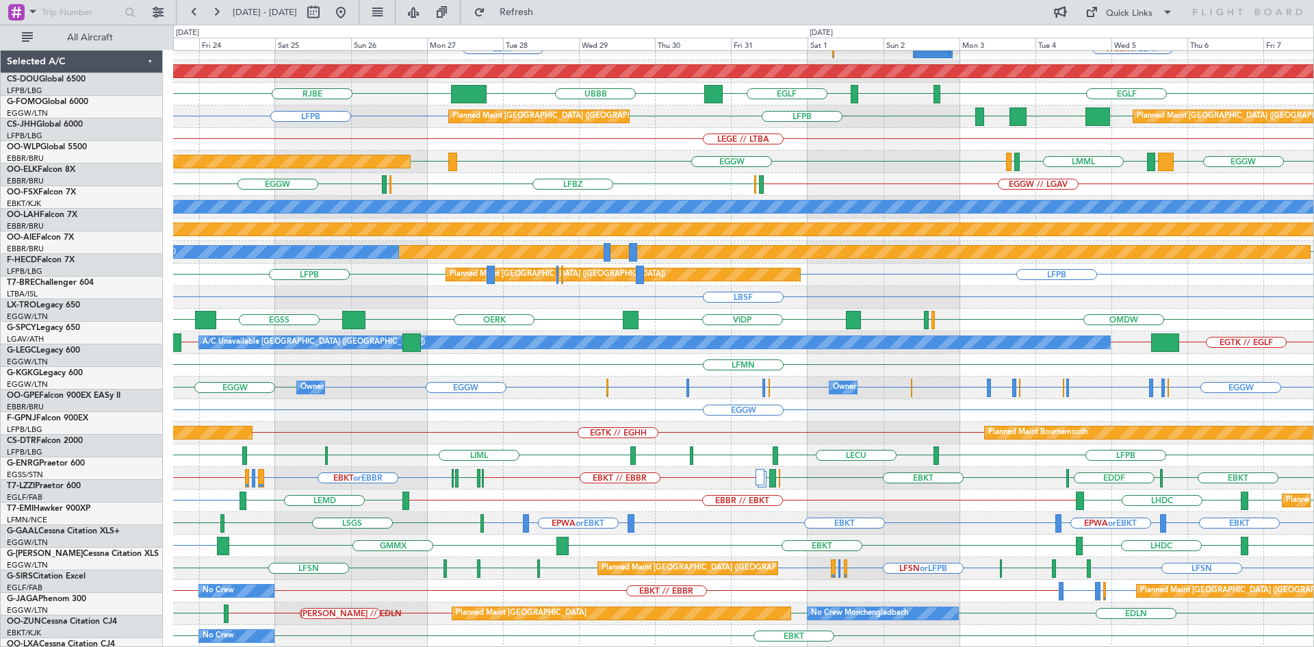
scroll to position [149, 0]
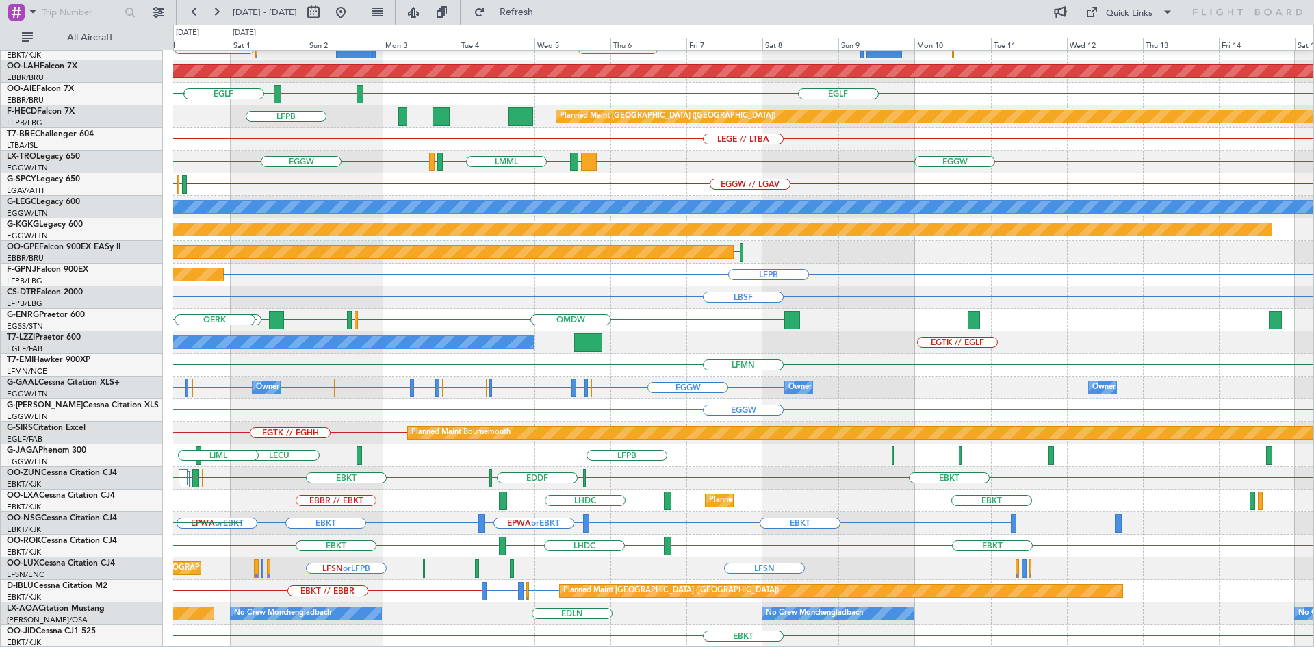
click at [298, 474] on div "EBBR LFMN EBKT FAKM or EBKT FALA or EBKT EHRD or EBKT Planned [GEOGRAPHIC_DATA]…" at bounding box center [743, 274] width 1140 height 745
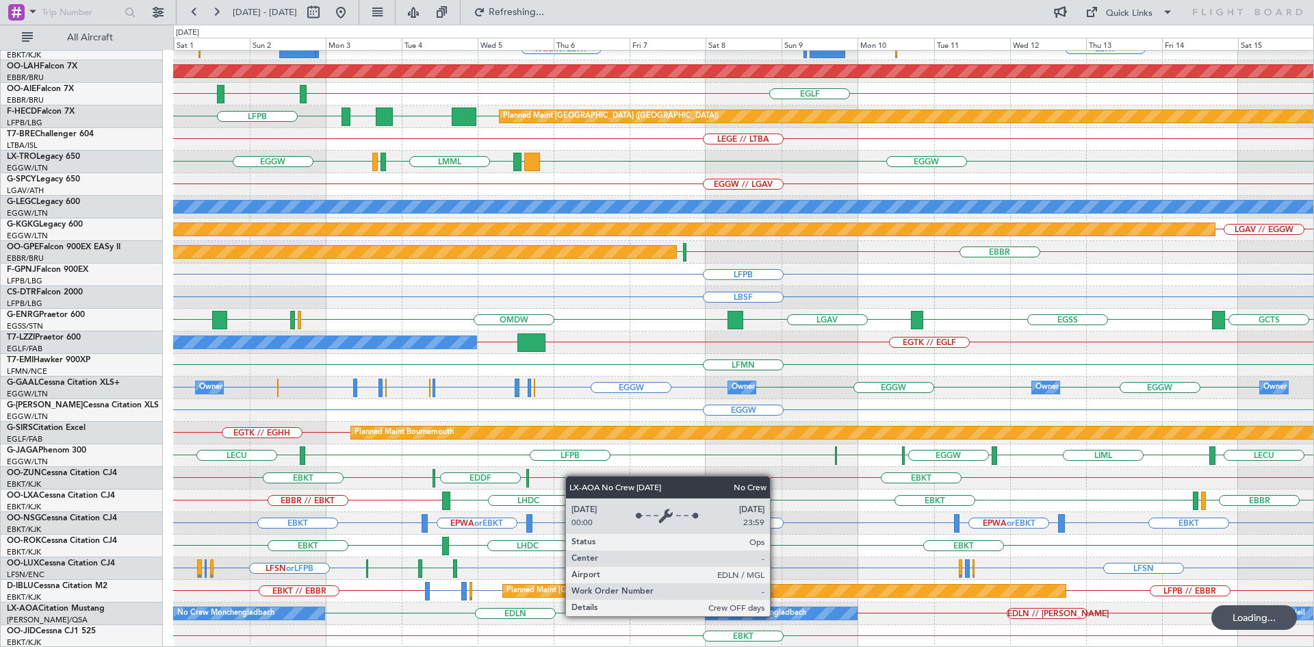
click at [776, 615] on div "No Crew Monchengladbach" at bounding box center [757, 613] width 97 height 21
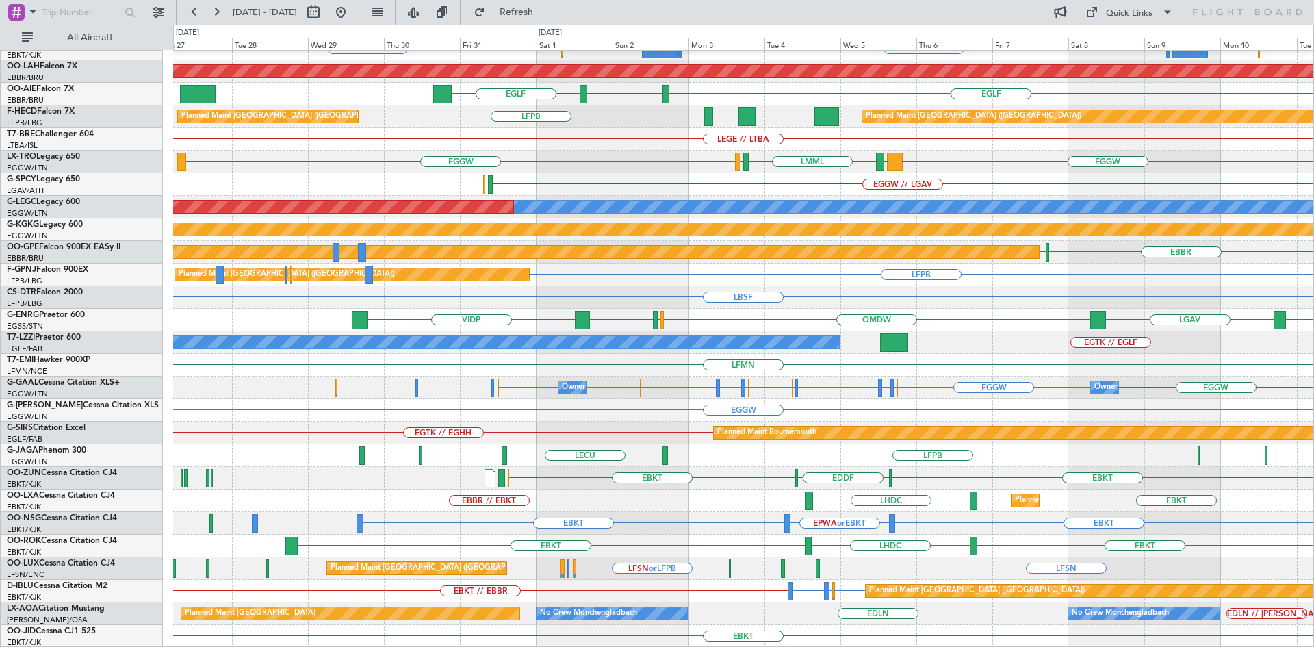
click at [940, 439] on div "EBBR KMDT or [GEOGRAPHIC_DATA] EBKT FAKM or EBKT FALA or EBKT EHRD or EBKT EHRD…" at bounding box center [743, 274] width 1140 height 745
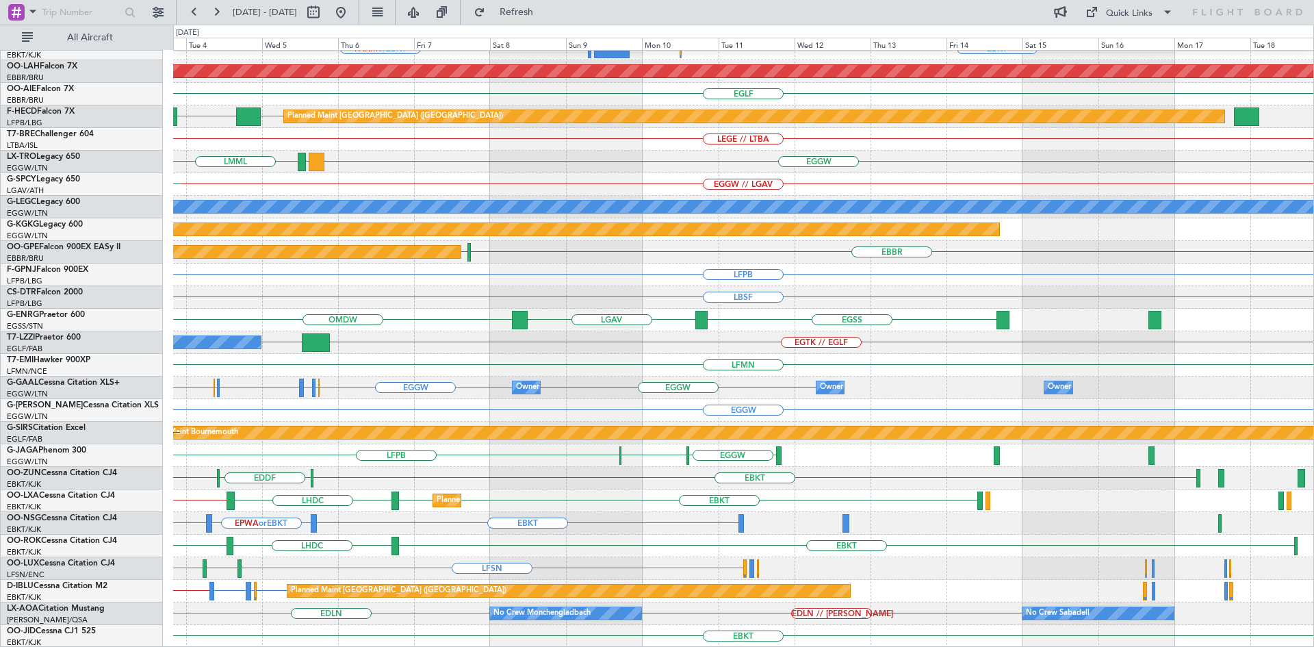
click at [274, 485] on div "EBBR KMDT or [GEOGRAPHIC_DATA] FAKM or EBKT EHRD or EBKT EBKT FALA or EBKT FALA…" at bounding box center [743, 274] width 1140 height 745
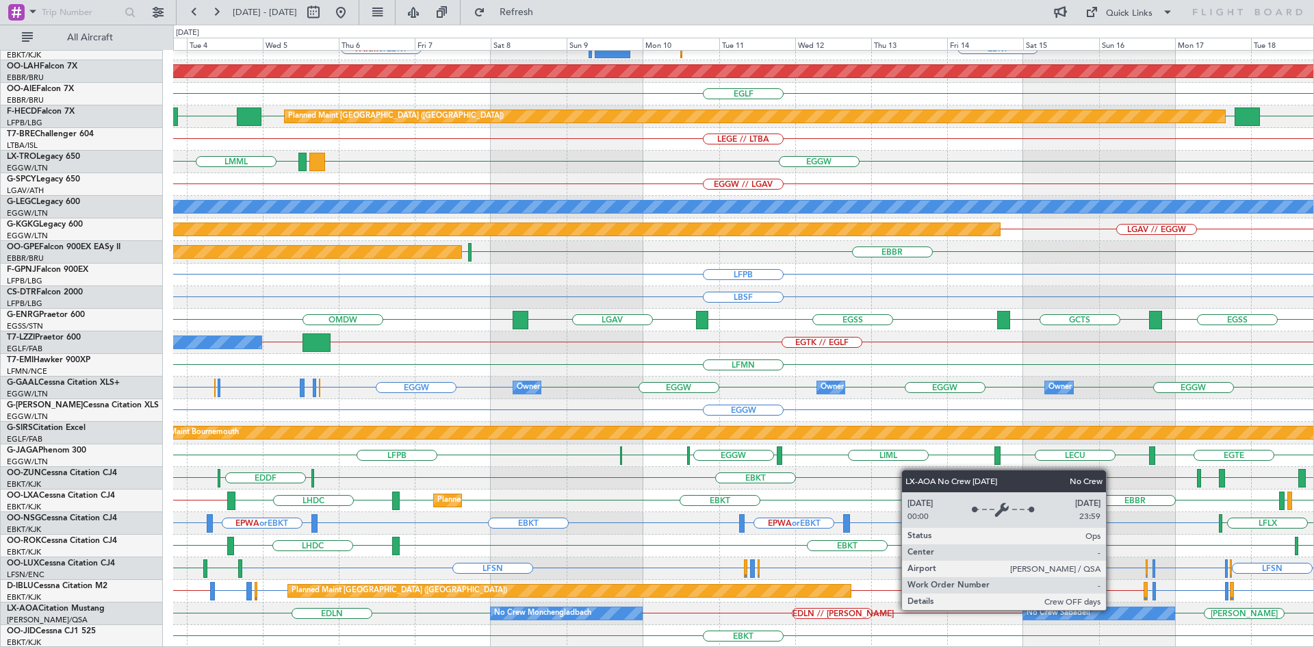
click at [1112, 609] on div "No Crew Sabadell" at bounding box center [1098, 613] width 151 height 12
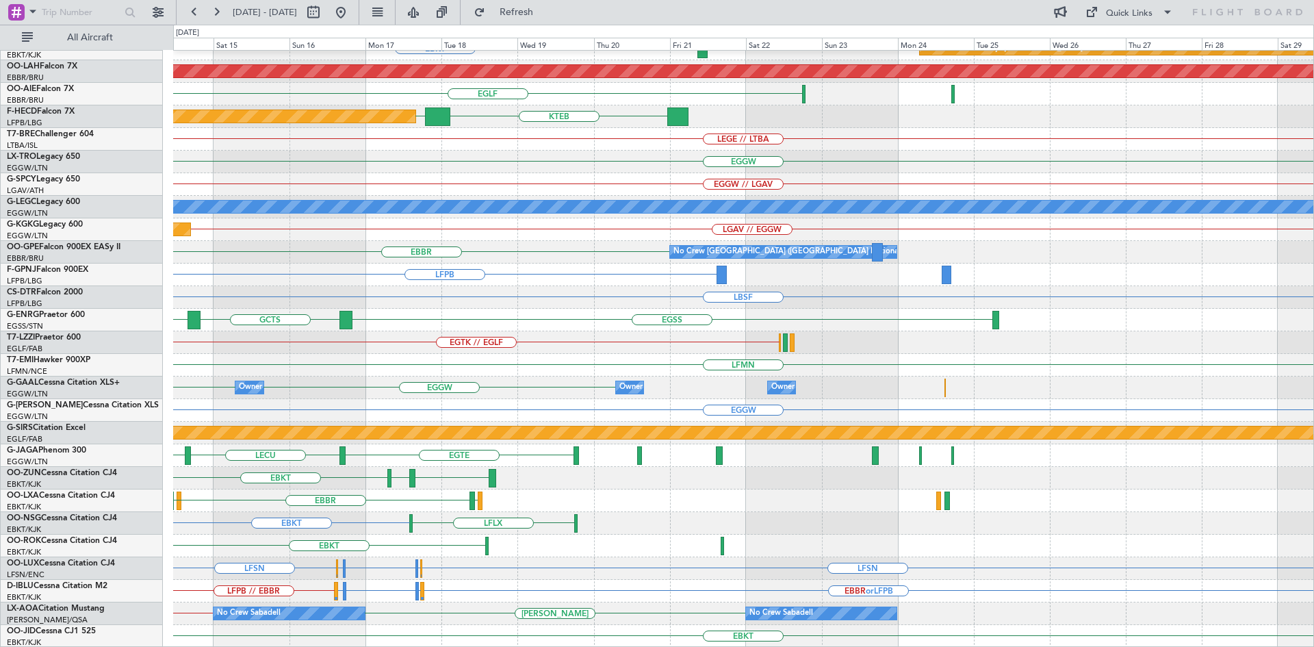
click at [0, 313] on div "KMDT or [GEOGRAPHIC_DATA] [GEOGRAPHIC_DATA] [GEOGRAPHIC_DATA] LFMN EBKT Planned…" at bounding box center [657, 336] width 1314 height 622
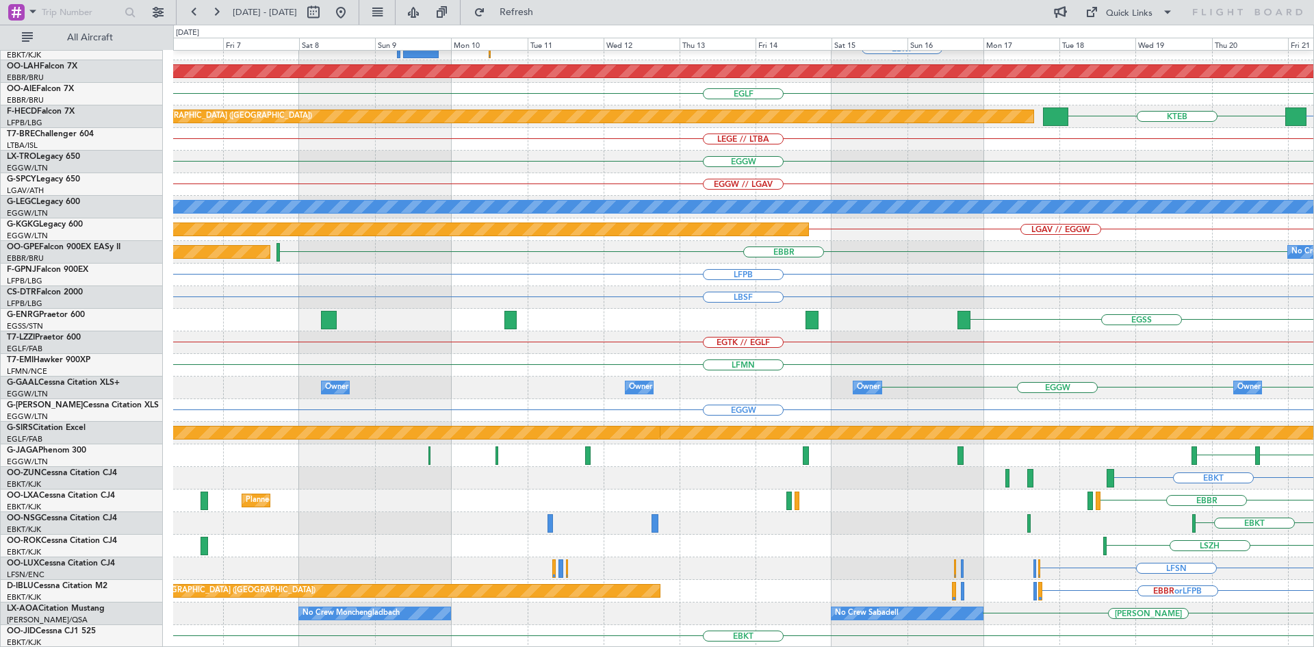
click at [1313, 338] on html "[DATE] - [DATE] Refresh Quick Links All Aircraft [GEOGRAPHIC_DATA] EBKT ENTC //…" at bounding box center [657, 323] width 1314 height 647
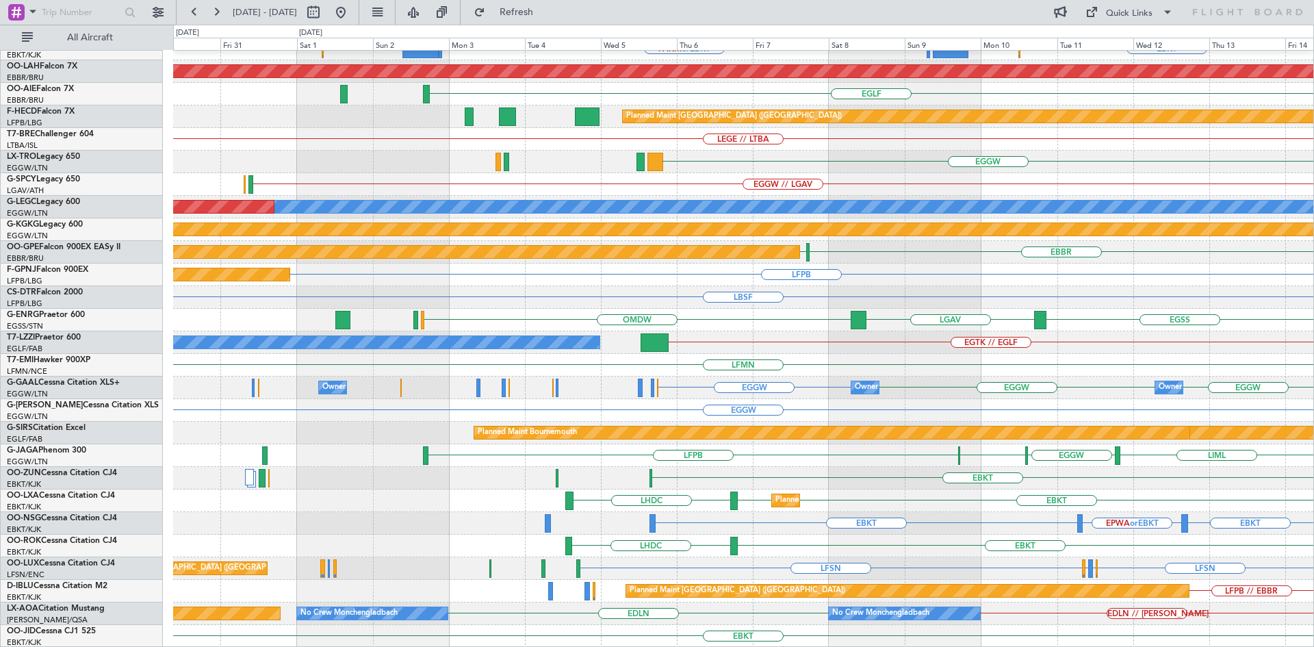
click at [947, 332] on div "EGTK // EGLF A/C Unavailable [GEOGRAPHIC_DATA] ([GEOGRAPHIC_DATA])" at bounding box center [743, 342] width 1140 height 23
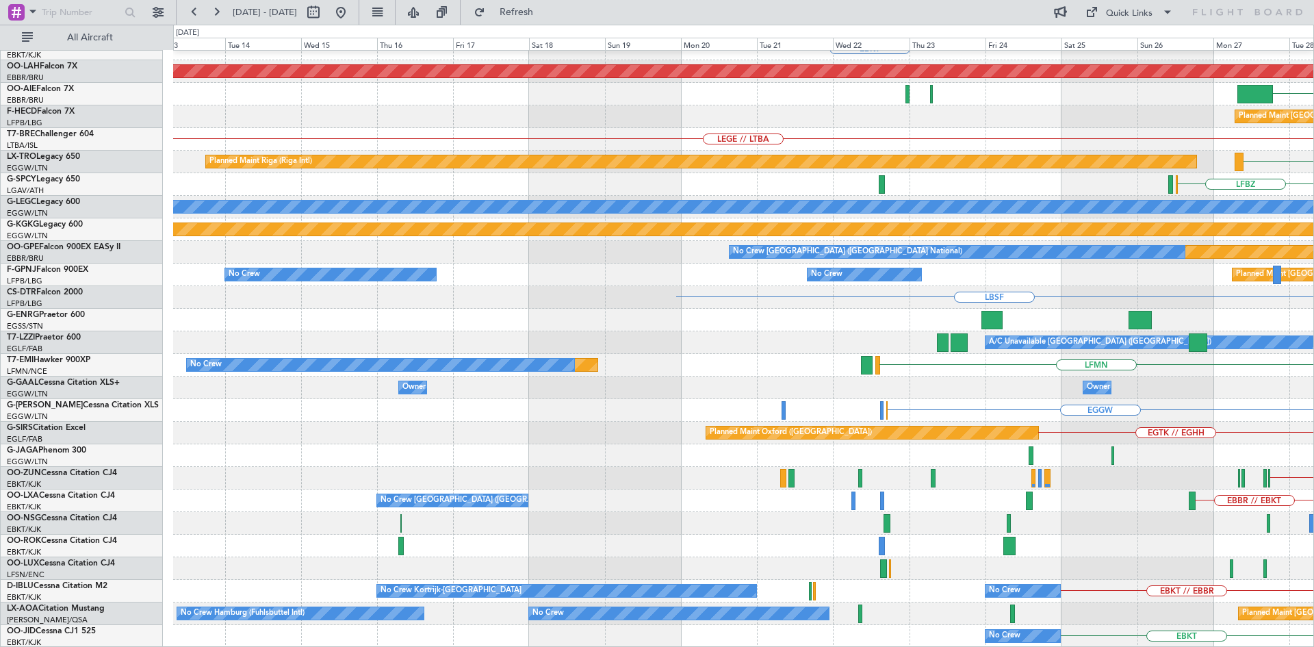
click at [1313, 359] on html "[DATE] - [DATE] Refresh Quick Links All Aircraft [GEOGRAPHIC_DATA] EBKT Planned…" at bounding box center [657, 323] width 1314 height 647
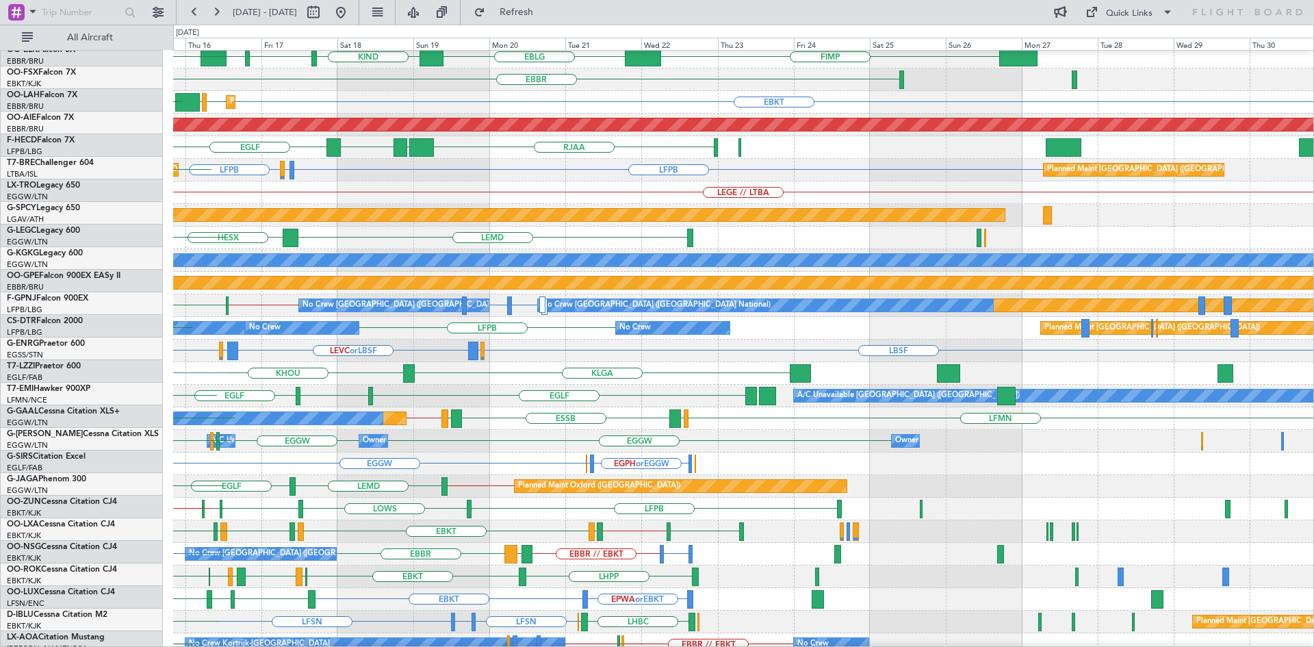
scroll to position [94, 0]
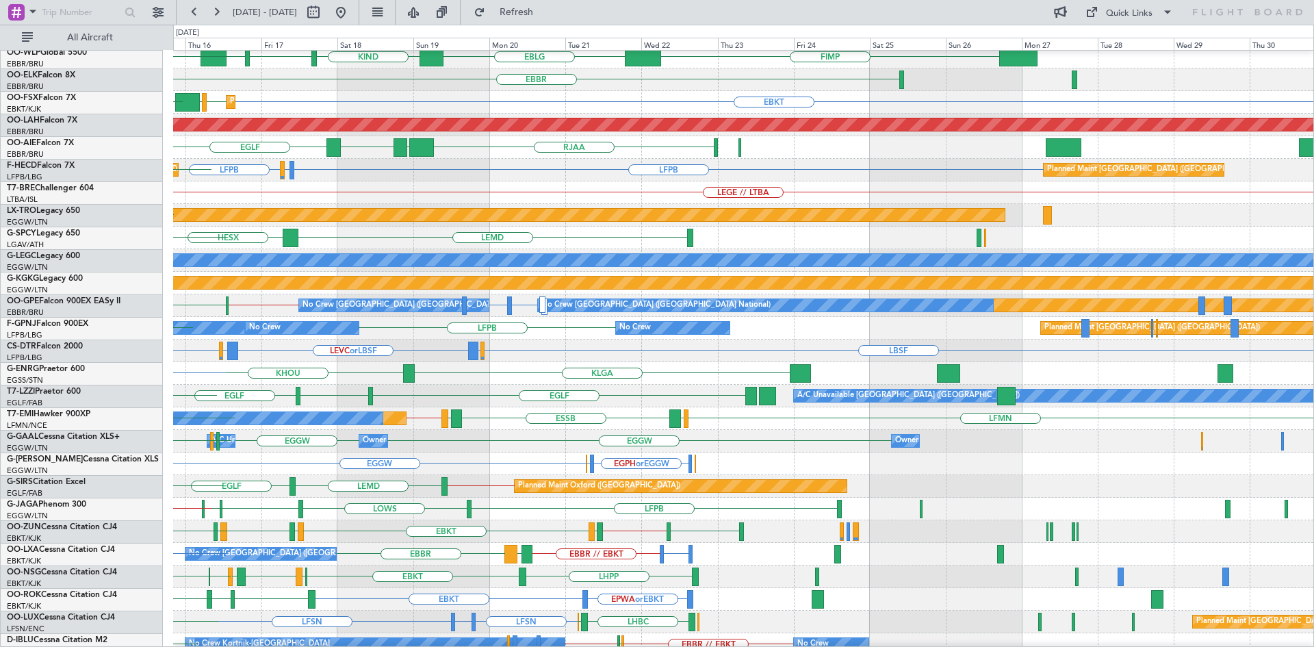
click at [472, 399] on div "EGLF EGLF EDDS A/C Unavailable London (Luton) LSGG EGLF" at bounding box center [743, 396] width 1140 height 23
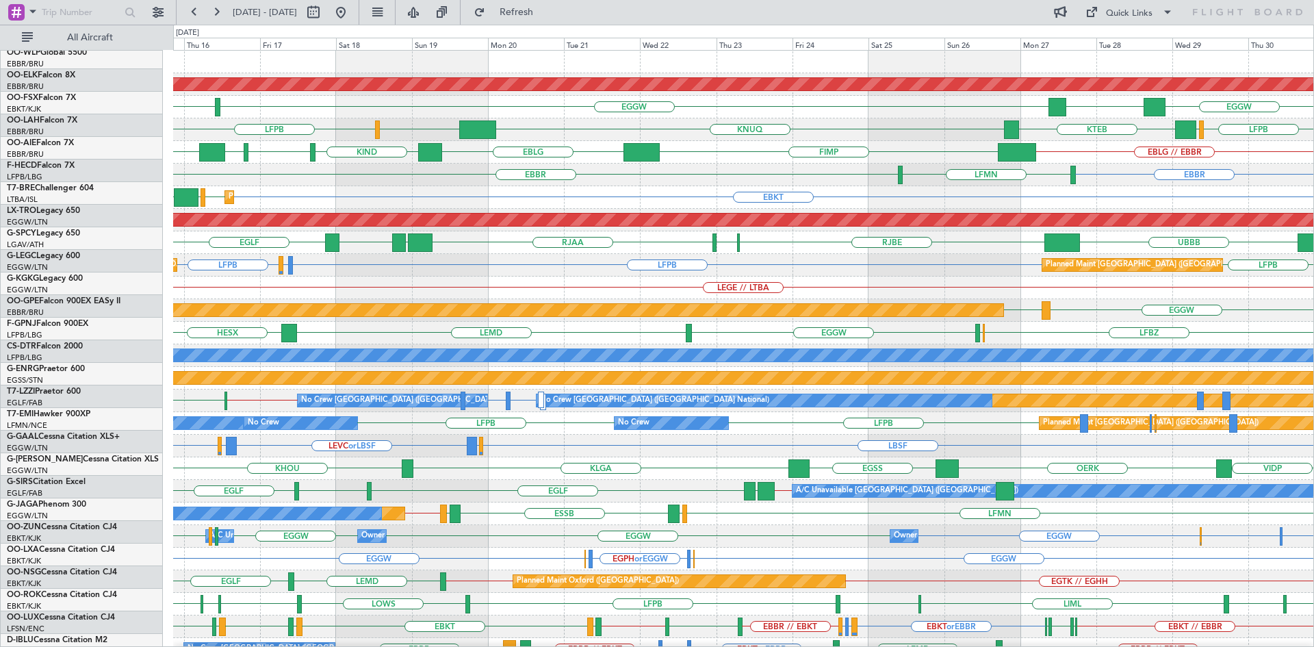
scroll to position [0, 0]
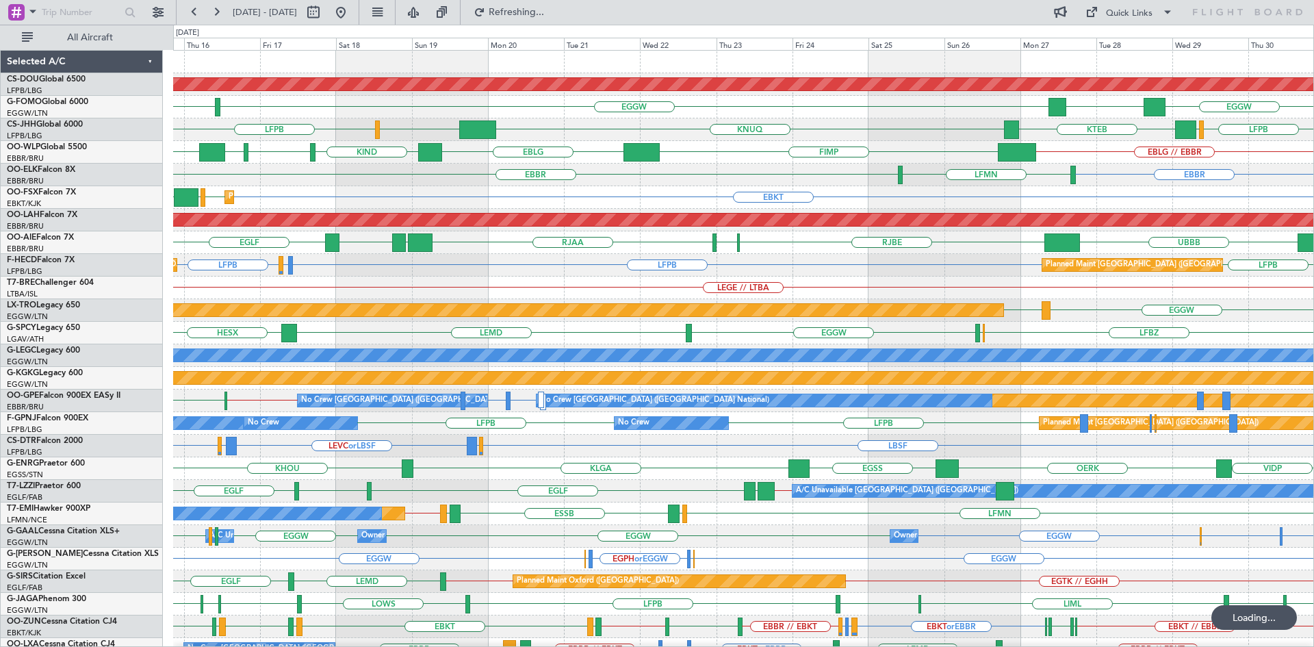
click at [1296, 457] on div "OERK EGSS KLGA KHOU VIDP" at bounding box center [743, 468] width 1140 height 23
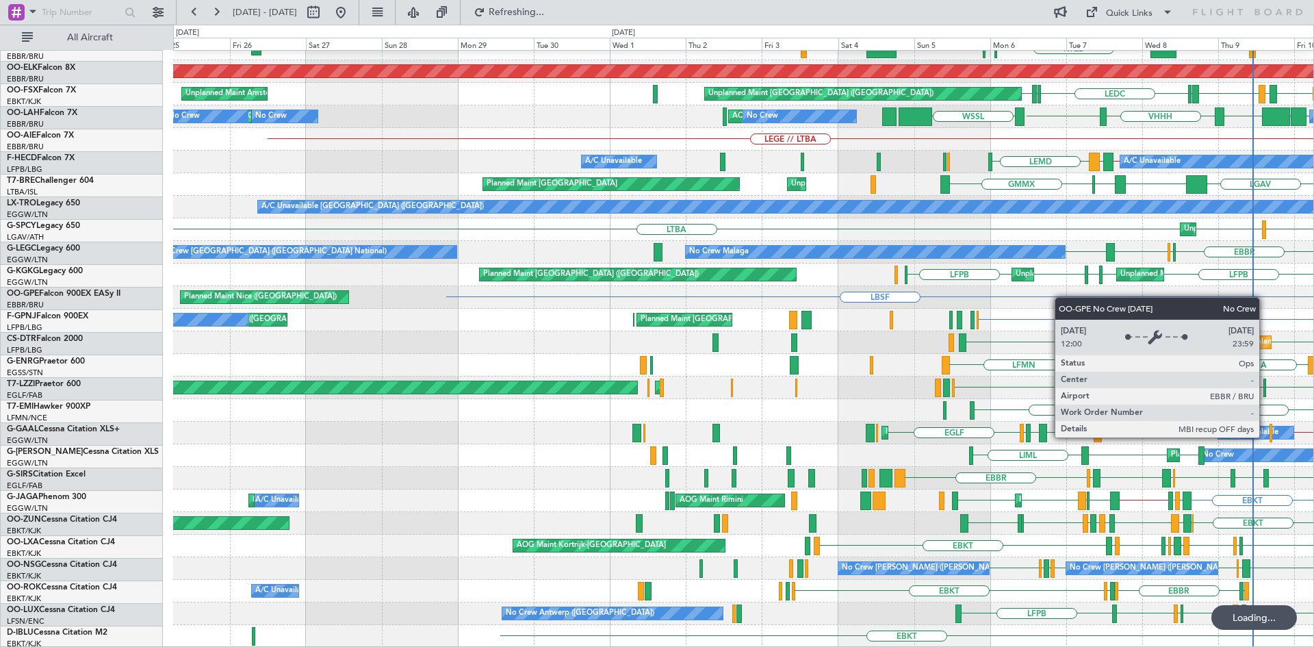
click at [1313, 242] on html "06 Oct 2025 - 21 Oct 2025 Refreshing... Quick Links All Aircraft EBBR LIML Plan…" at bounding box center [657, 323] width 1314 height 647
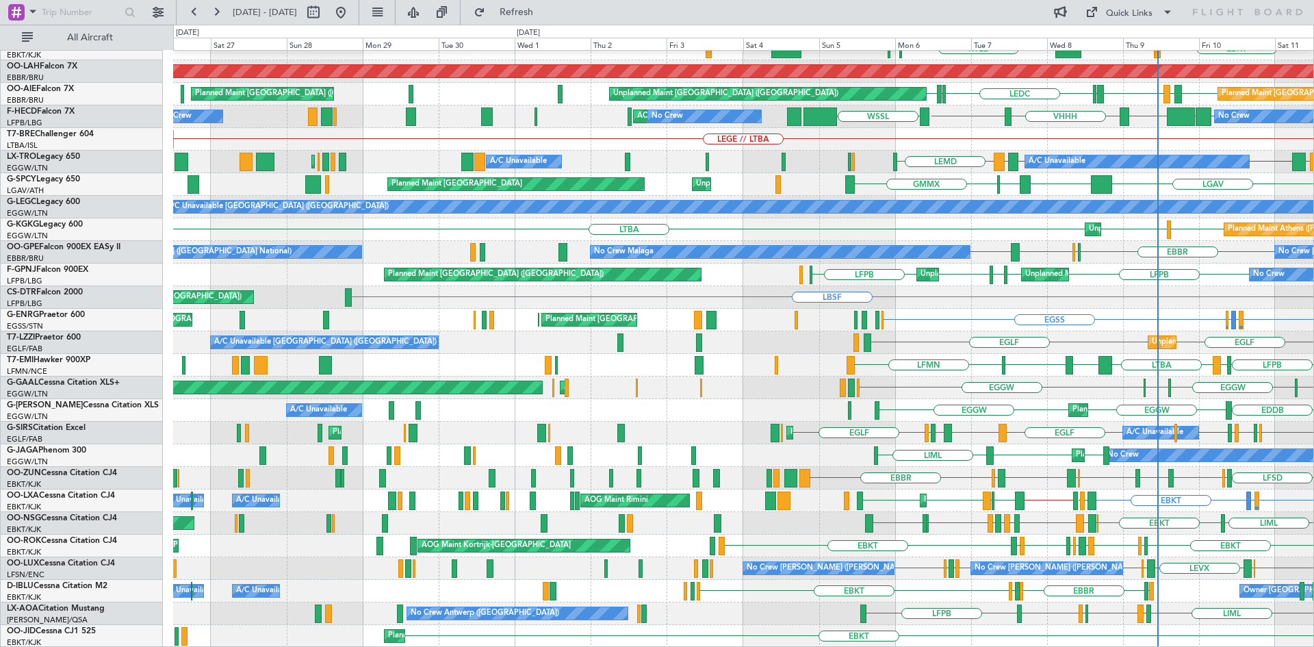
click at [780, 558] on div "Planned Maint Kortrijk-Wevelgem EBBR LIML EBKT LHBP KTEB KPVD Planned Maint Kor…" at bounding box center [743, 274] width 1140 height 745
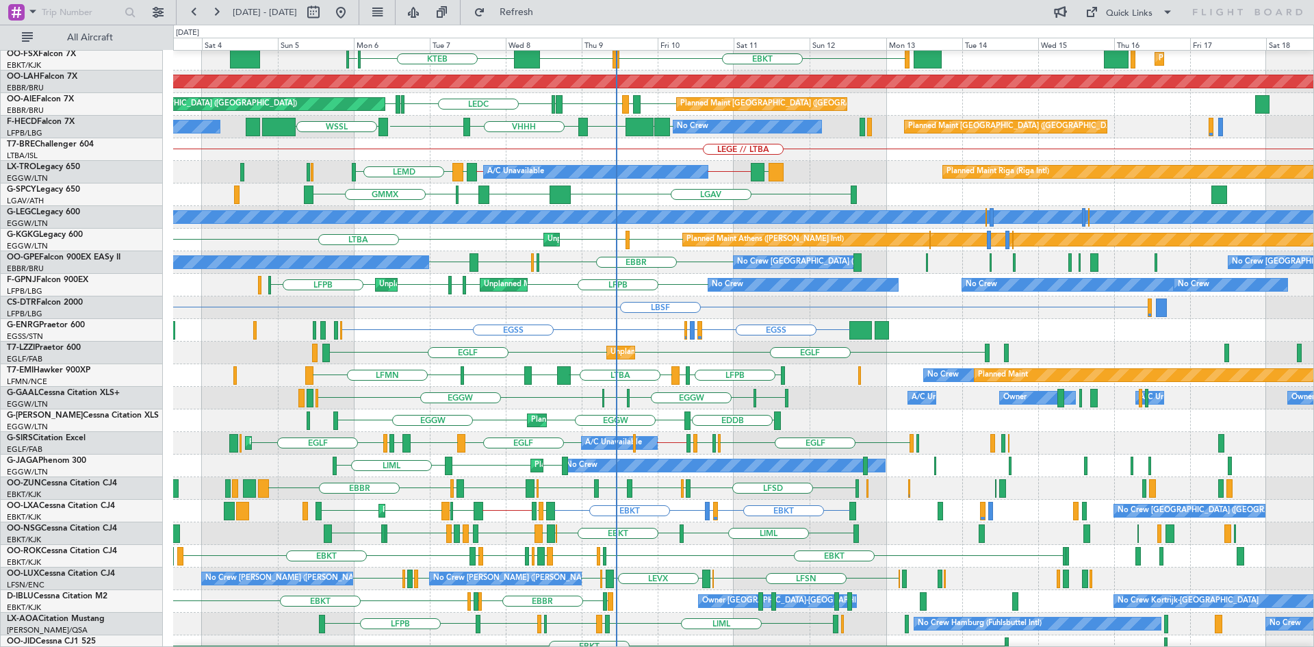
click at [369, 364] on div "Unplanned Maint London (Farnborough) EGLF EGLF A/C Unavailable London (Farnboro…" at bounding box center [743, 353] width 1140 height 23
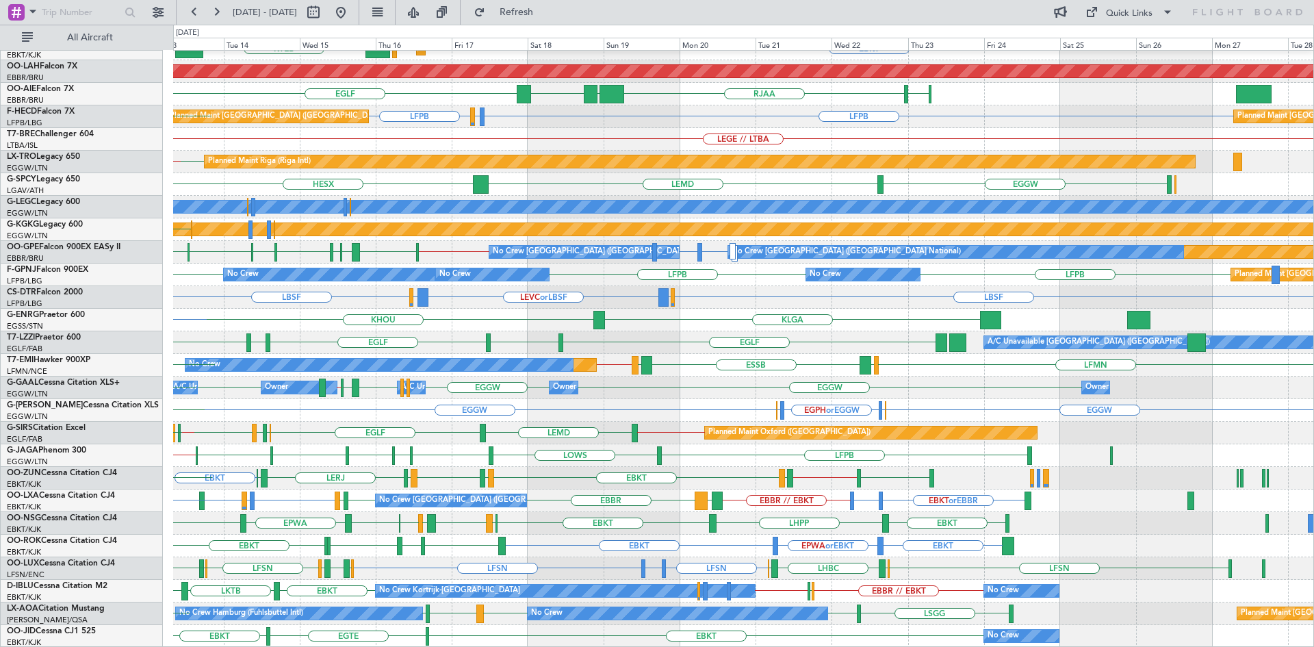
click at [699, 409] on div "EBBR EBKT EBKT LOWS KTEB LIMC Planned Maint Kortrijk-Wevelgem EBKT Planned Main…" at bounding box center [743, 274] width 1140 height 745
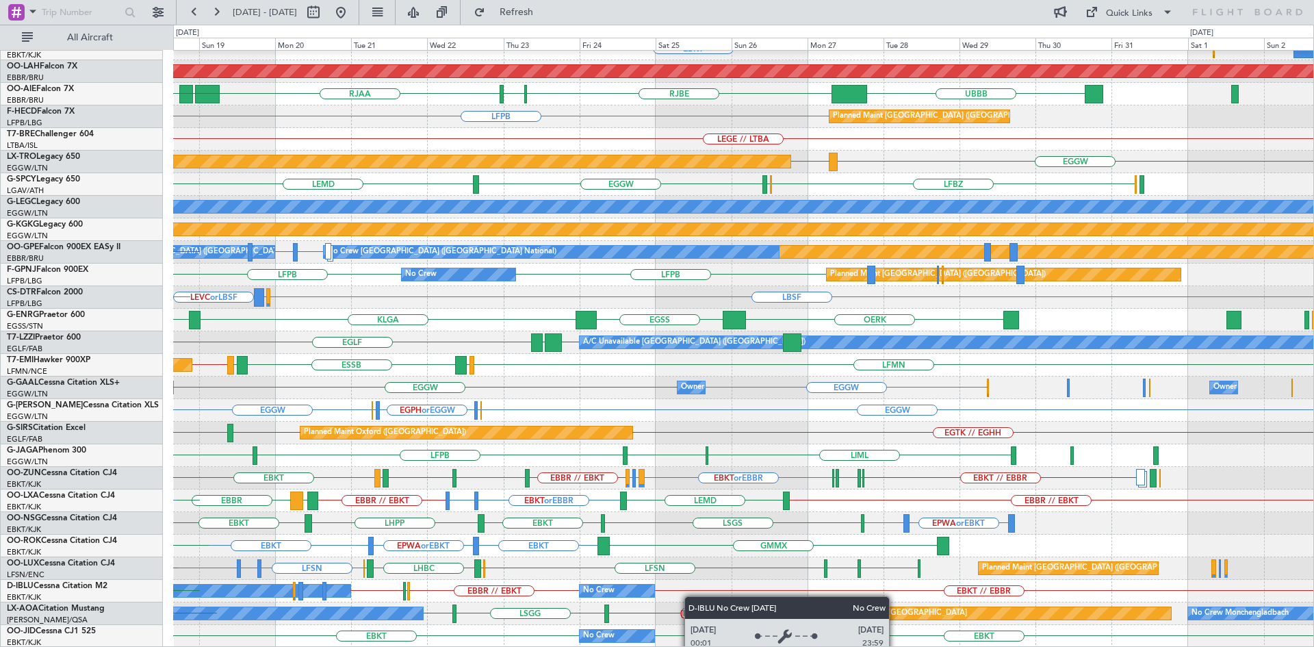
click at [691, 596] on div "EBBR LFMN EBBR EBKT EBKT LOWS Planned Maint Kortrijk-Wevelgem KTEB Planned Main…" at bounding box center [743, 274] width 1140 height 745
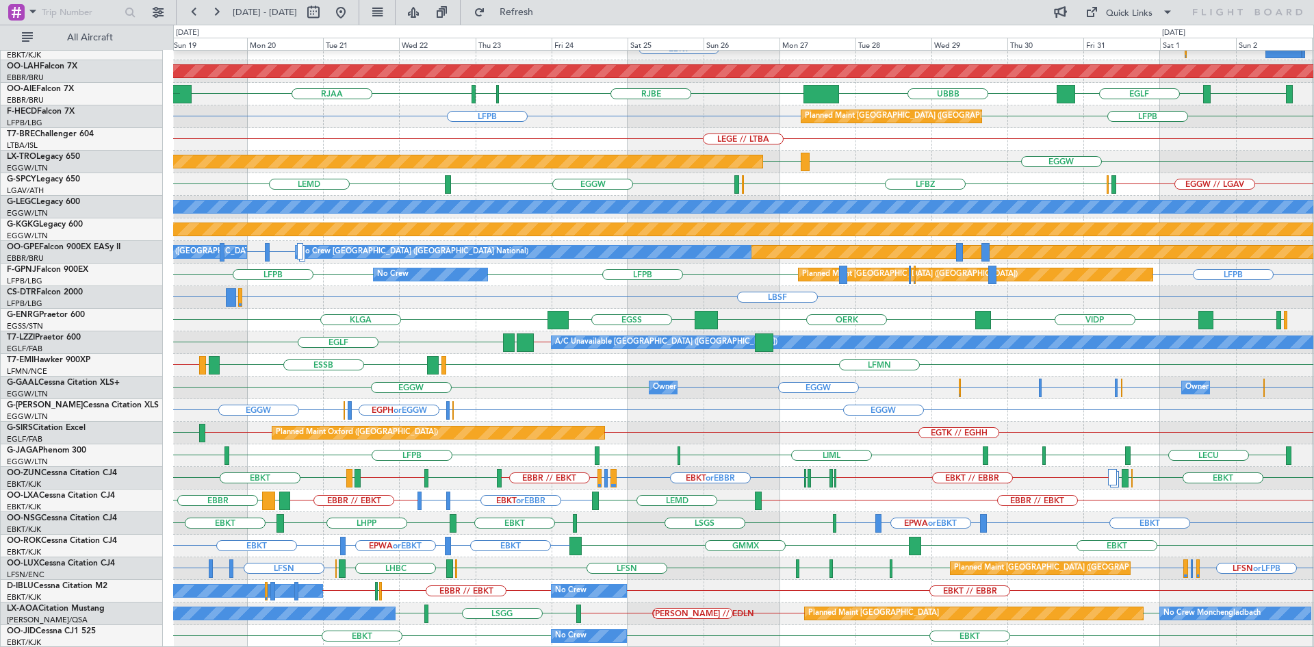
click at [842, 485] on div "EBBR LFMN EBBR EBKT EHRD or EBKT Planned Maint Kortrijk-Wevelgem Planned Maint …" at bounding box center [743, 274] width 1140 height 745
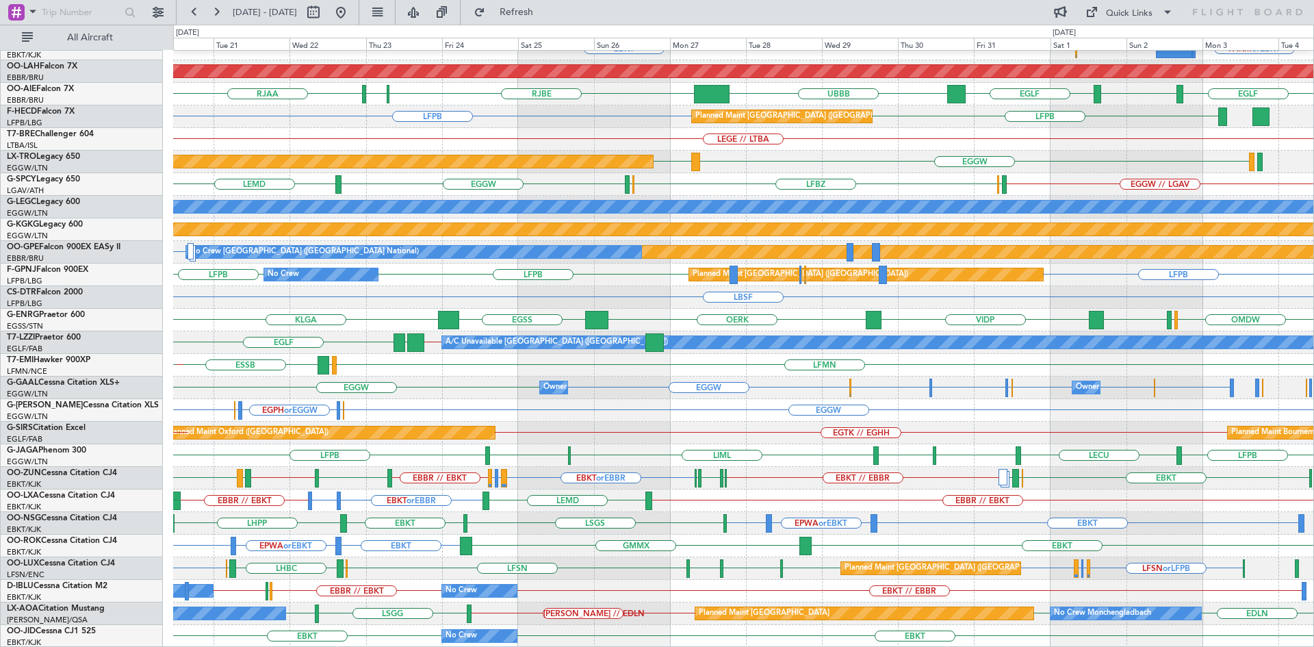
click at [628, 558] on div "EBBR LFMN EBBR EBKT FAKM or EBKT FALA or EBKT EHRD or EBKT Planned Maint Alton-…" at bounding box center [743, 274] width 1140 height 745
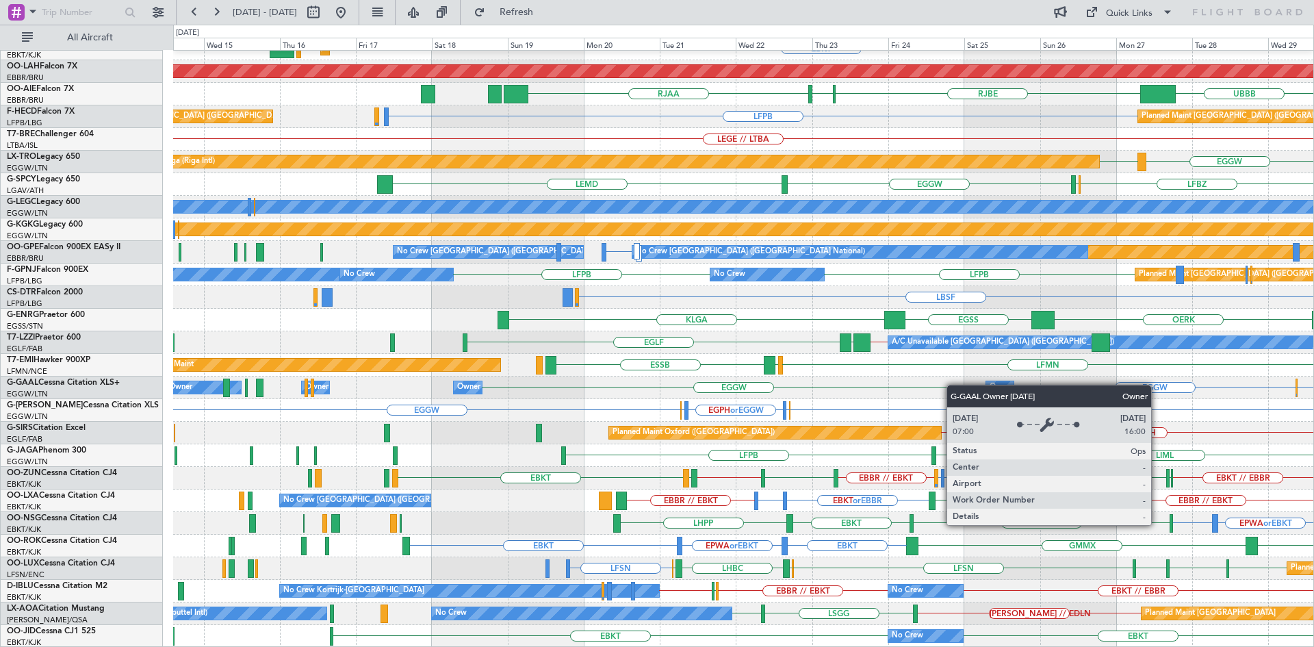
click at [1031, 371] on div "EBBR LFMN EBBR EBKT Planned Maint Kortrijk-Wevelgem EHRD or EBKT Planned Maint …" at bounding box center [743, 274] width 1140 height 745
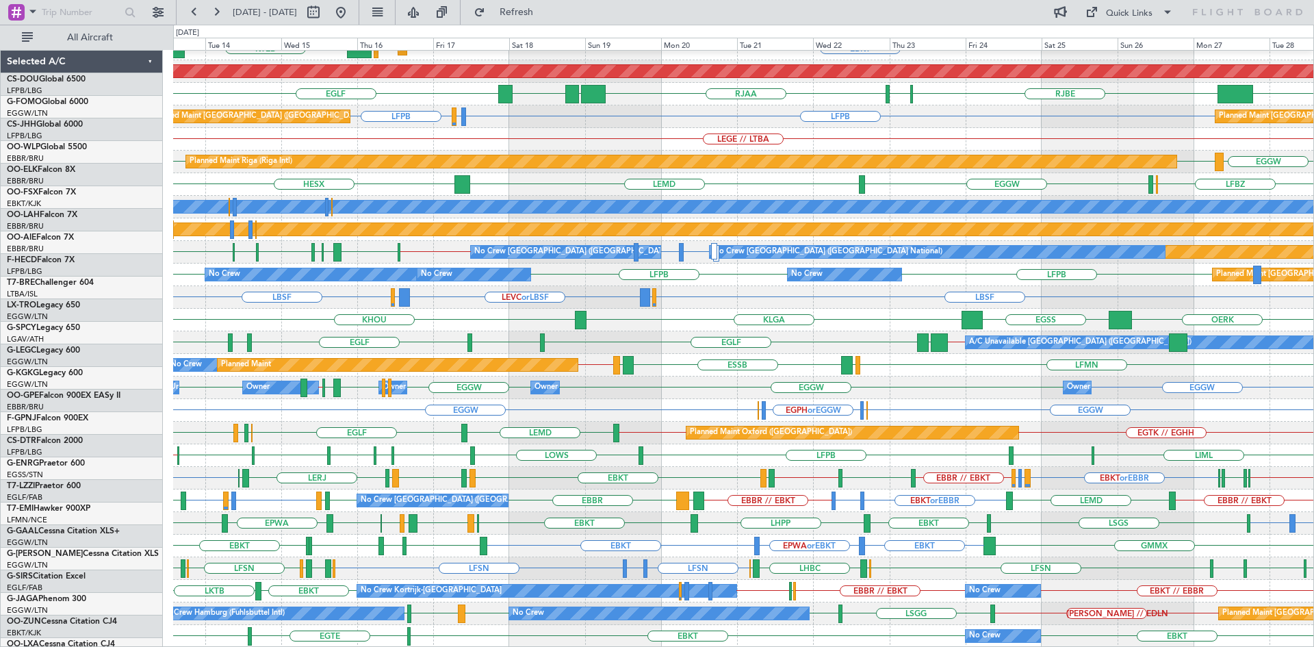
scroll to position [149, 0]
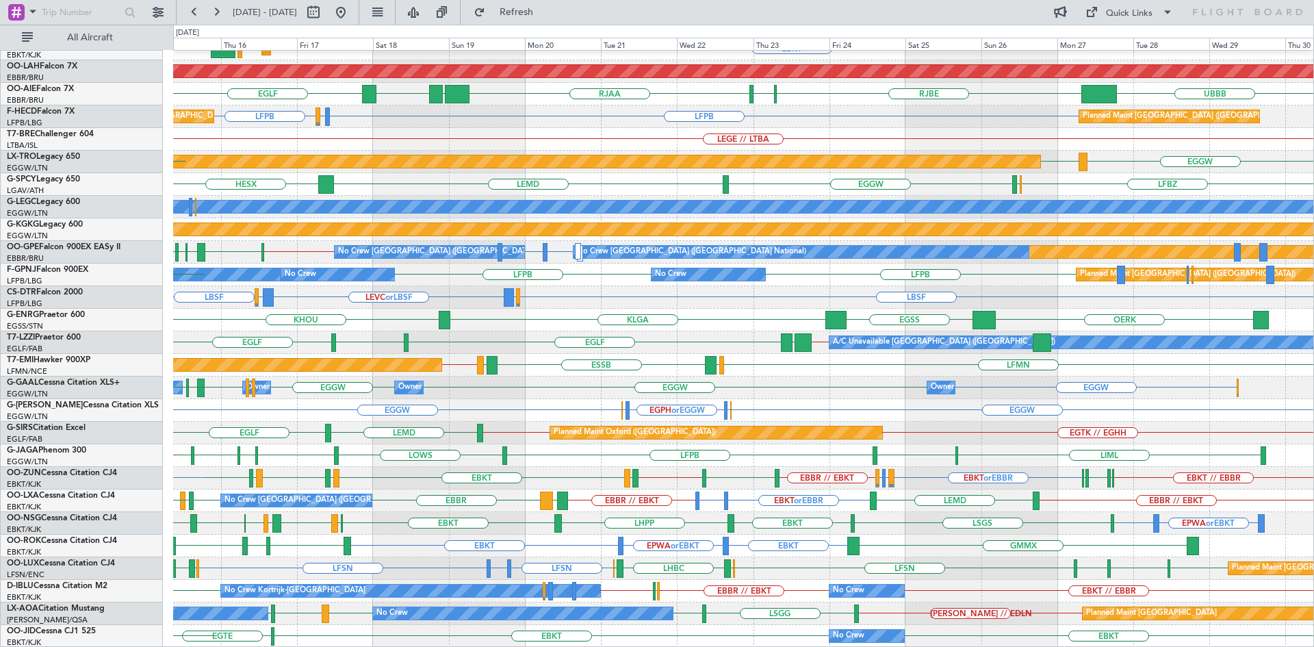
click at [831, 504] on div "EBBR LFMN [GEOGRAPHIC_DATA] Planned Maint [GEOGRAPHIC_DATA]-[GEOGRAPHIC_DATA] E…" at bounding box center [743, 274] width 1140 height 745
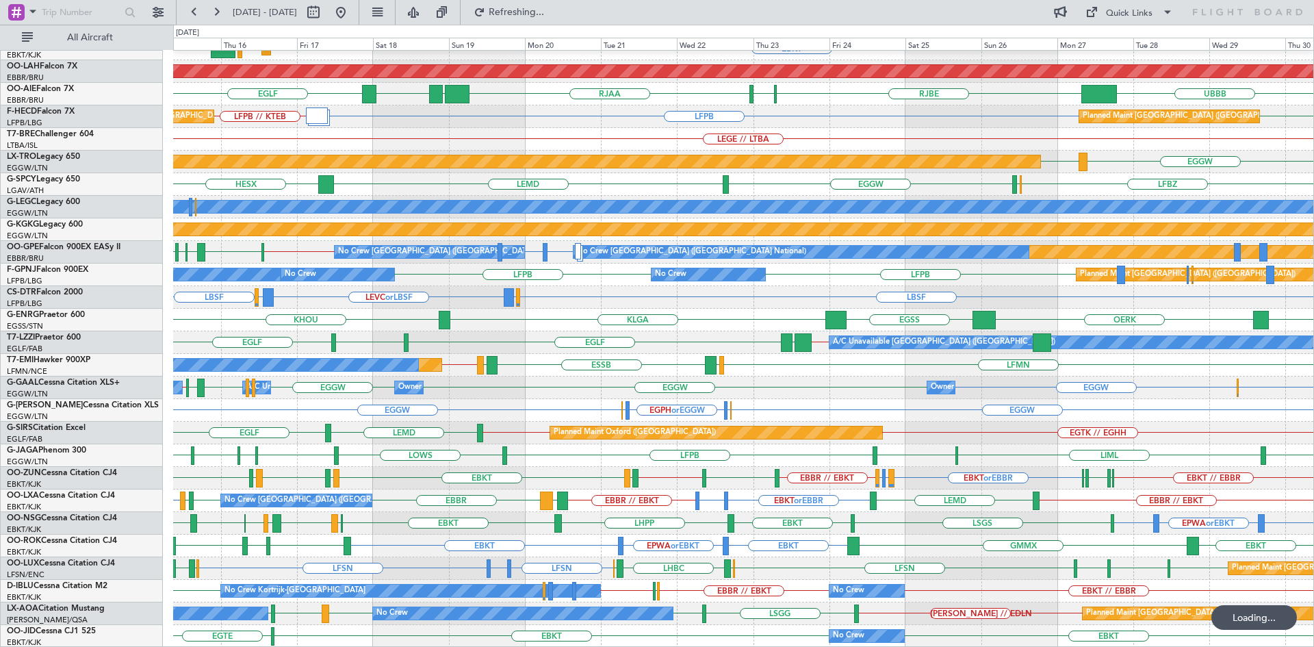
click at [556, 433] on div "Planned Maint Oxford ([GEOGRAPHIC_DATA]) [GEOGRAPHIC_DATA] EGLF // [GEOGRAPHIC_…" at bounding box center [743, 433] width 1140 height 23
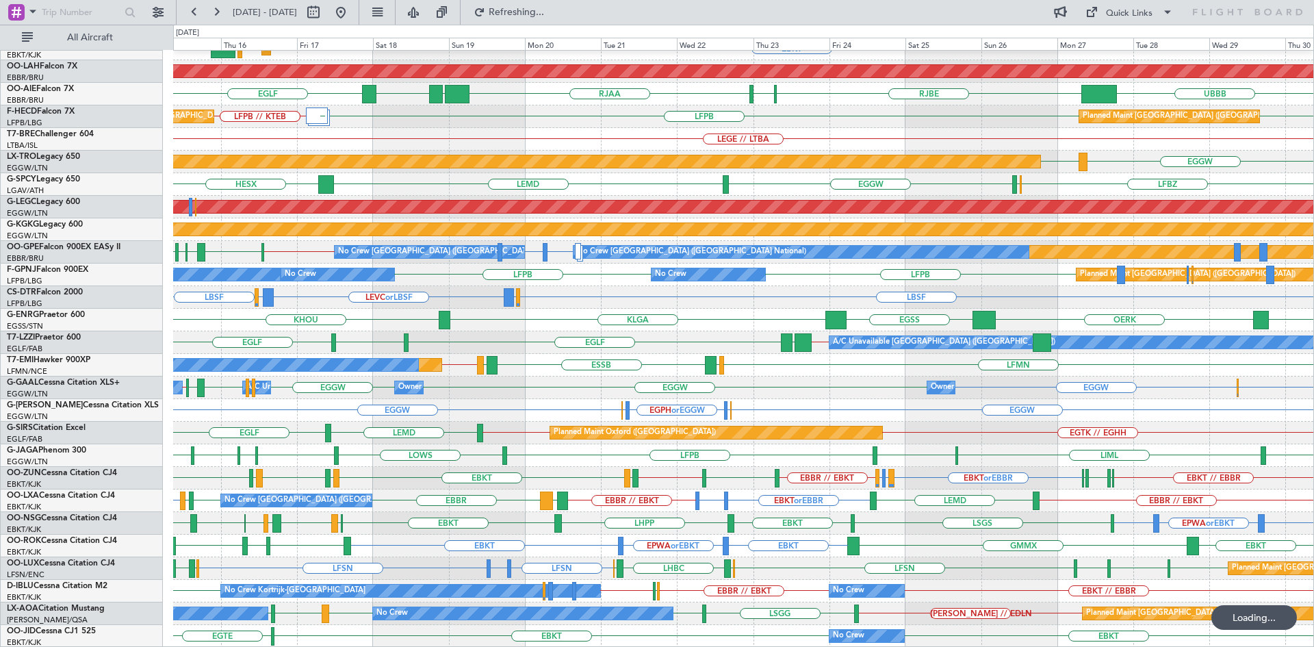
click at [637, 364] on div "LFMN LMML ESSB LMML LFMN // LSZH Planned Maint No Crew" at bounding box center [743, 365] width 1140 height 23
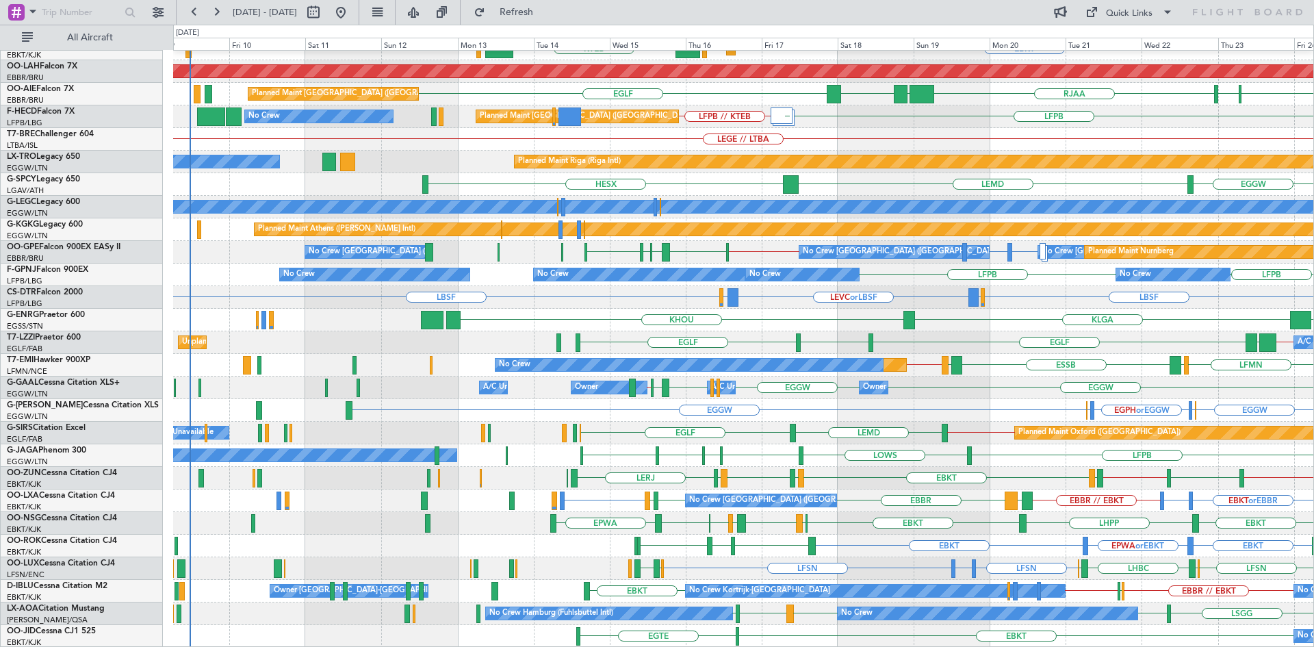
click at [782, 375] on div "EBBR LFMN [GEOGRAPHIC_DATA] EBKT EBKT LOWS KTEB Planned Maint [GEOGRAPHIC_DATA]…" at bounding box center [743, 274] width 1140 height 745
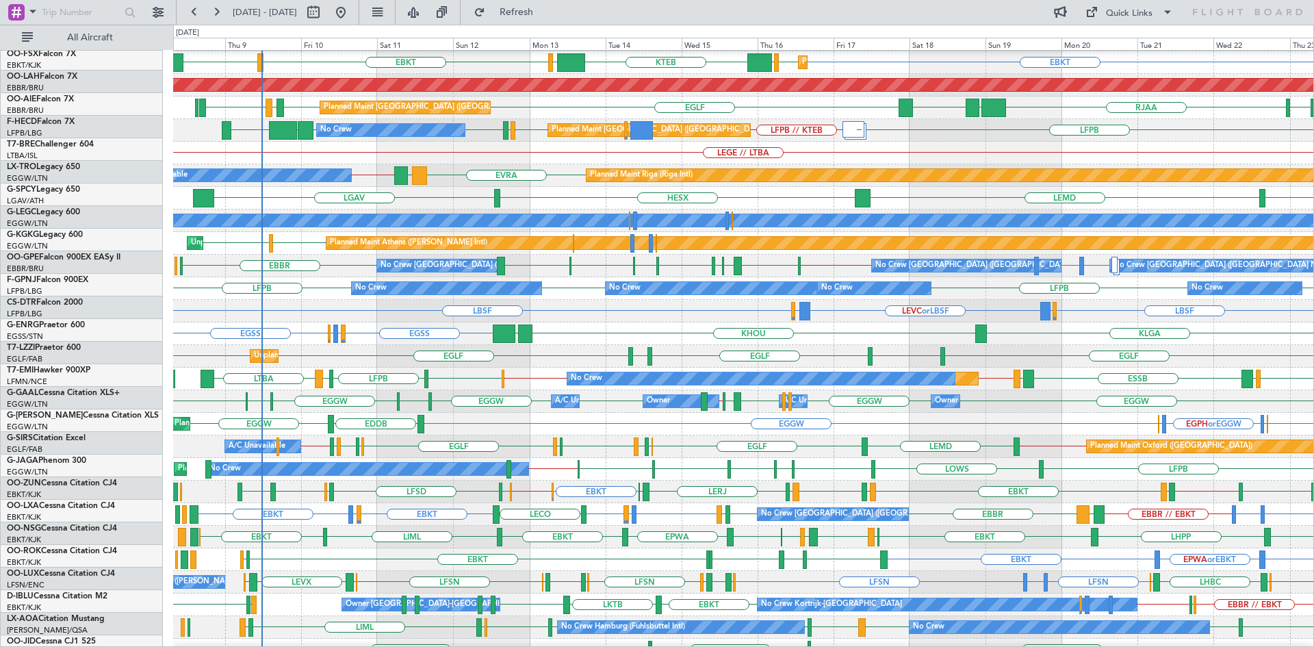
scroll to position [135, 0]
click at [345, 396] on div "EGNT EGGW EGGD EGGW EGGW EGGW EGGW LEVC EGGW // LEMD EGGW EGGW Owner A/C Unavai…" at bounding box center [743, 401] width 1140 height 23
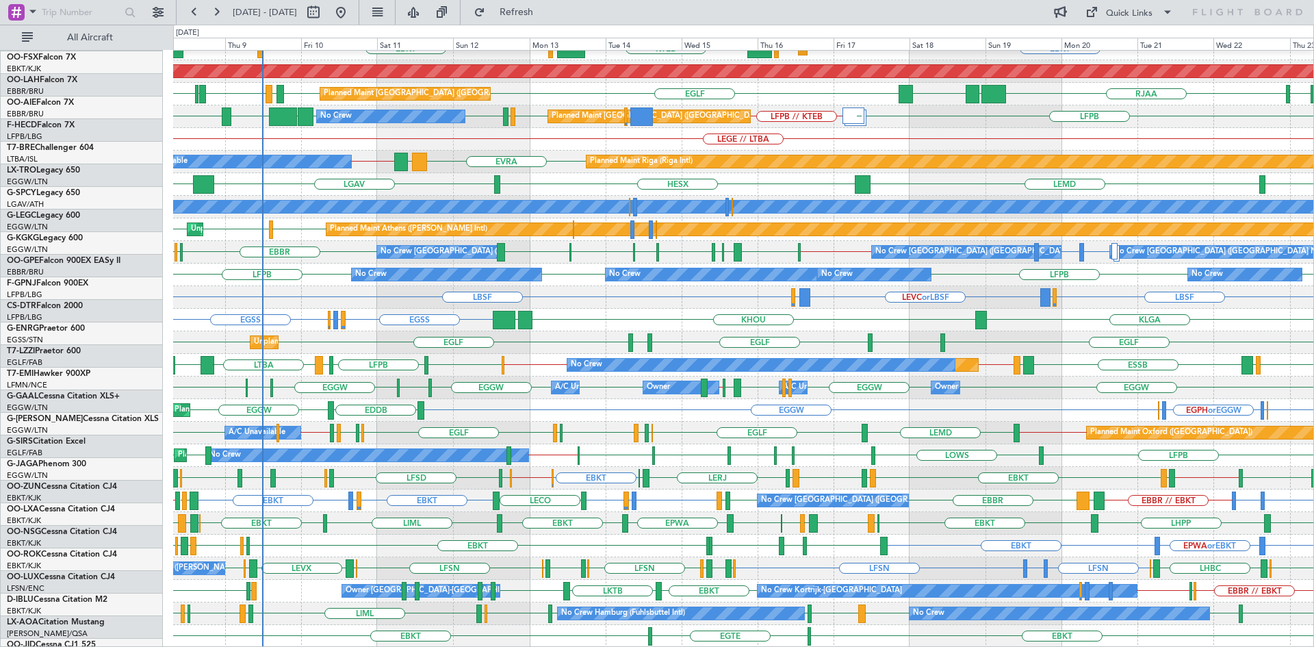
scroll to position [149, 0]
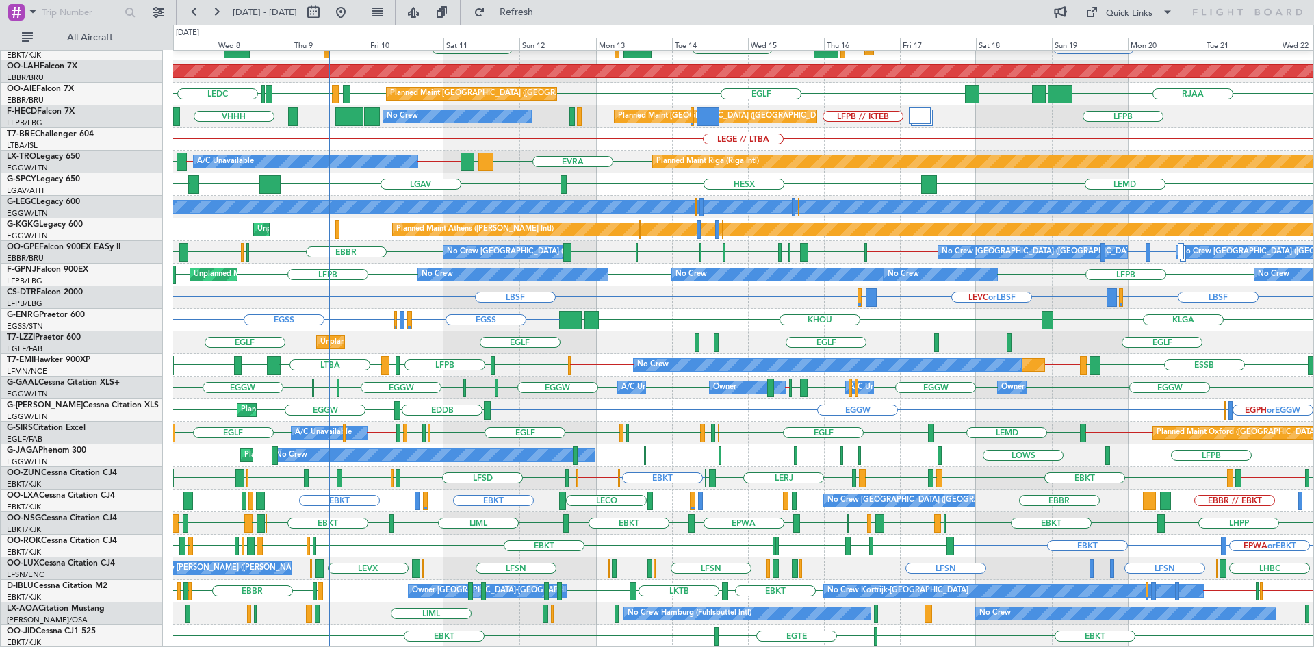
click at [641, 406] on div "Planned Maint [GEOGRAPHIC_DATA] ([GEOGRAPHIC_DATA]) EGPH or EGGW EGLF or EGGW E…" at bounding box center [743, 410] width 1140 height 23
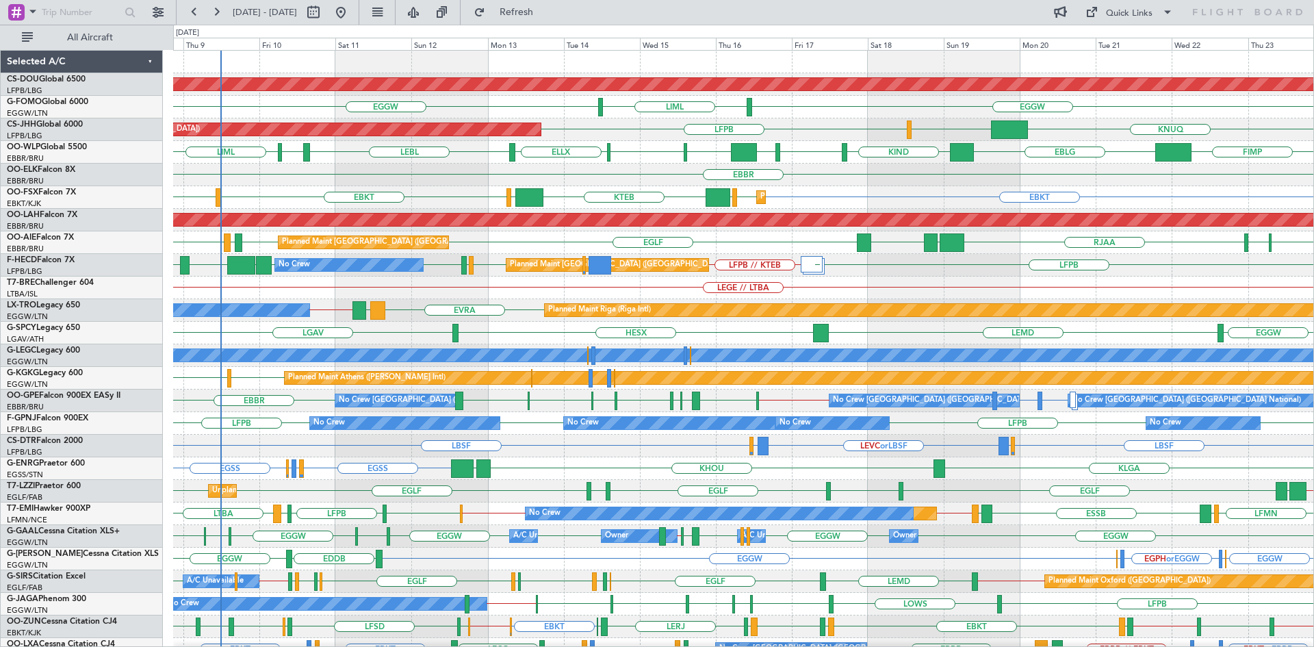
scroll to position [1, 0]
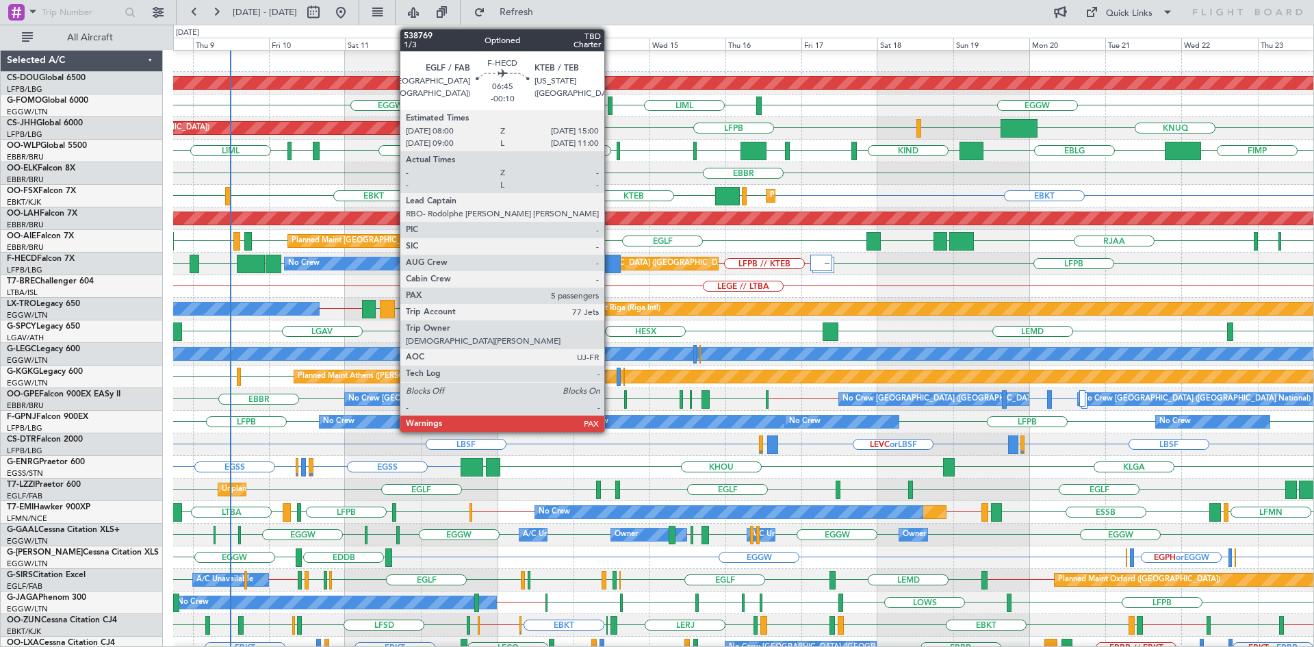
click at [696, 307] on div "Planned Maint London ([GEOGRAPHIC_DATA]) EGGW LIML EGGW [GEOGRAPHIC_DATA] LFPB …" at bounding box center [743, 421] width 1140 height 745
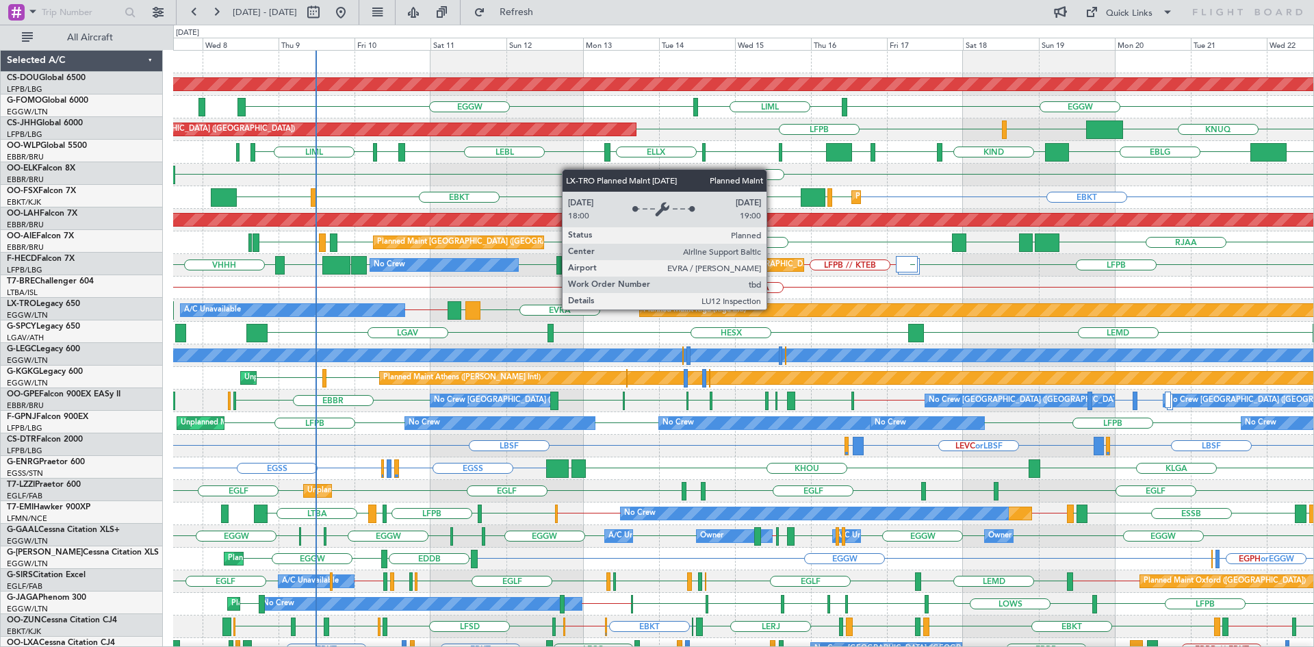
scroll to position [0, 0]
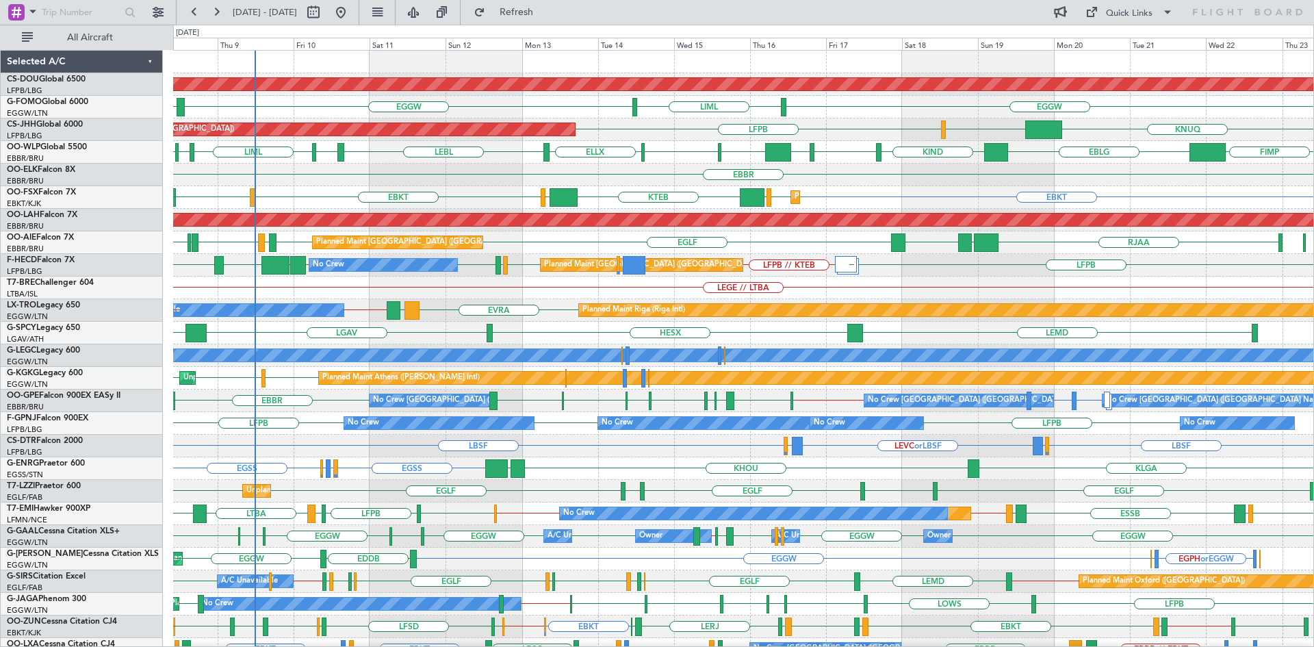
click at [823, 283] on div "LEGE // LTBA" at bounding box center [743, 287] width 1140 height 23
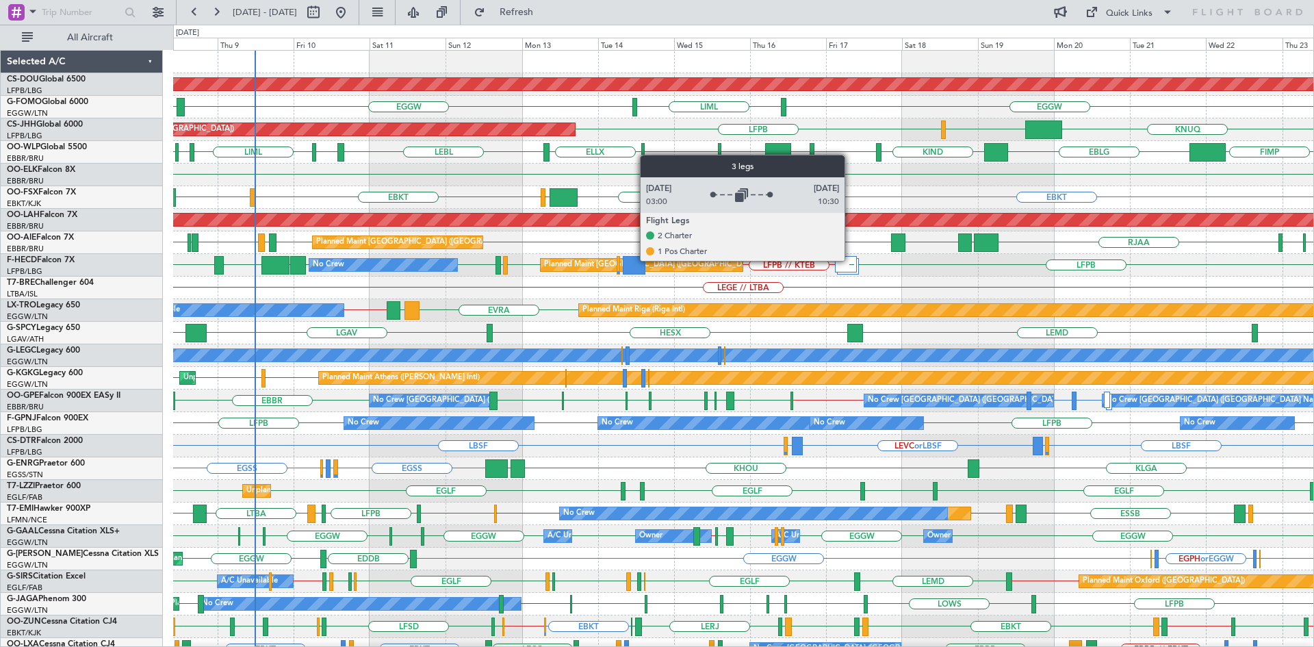
click at [851, 260] on div at bounding box center [846, 264] width 22 height 16
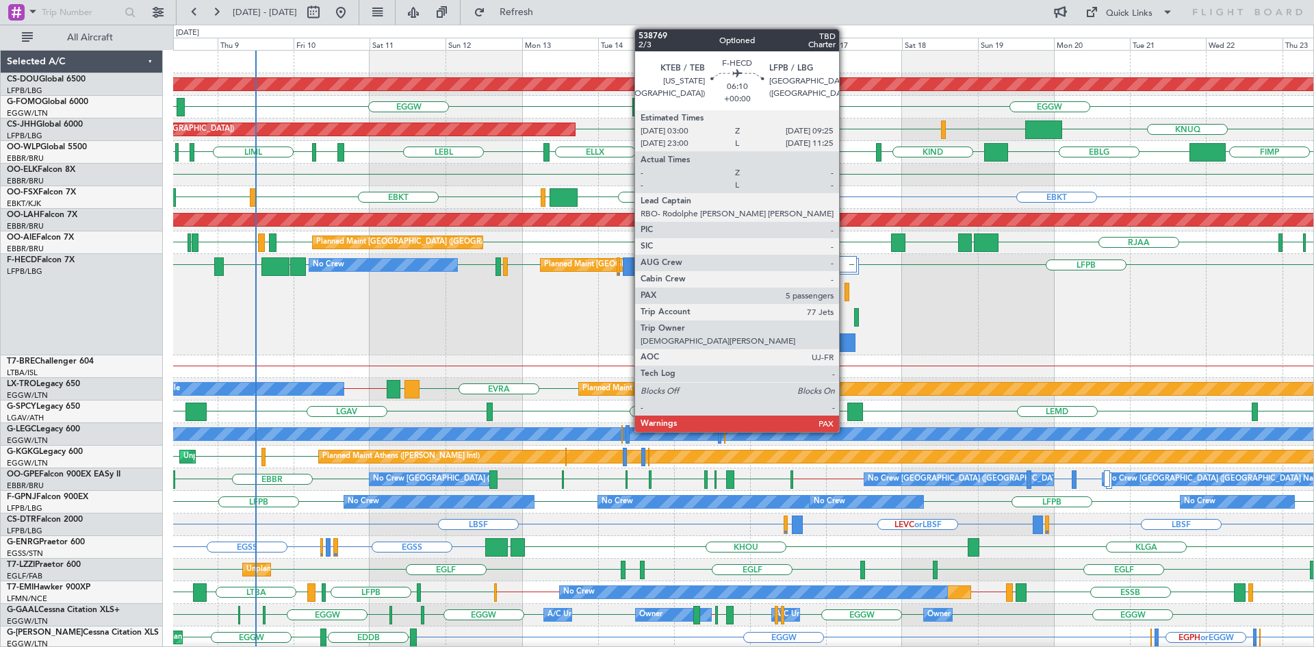
click at [845, 344] on div at bounding box center [845, 342] width 21 height 18
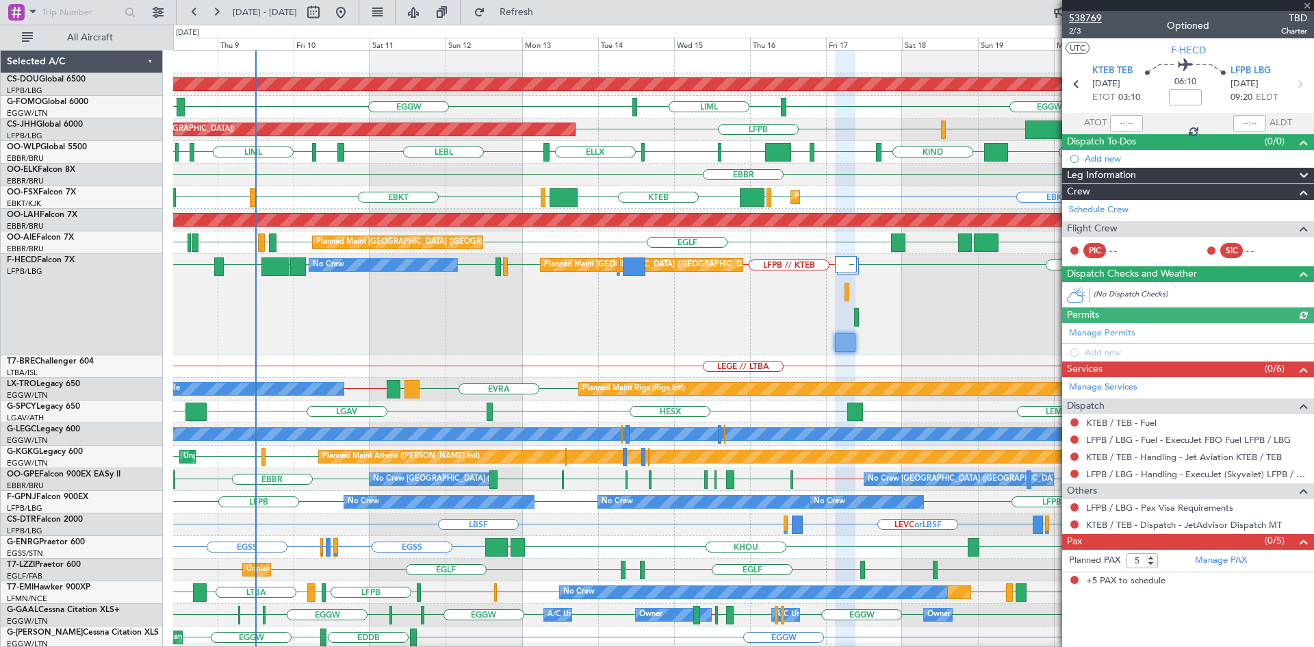
click at [1088, 18] on span "538769" at bounding box center [1085, 18] width 33 height 14
click at [1308, 8] on span at bounding box center [1307, 6] width 14 height 12
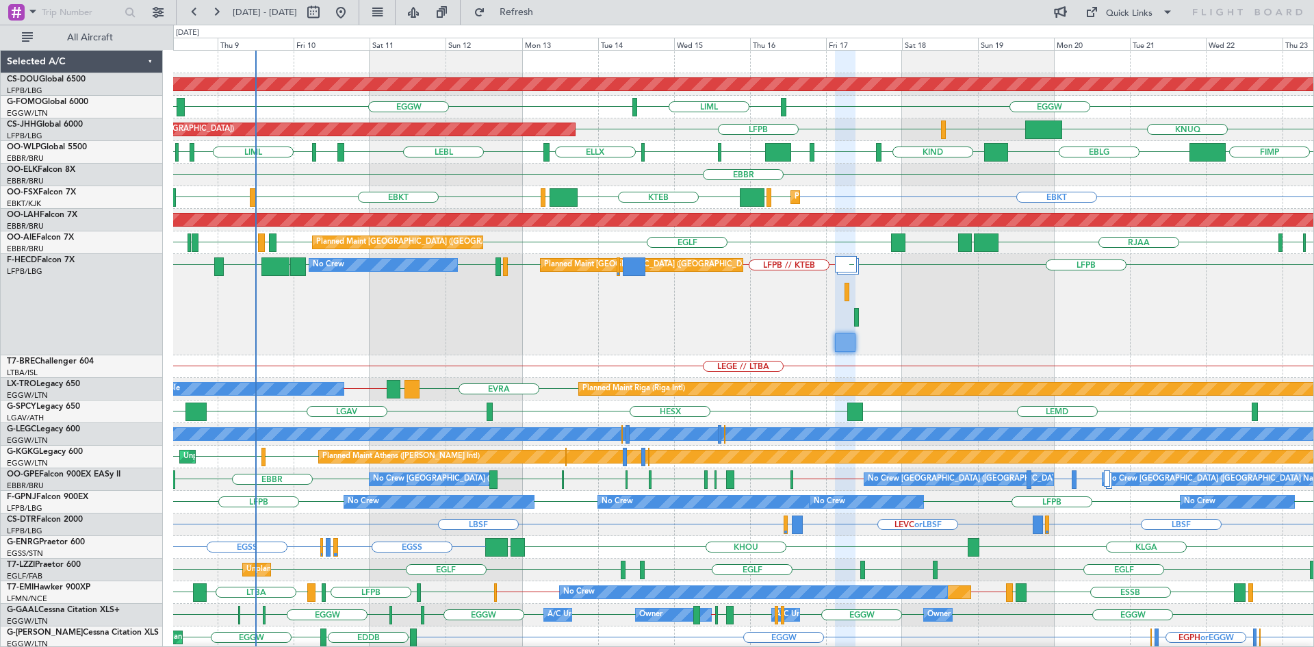
type input "0"
click at [1004, 310] on div "LFPB // KTEB LFPB LFPB LFMN LFPB LFMN LFPB UGTB ZBAA VHHH Planned Maint Paris (…" at bounding box center [743, 304] width 1140 height 101
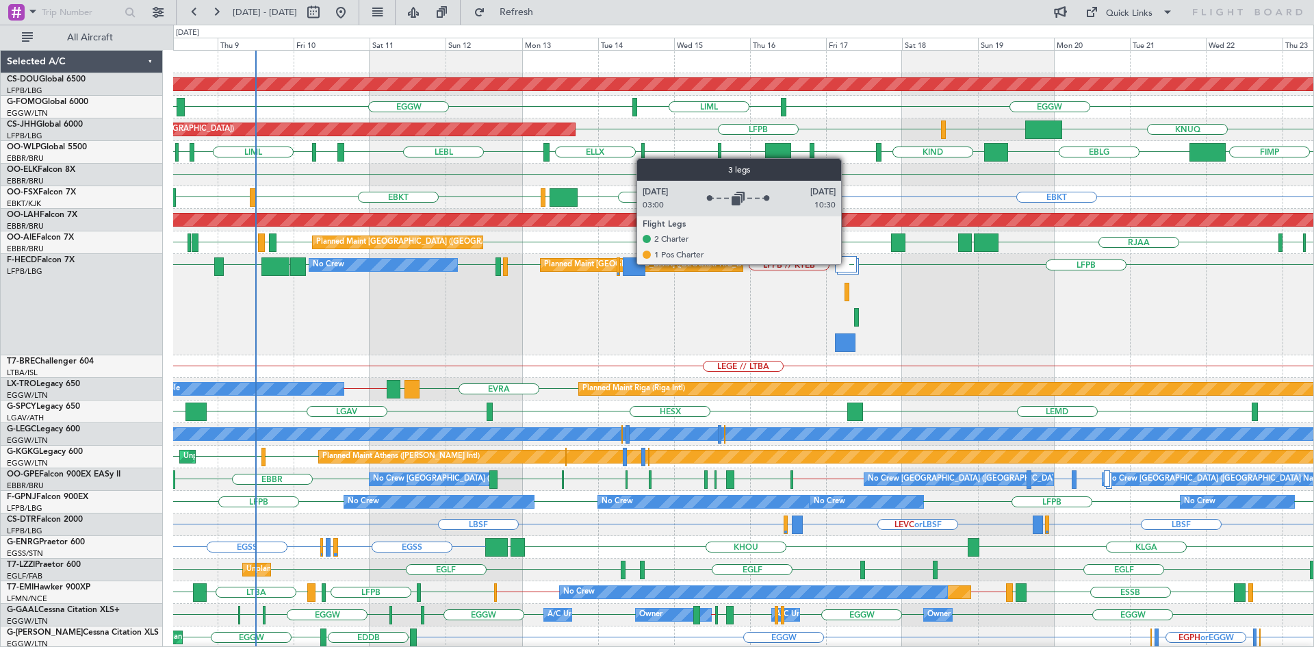
click at [847, 263] on div at bounding box center [846, 264] width 22 height 16
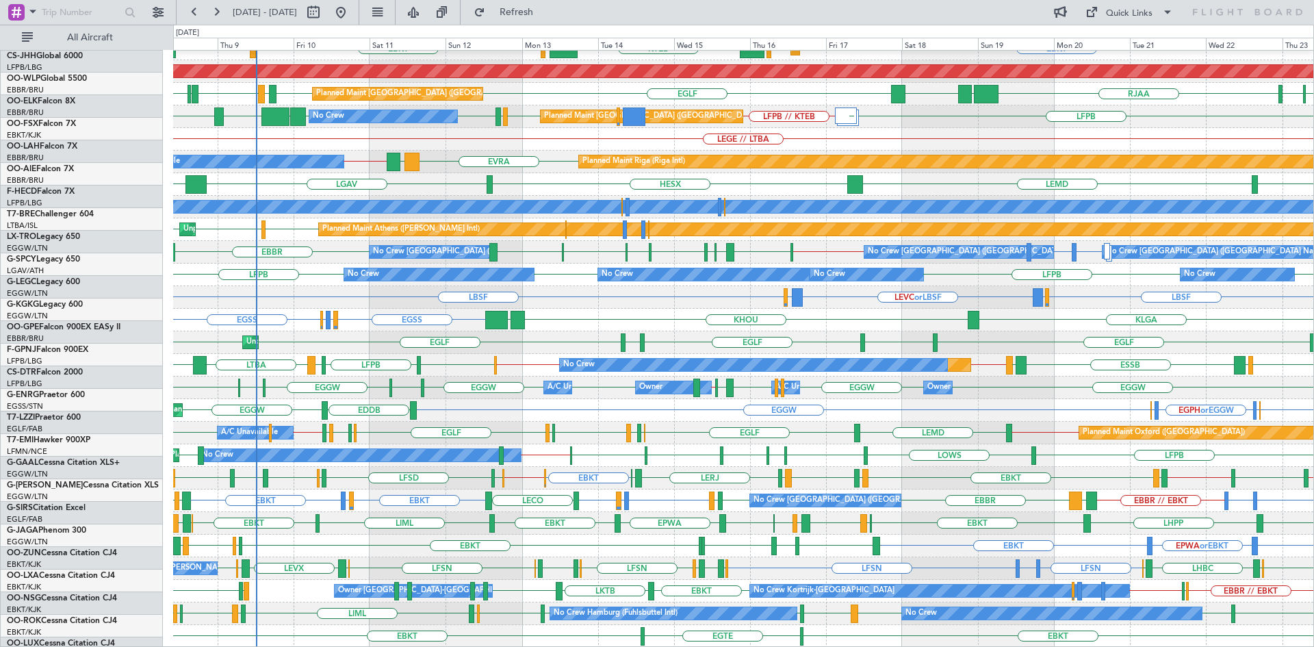
scroll to position [149, 0]
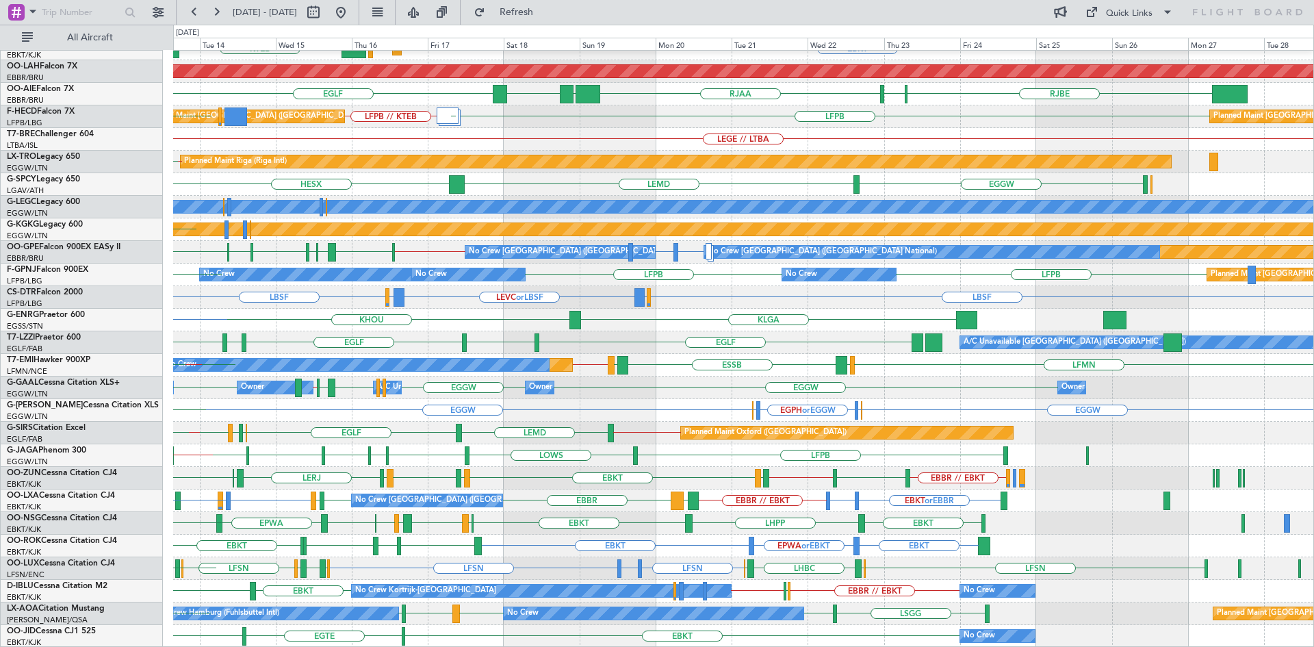
click at [443, 468] on div "EBBR EBBR No Crew Brussels (Brussels National) EBKT EBKT LOWS KTEB Planned Main…" at bounding box center [743, 274] width 1140 height 745
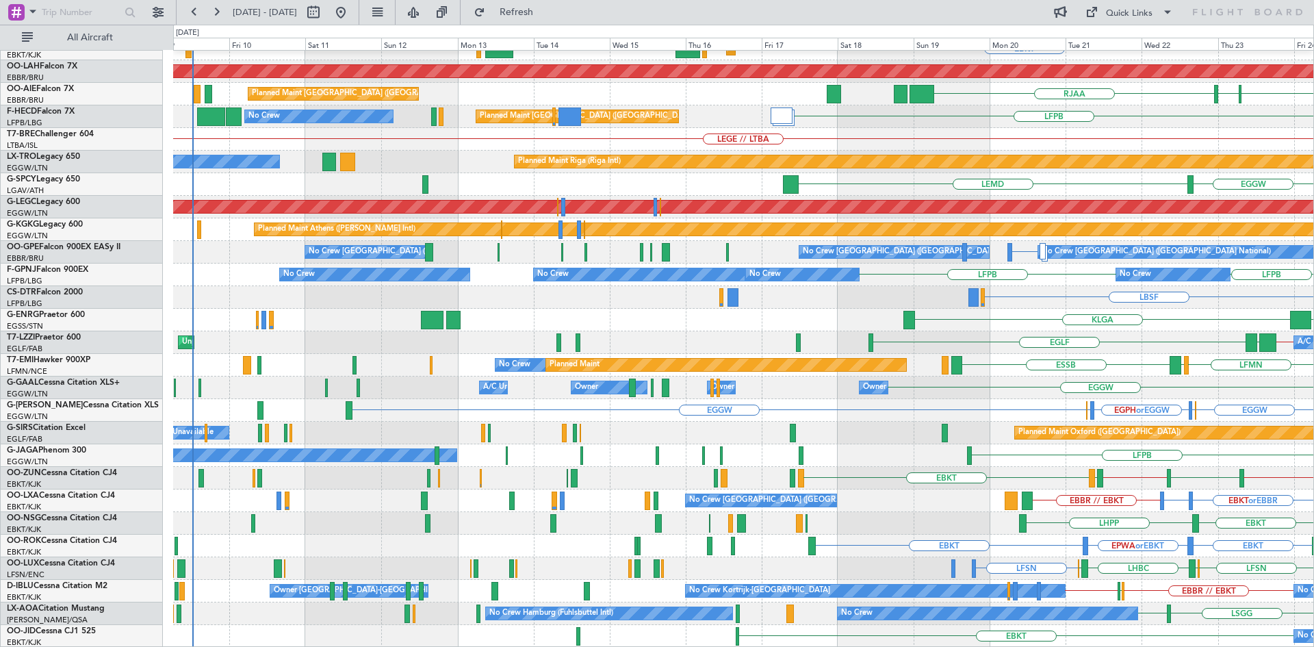
click at [1201, 307] on div "EBBR No Crew Brussels (Brussels National) LFMN EBBR EBKT Planned Maint Kortrijk…" at bounding box center [743, 274] width 1140 height 745
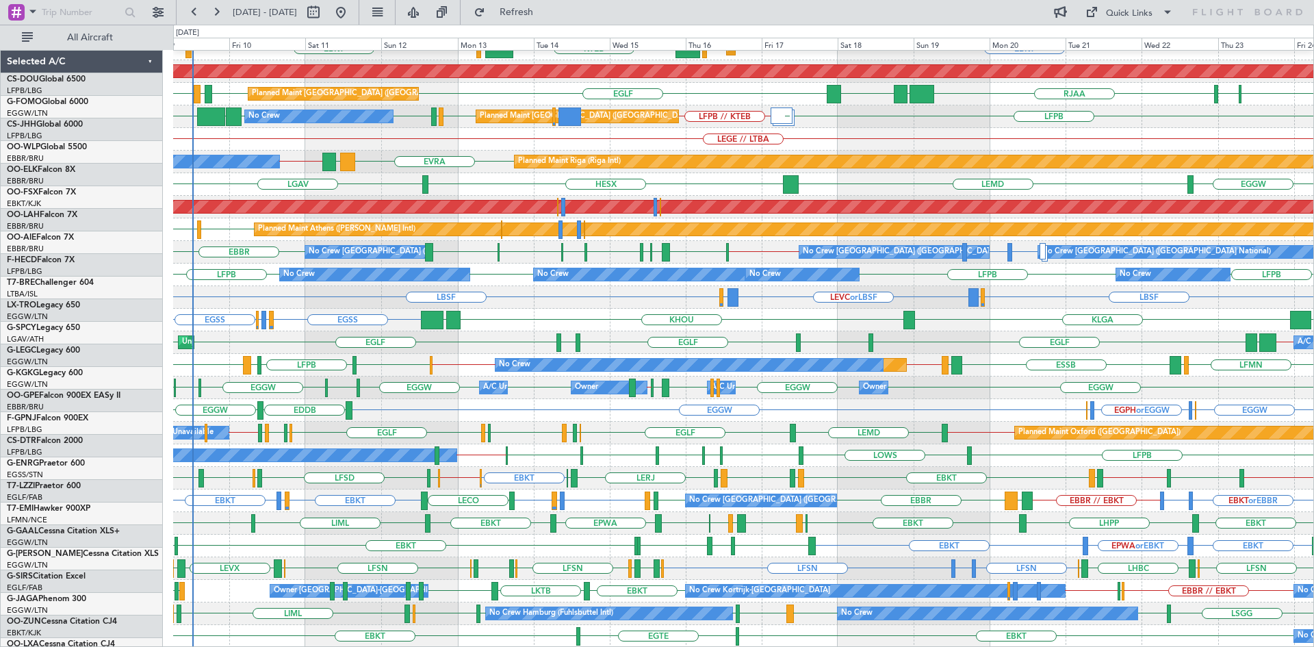
scroll to position [149, 0]
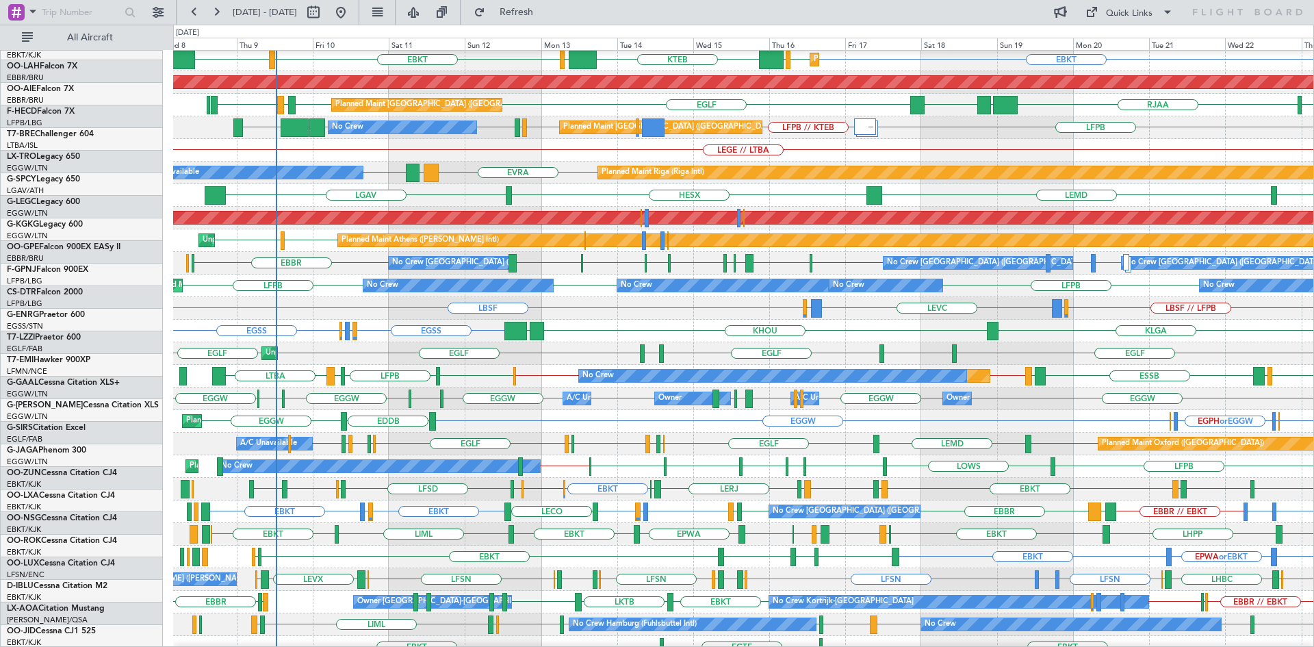
click at [437, 354] on div "Unplanned Maint [GEOGRAPHIC_DATA] ([GEOGRAPHIC_DATA]) [GEOGRAPHIC_DATA] [GEOGRA…" at bounding box center [743, 353] width 1140 height 23
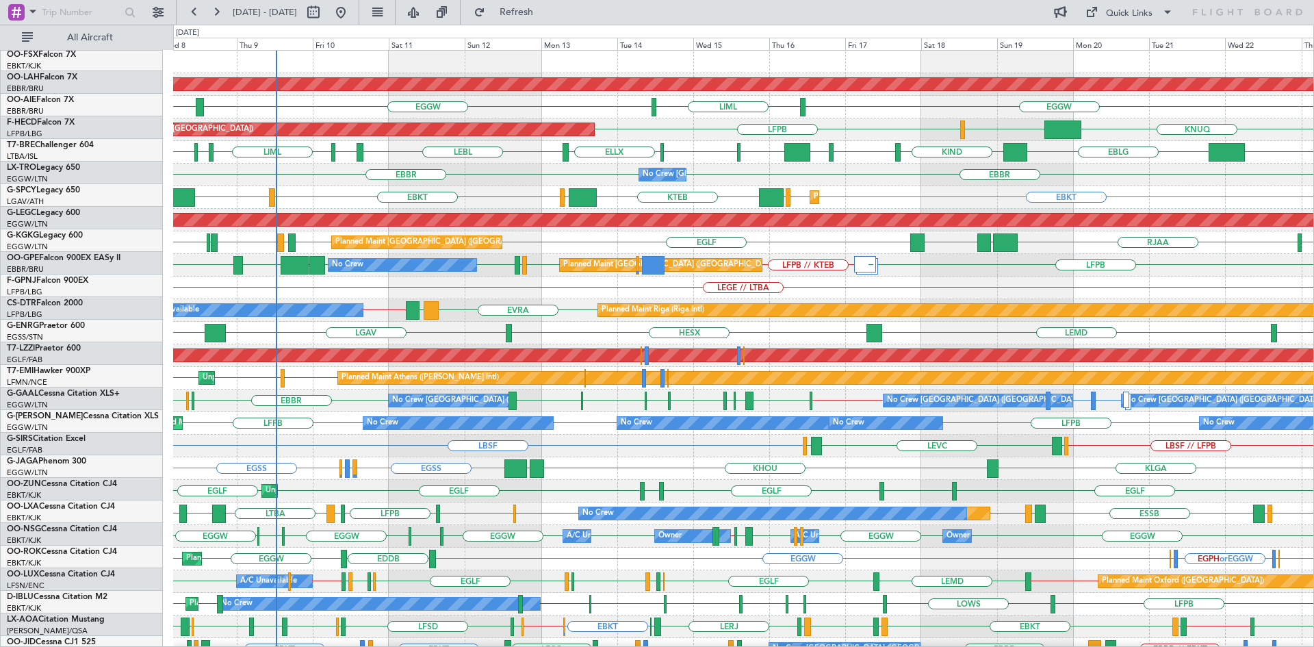
scroll to position [0, 0]
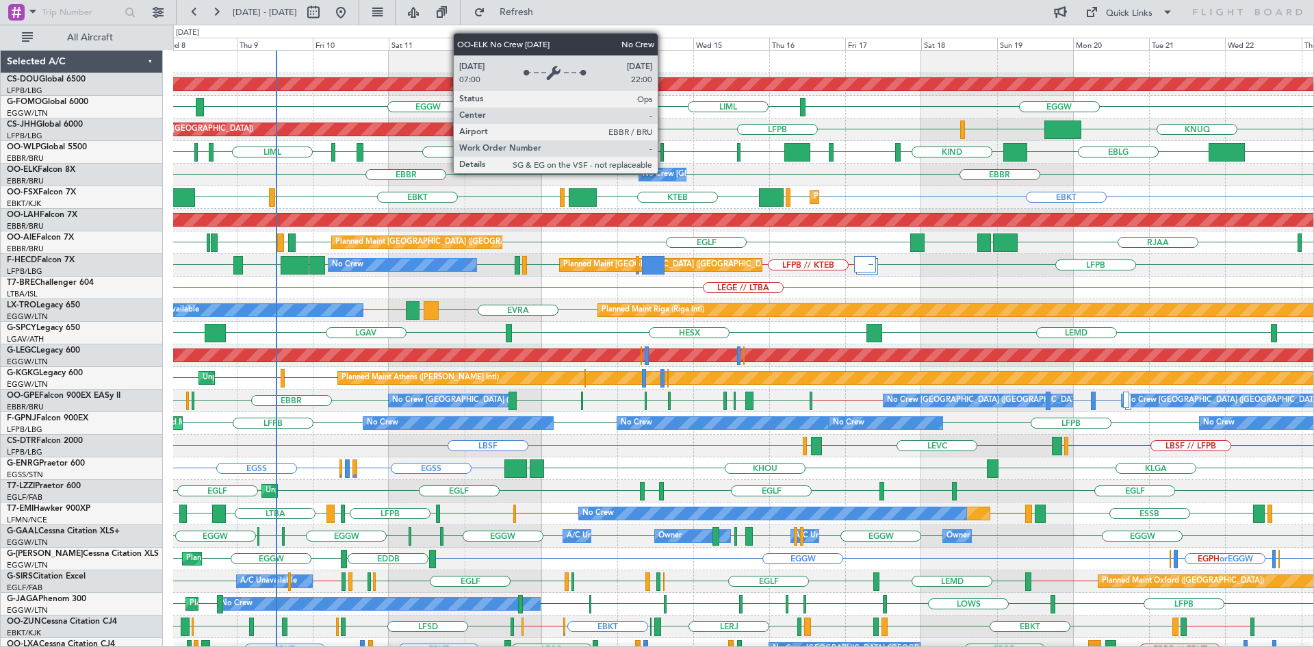
click at [664, 172] on div "No Crew [GEOGRAPHIC_DATA] ([GEOGRAPHIC_DATA] National)" at bounding box center [757, 174] width 229 height 21
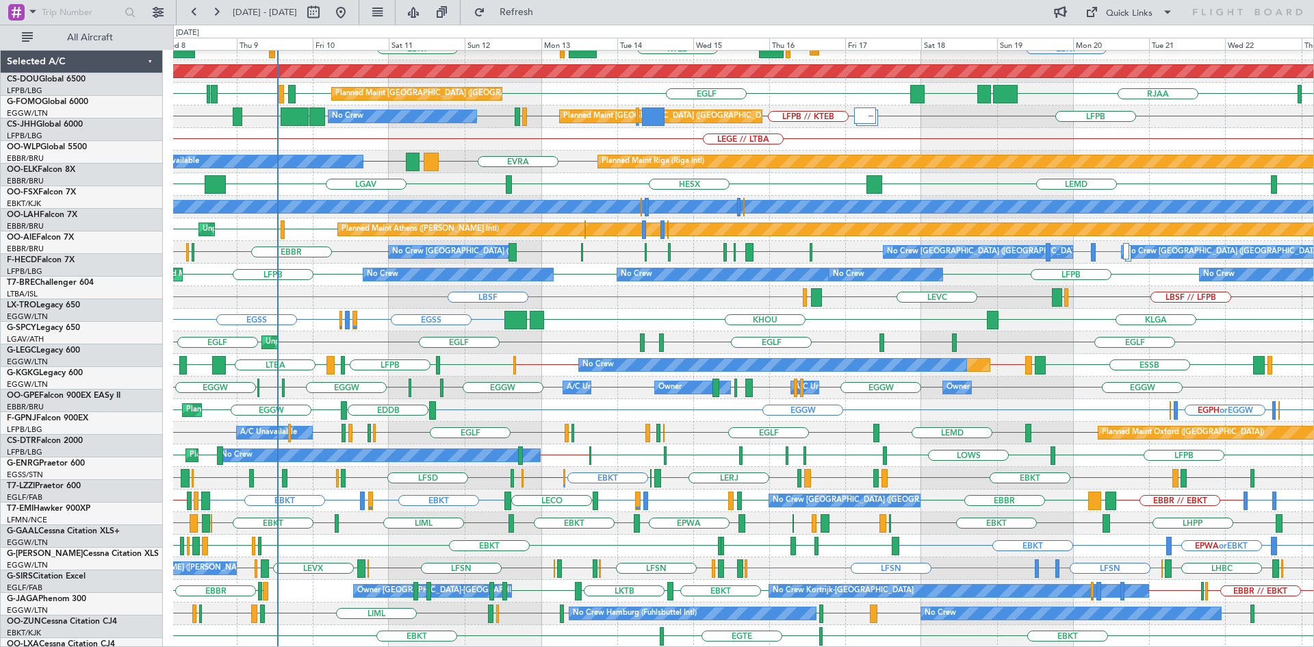
scroll to position [149, 0]
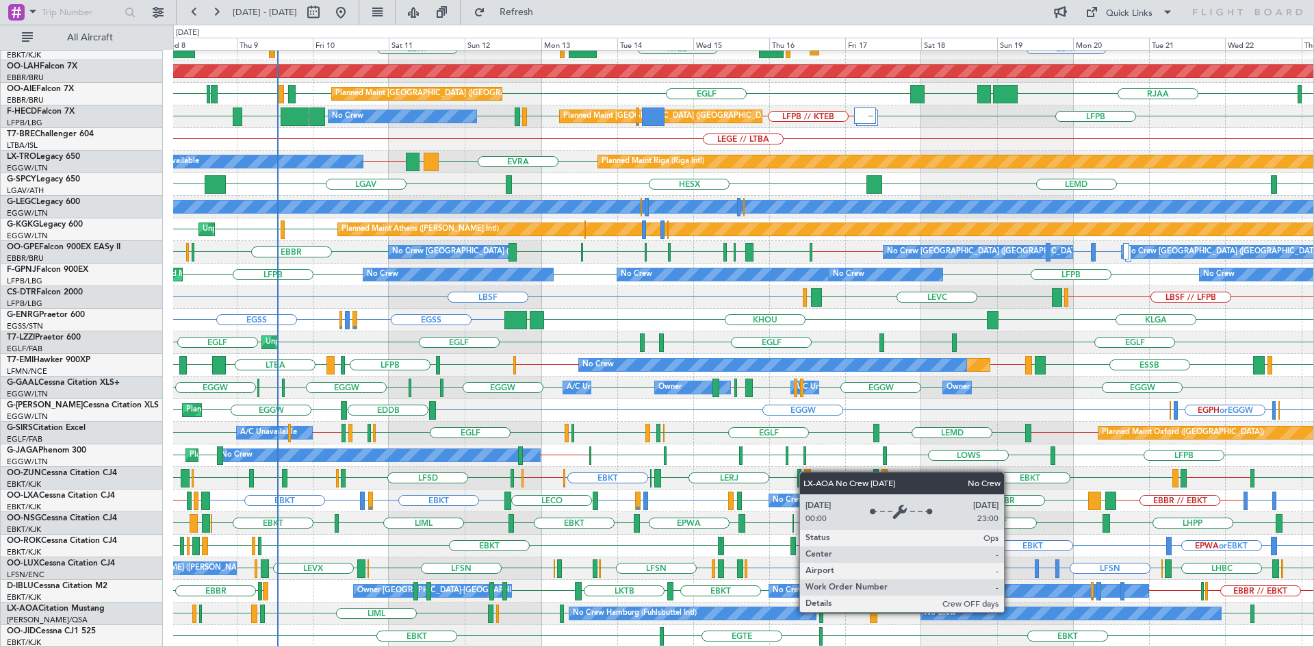
click at [1010, 611] on div "No Crew" at bounding box center [1071, 613] width 300 height 12
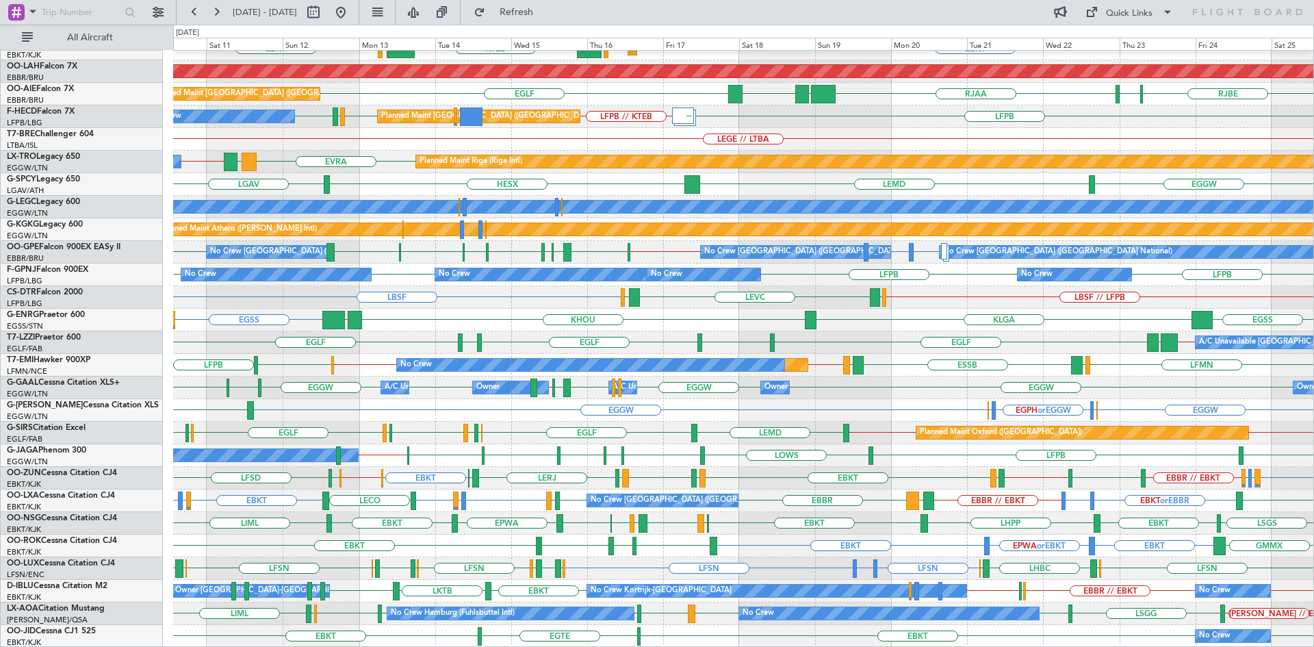
click at [767, 500] on div "No Crew [GEOGRAPHIC_DATA] ([GEOGRAPHIC_DATA] National) LFMN [GEOGRAPHIC_DATA] […" at bounding box center [743, 274] width 1140 height 745
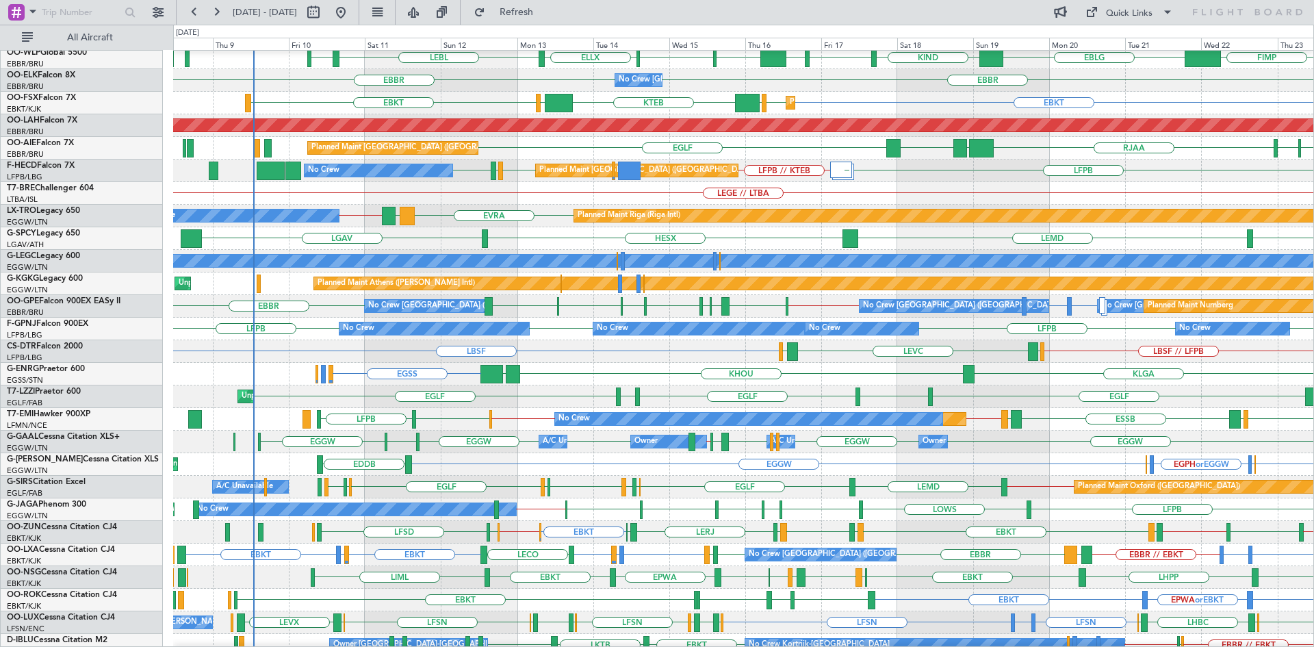
scroll to position [78, 0]
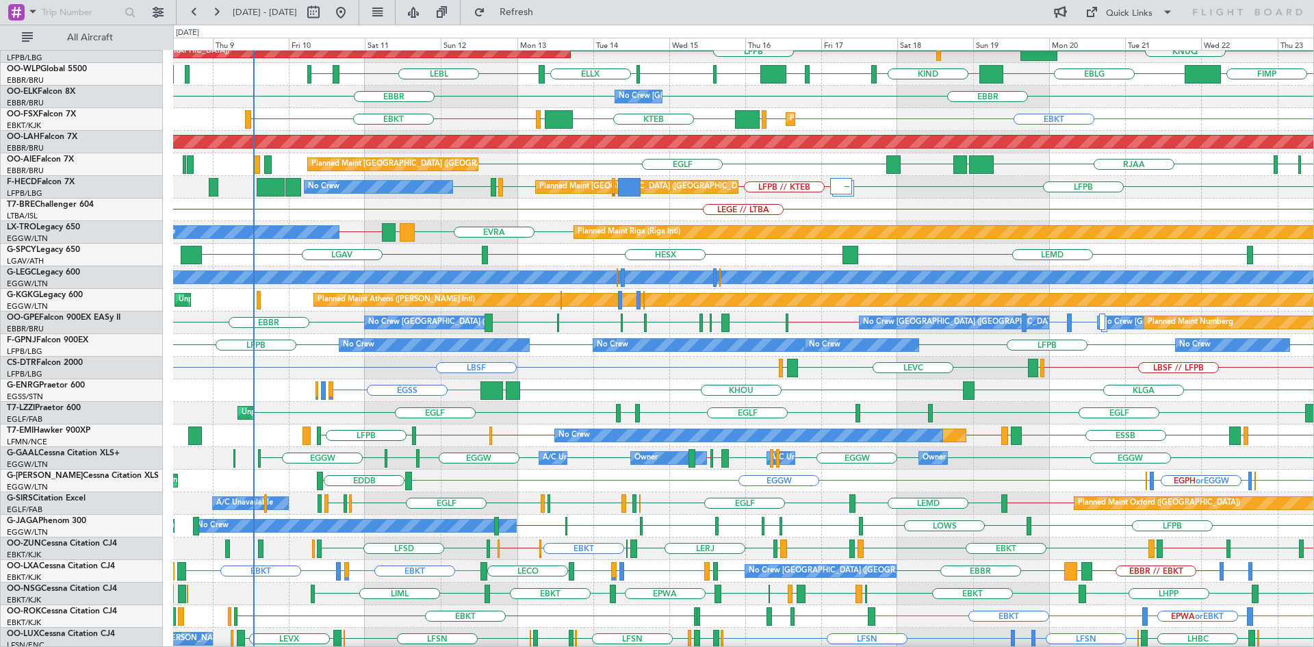
click at [510, 377] on div "LBSF LEVC LGAV LGAV LBSF // LFPB" at bounding box center [743, 368] width 1140 height 23
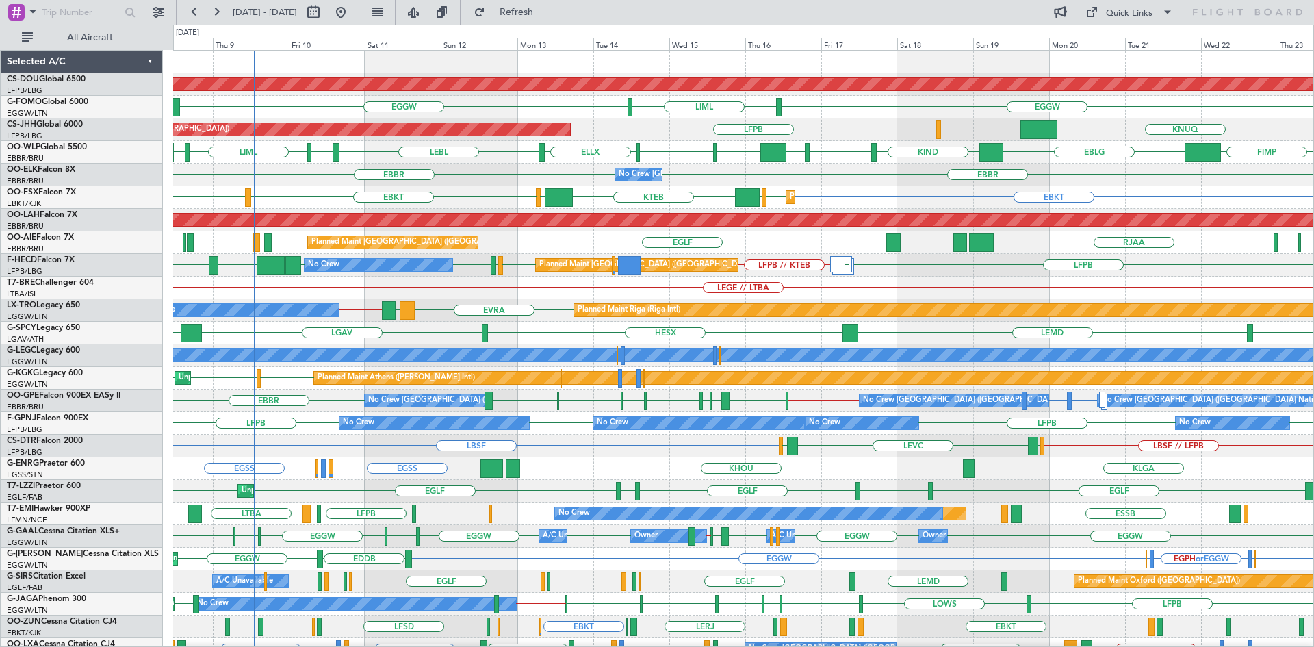
scroll to position [149, 0]
